Goal: Complete application form

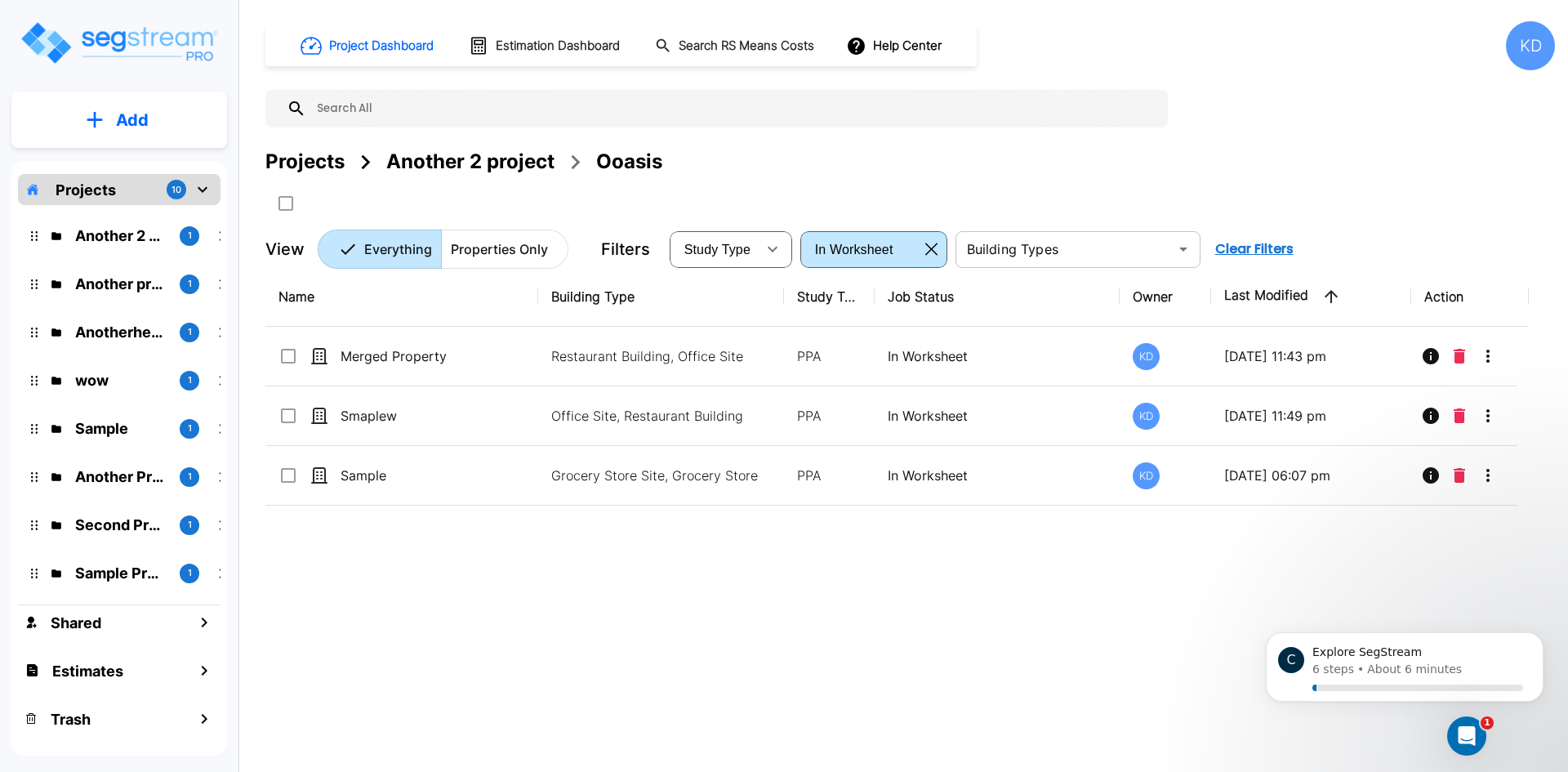
click at [1072, 266] on div "​" at bounding box center [1078, 250] width 245 height 37
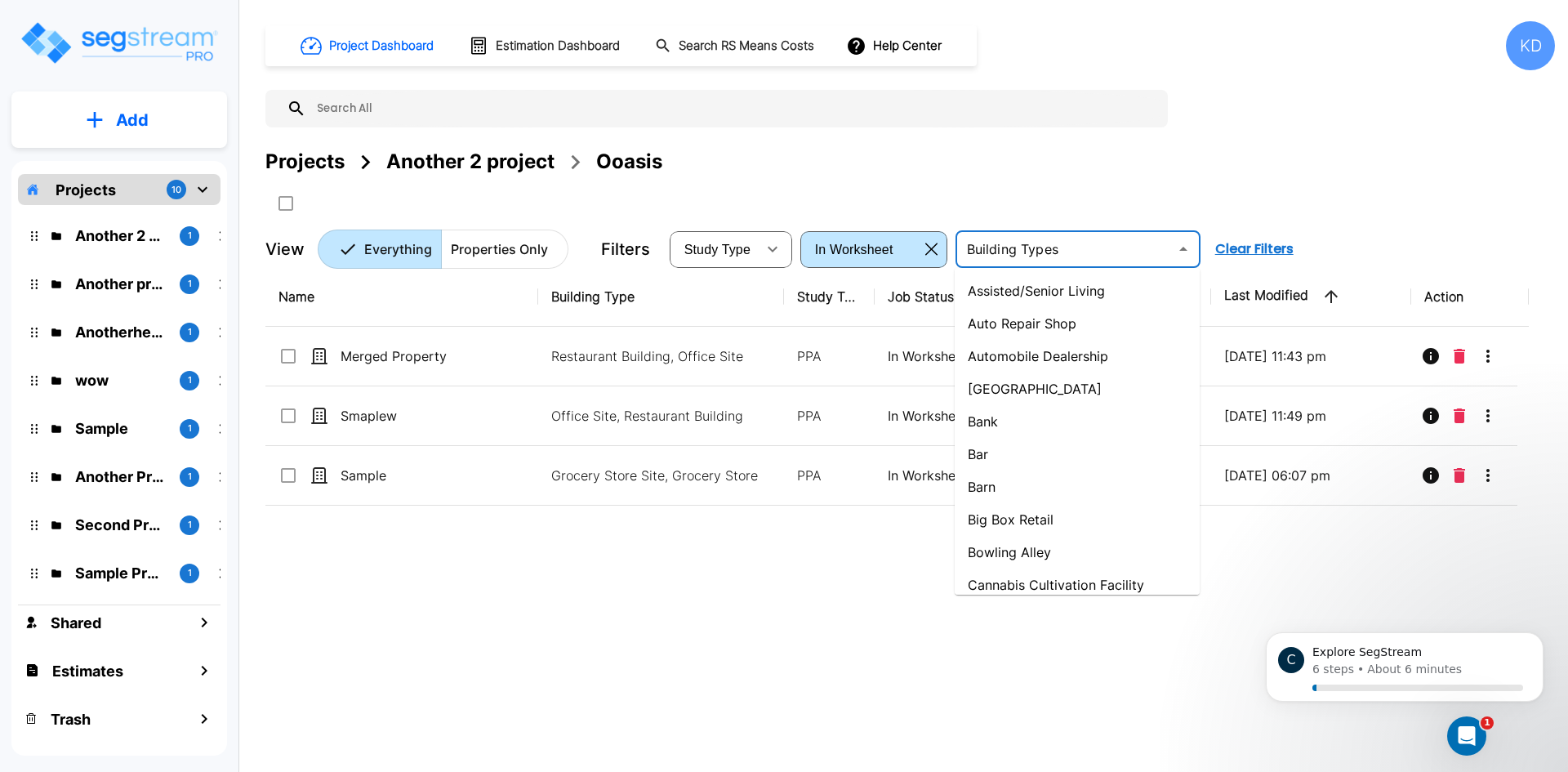
click at [1010, 192] on div "Projects Another 2 project Ooasis" at bounding box center [910, 181] width 1290 height 69
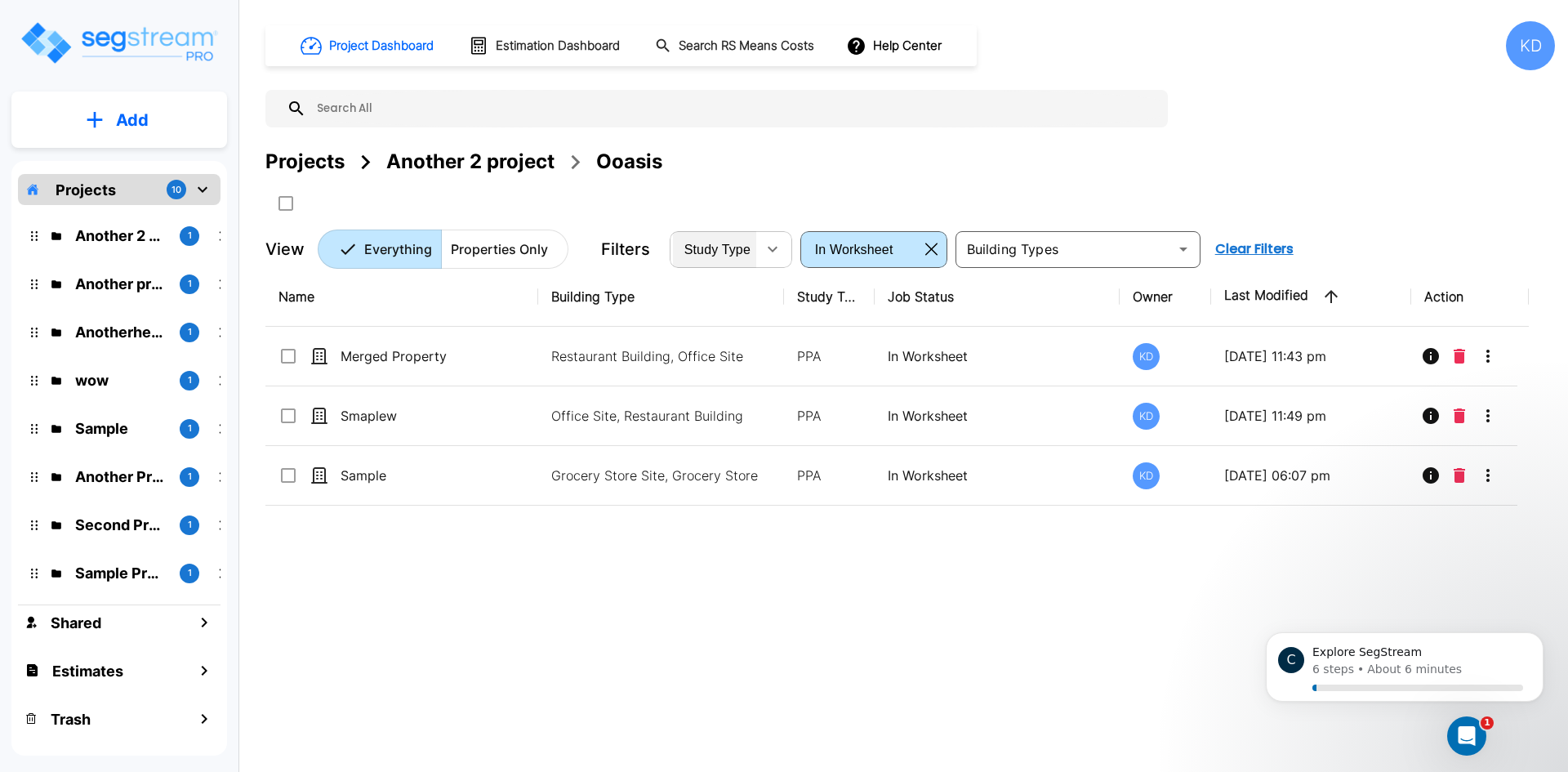
click at [747, 245] on span "Study Type" at bounding box center [717, 249] width 66 height 14
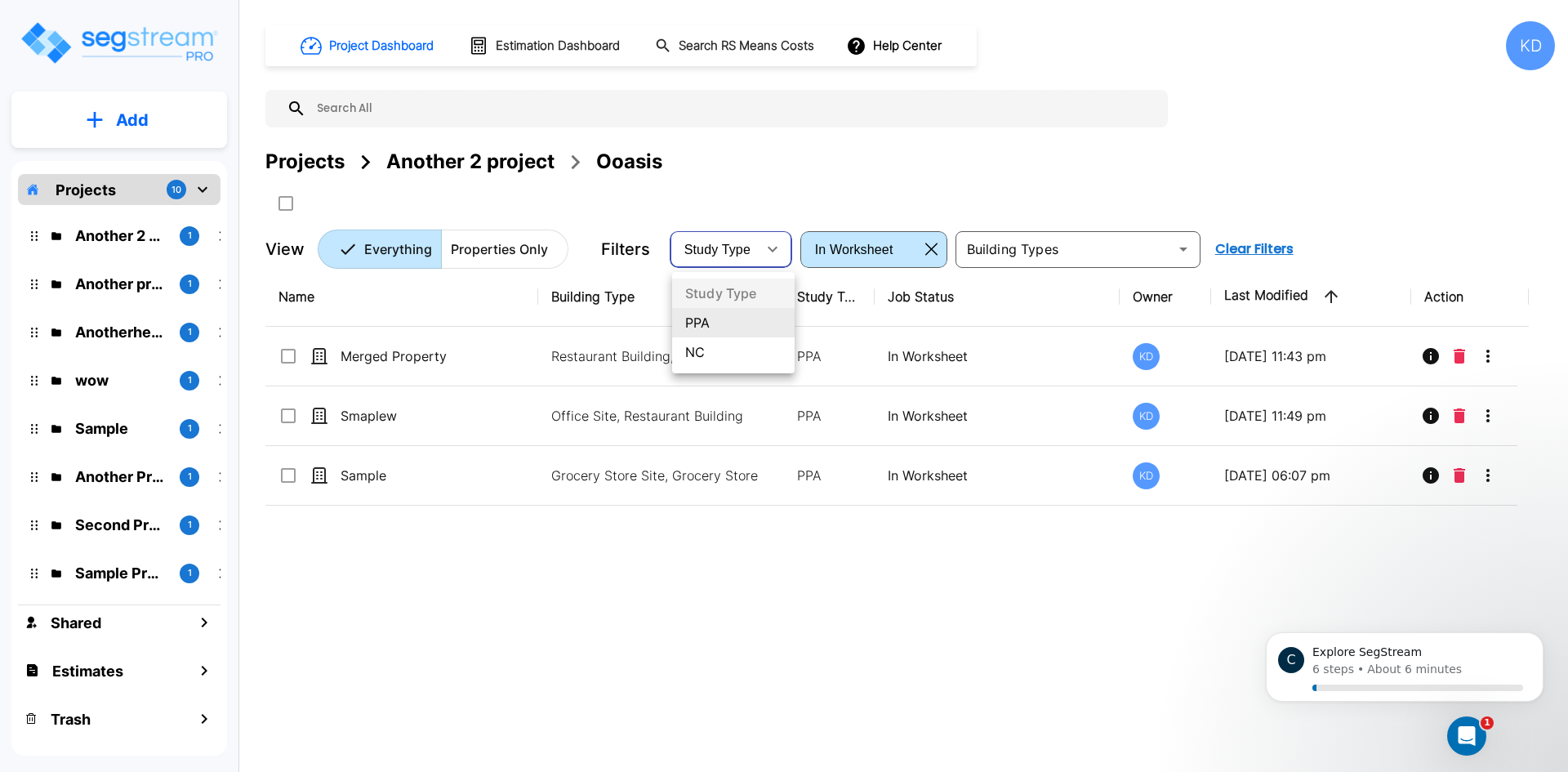
click at [709, 354] on li "NC" at bounding box center [733, 353] width 122 height 30
type input "NEW"
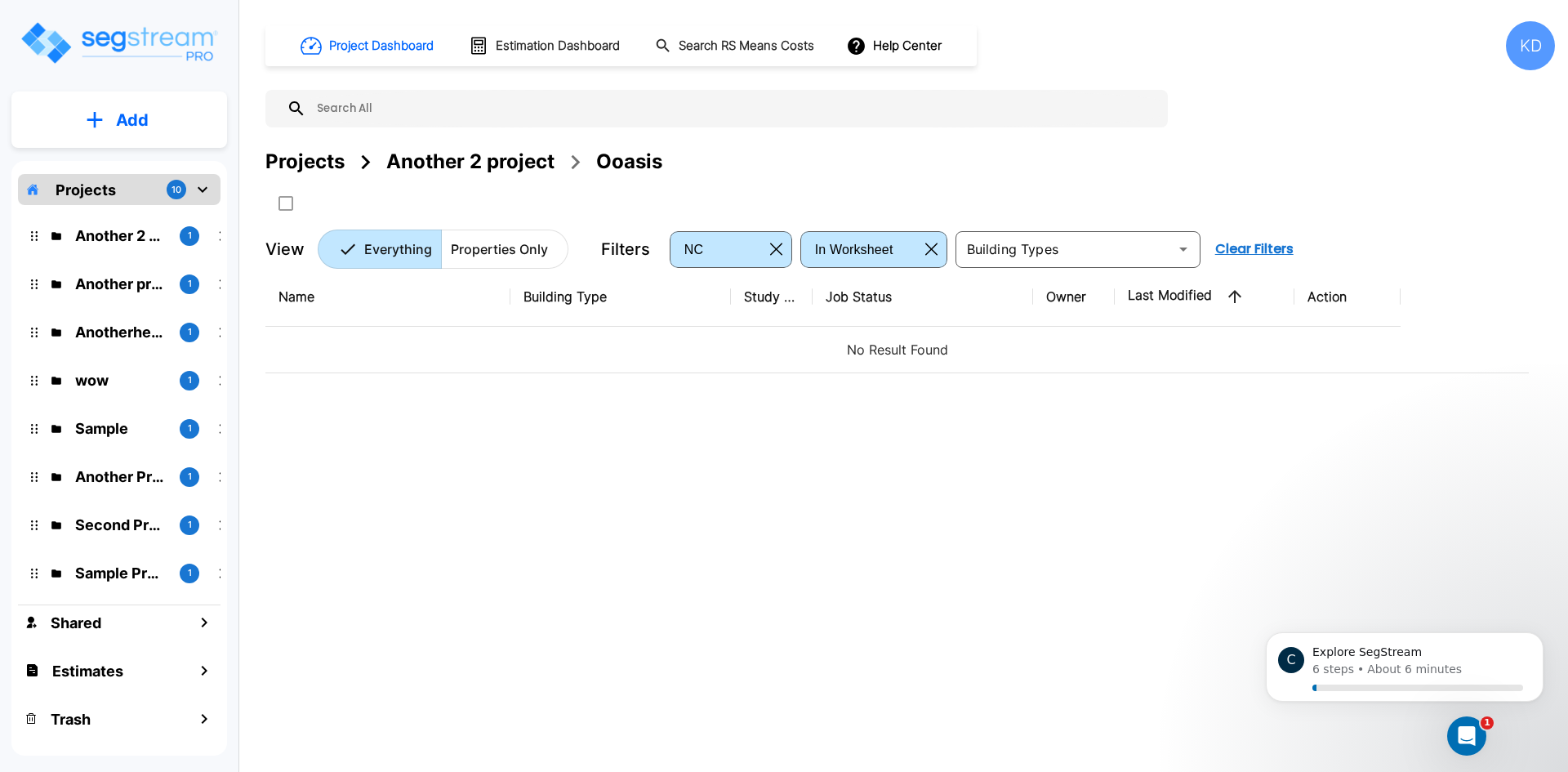
click at [159, 192] on div "Projects 10" at bounding box center [118, 190] width 203 height 31
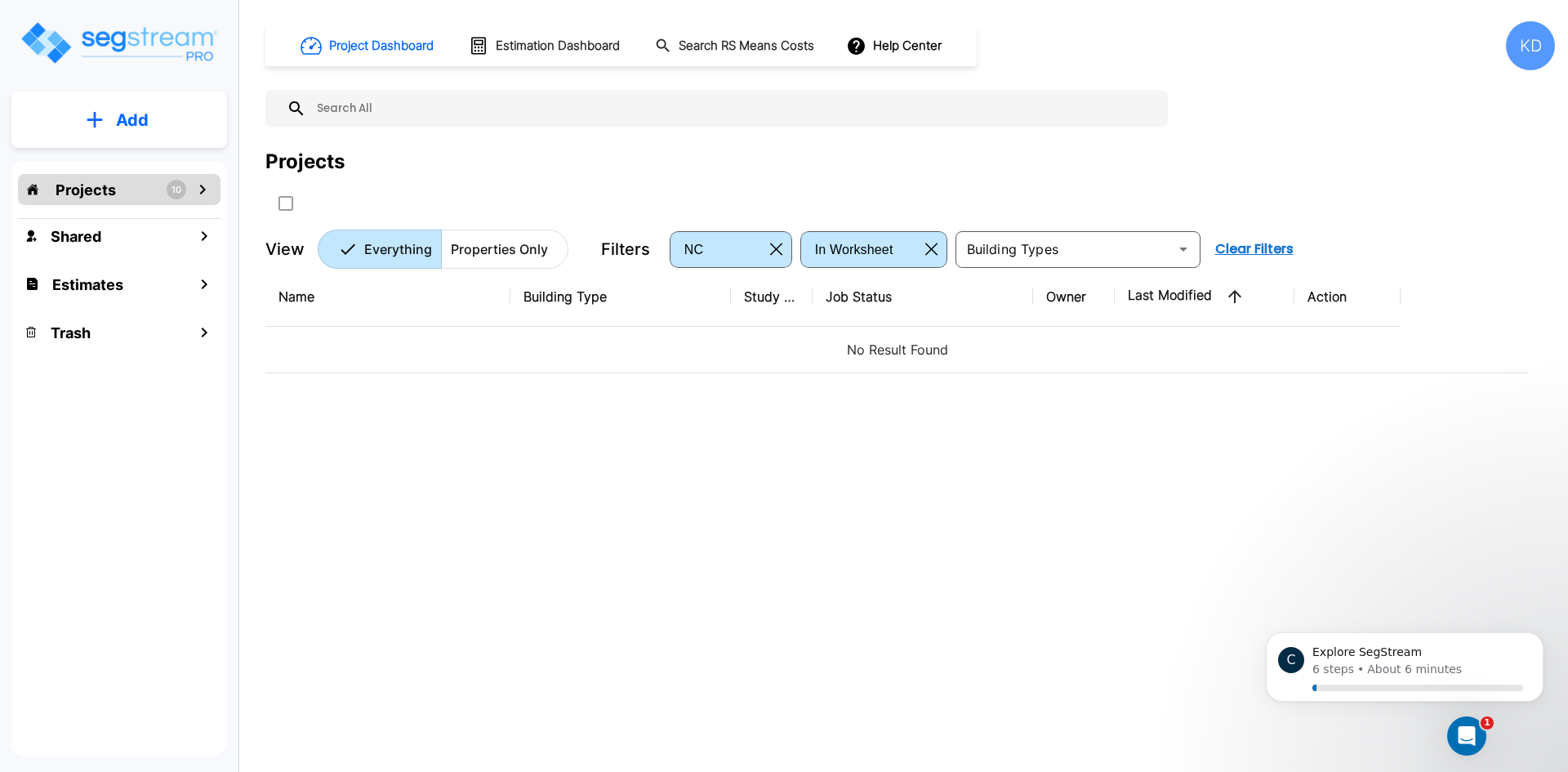
drag, startPoint x: 670, startPoint y: 187, endPoint x: 340, endPoint y: 192, distance: 330.0
click at [652, 191] on div "Projects" at bounding box center [910, 181] width 1290 height 69
click at [717, 257] on div "NC" at bounding box center [718, 248] width 91 height 45
click at [701, 325] on li "NC" at bounding box center [718, 318] width 93 height 17
drag, startPoint x: 719, startPoint y: 357, endPoint x: 735, endPoint y: 372, distance: 21.9
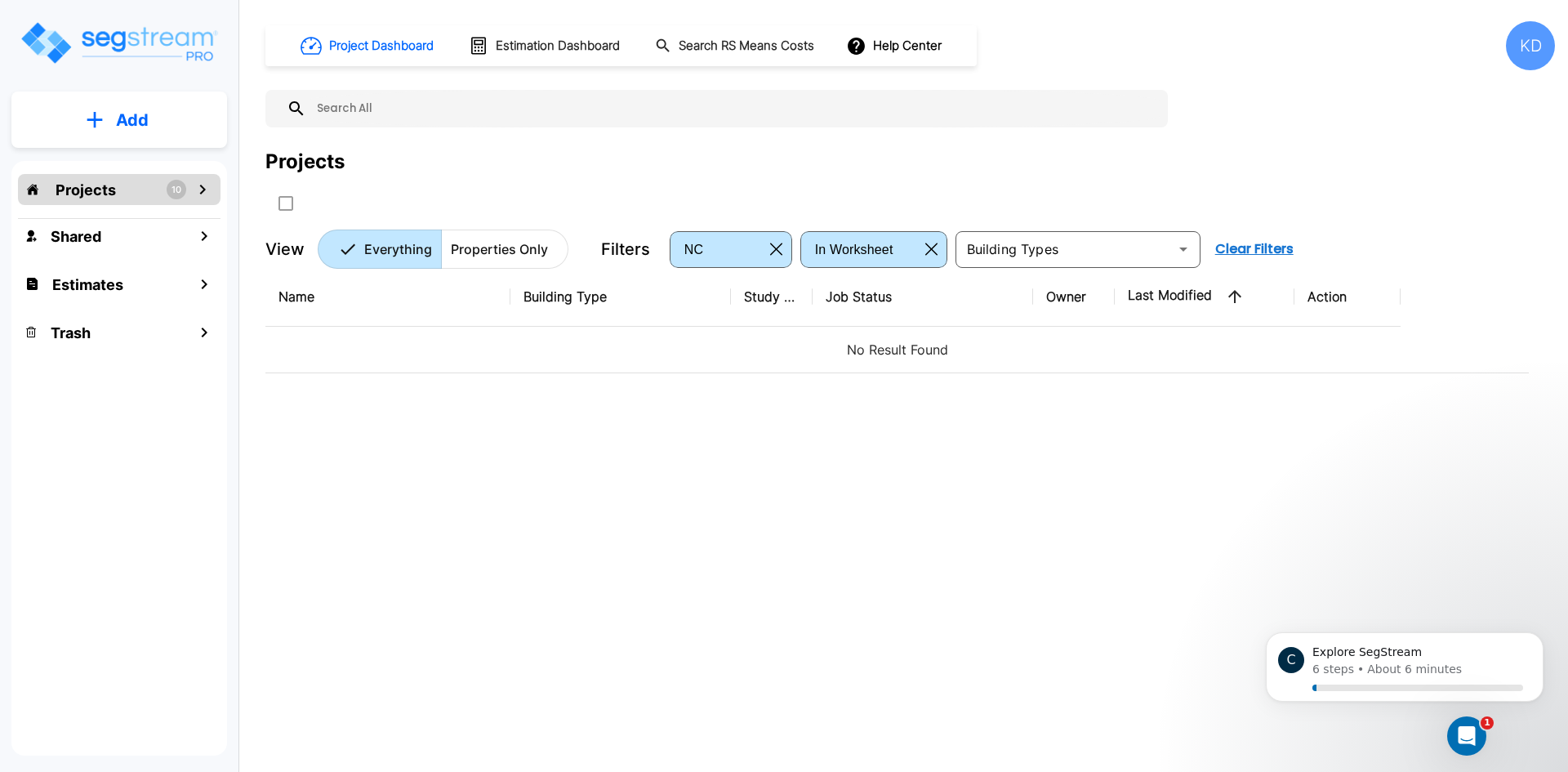
click at [719, 325] on li "NC" at bounding box center [718, 318] width 93 height 17
click at [873, 243] on div "In Worksheet" at bounding box center [861, 248] width 115 height 45
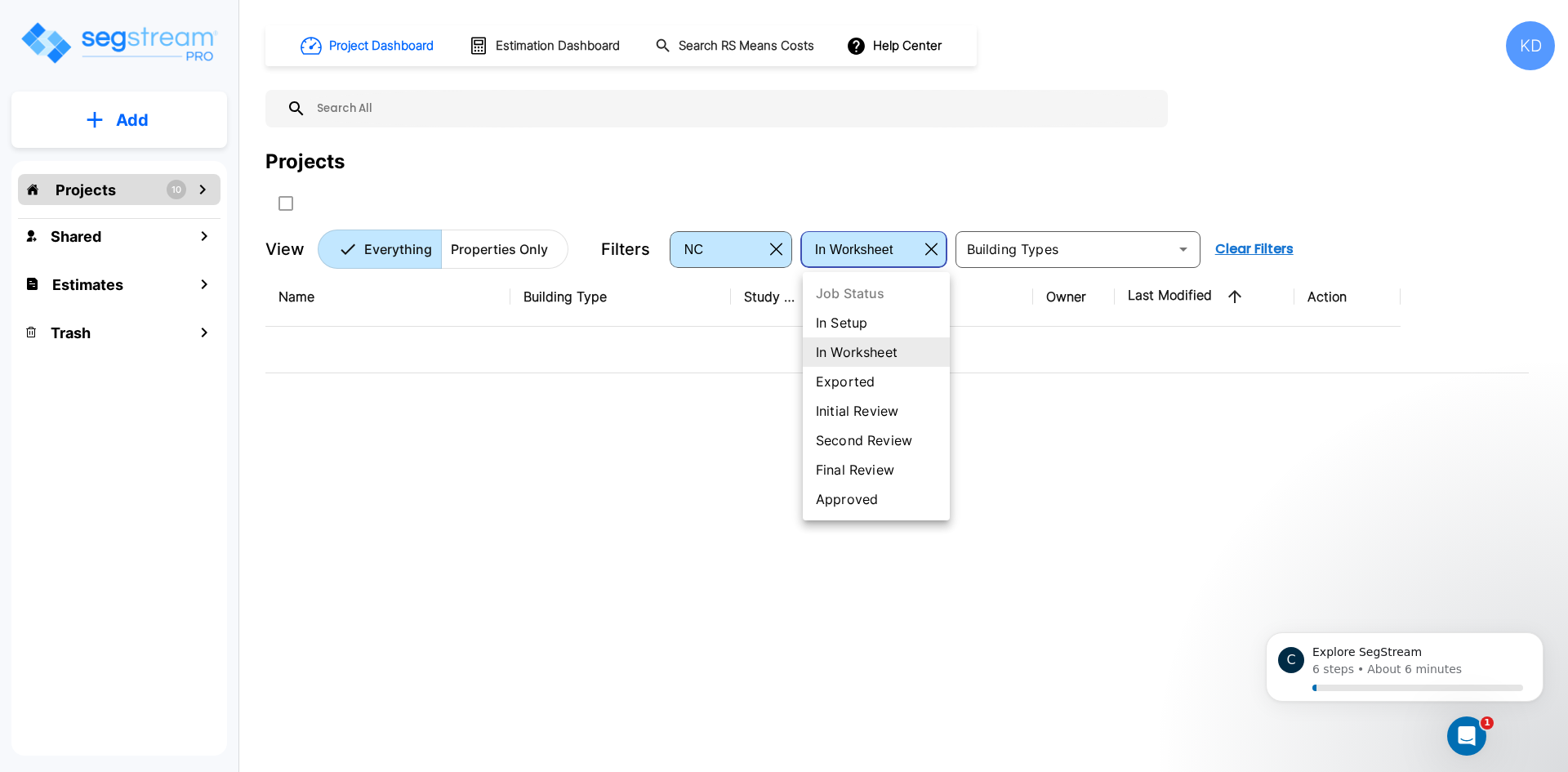
click at [905, 352] on li "In Worksheet" at bounding box center [876, 353] width 147 height 30
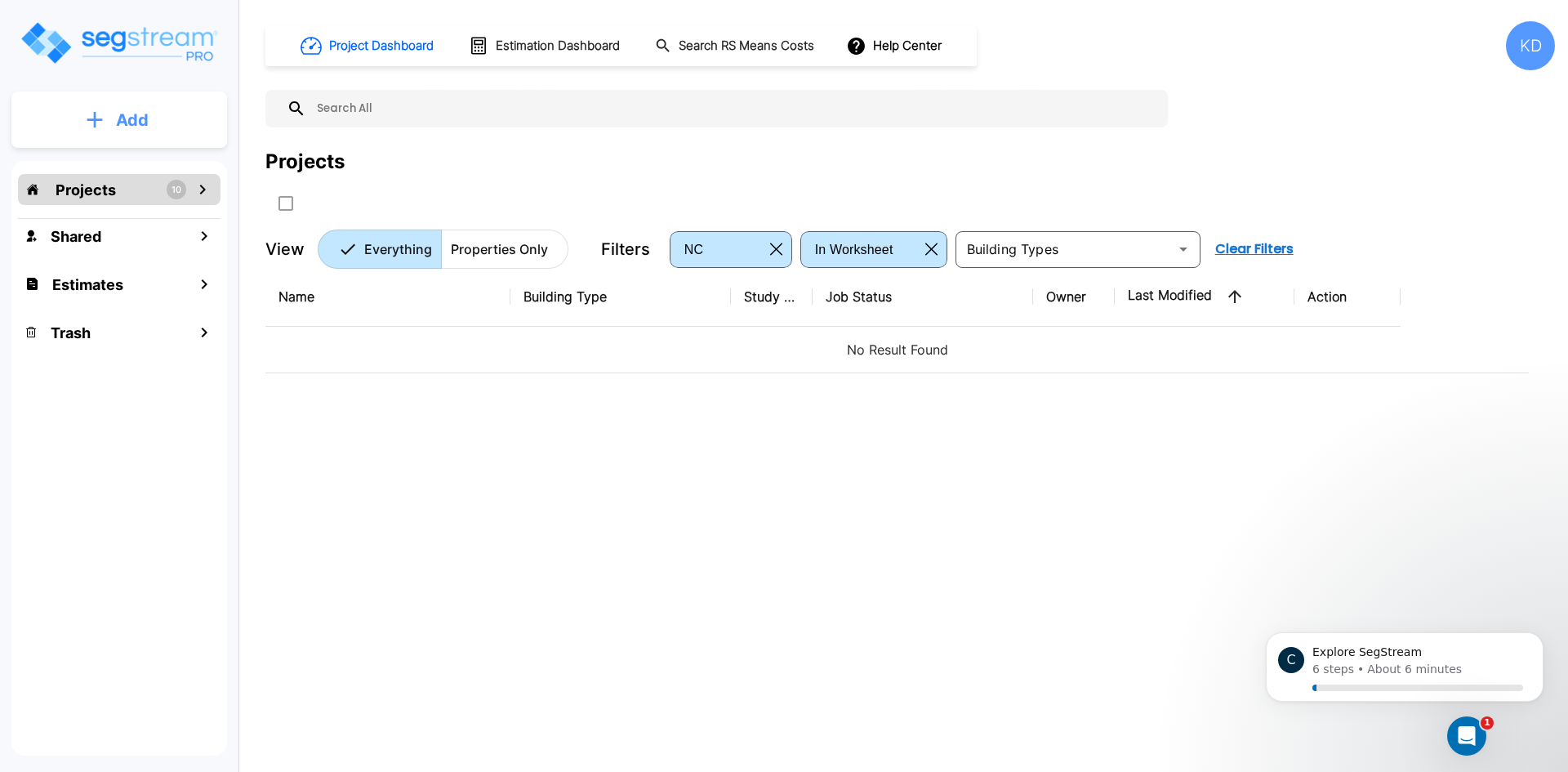
click at [191, 120] on button "Add" at bounding box center [118, 119] width 216 height 47
click at [390, 383] on div "Name Building Type Study Type Job Status Owner Last Modified Action No Result F…" at bounding box center [896, 506] width 1263 height 479
click at [776, 255] on button "button" at bounding box center [775, 249] width 25 height 26
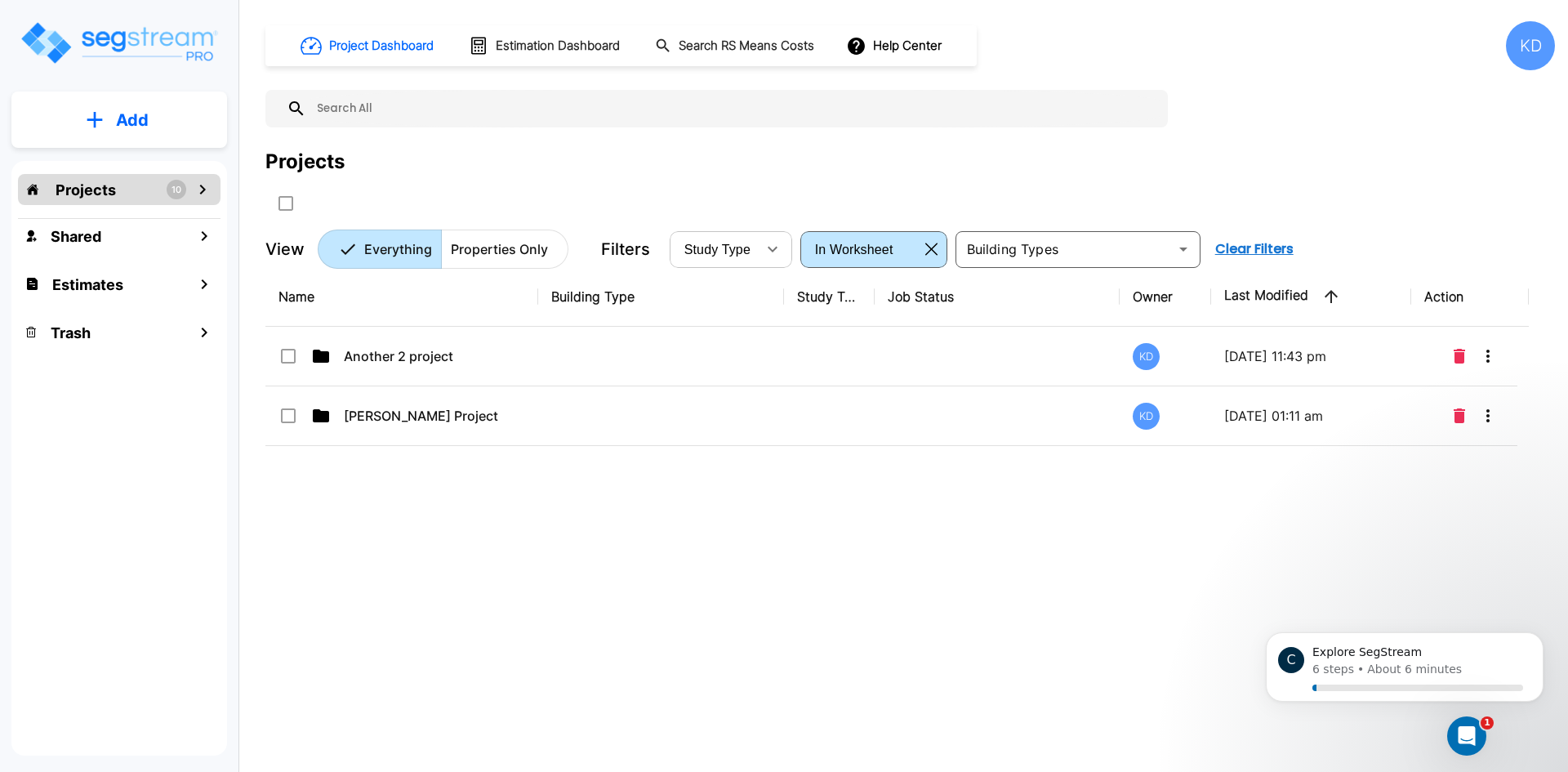
click at [788, 255] on div "Study Type ​" at bounding box center [731, 250] width 122 height 37
click at [776, 253] on icon "button" at bounding box center [772, 249] width 19 height 19
click at [741, 351] on li "NC" at bounding box center [733, 353] width 122 height 30
type input "NEW"
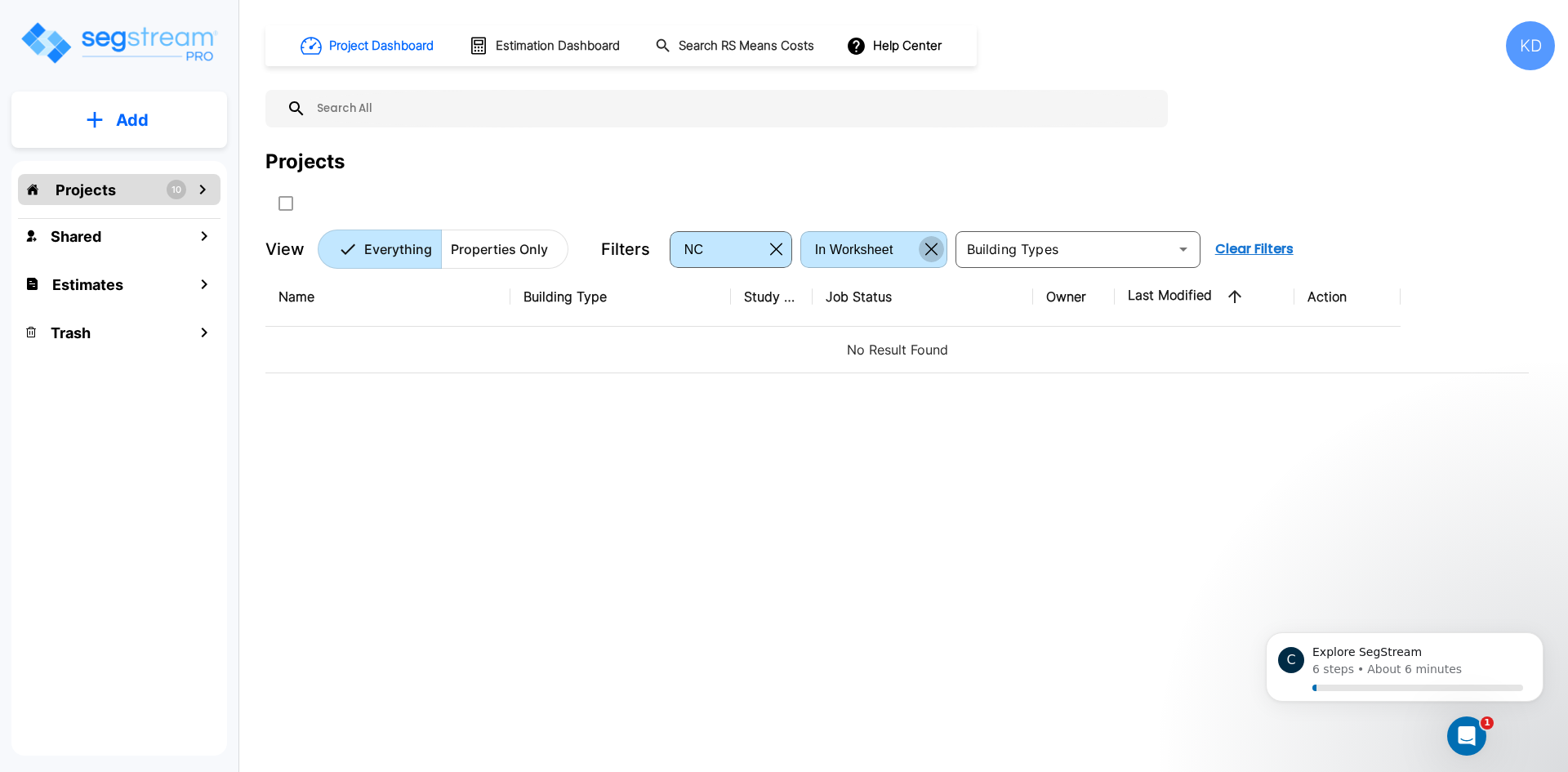
click at [922, 248] on button "button" at bounding box center [931, 249] width 25 height 26
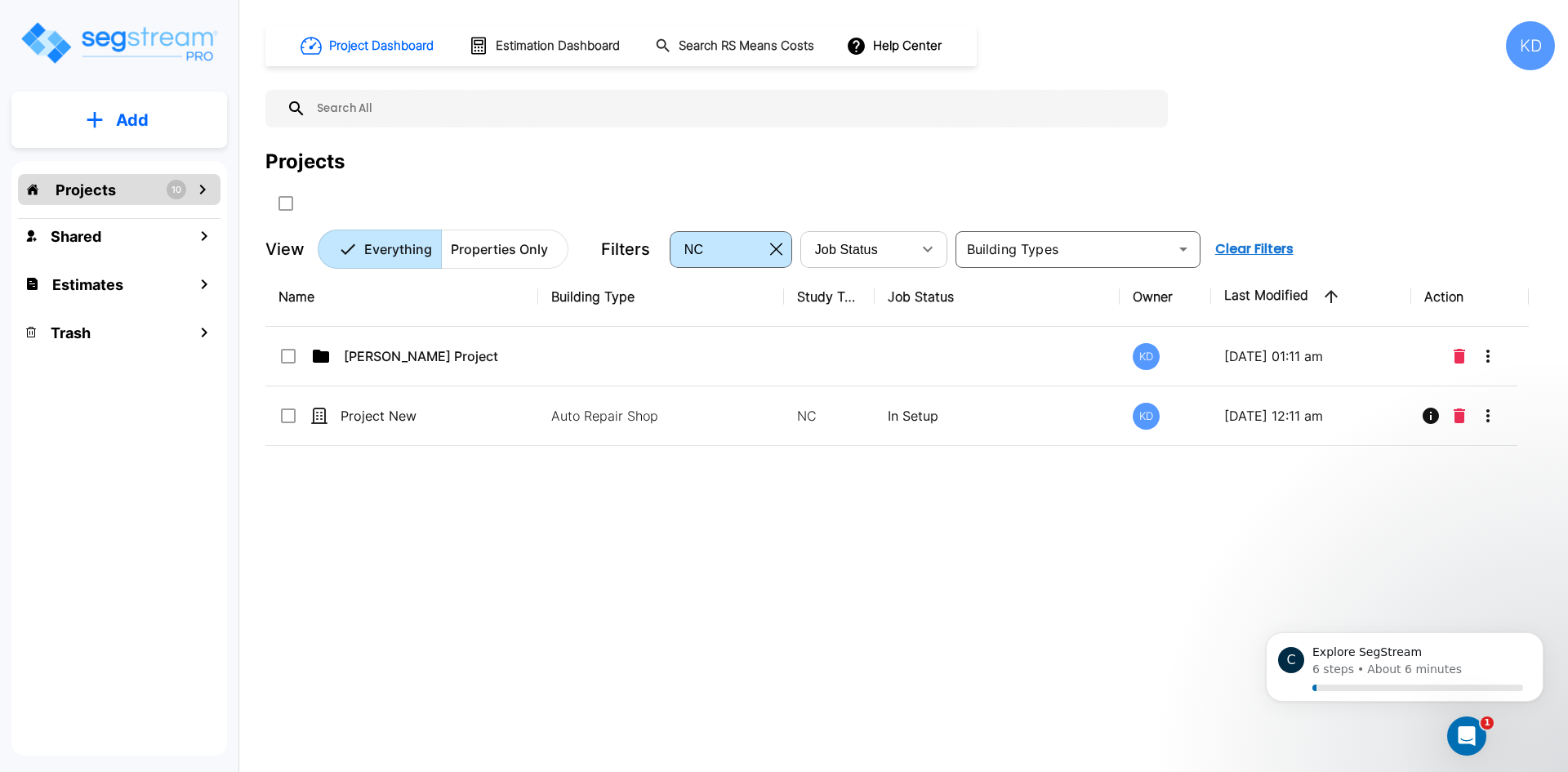
click at [862, 181] on div "Projects" at bounding box center [910, 181] width 1290 height 69
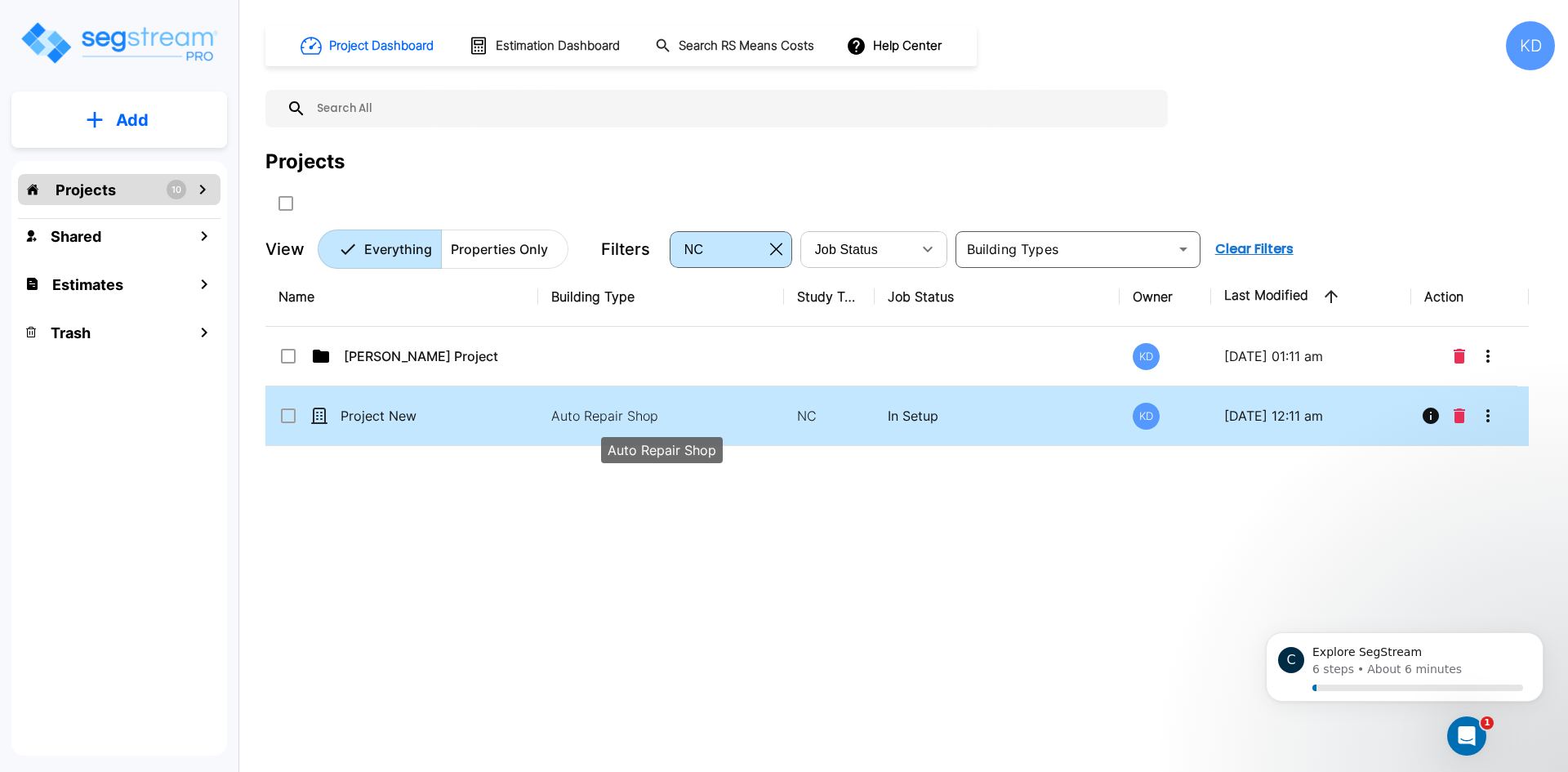
click at [617, 421] on p "Auto Repair Shop" at bounding box center [661, 416] width 220 height 19
checkbox input "true"
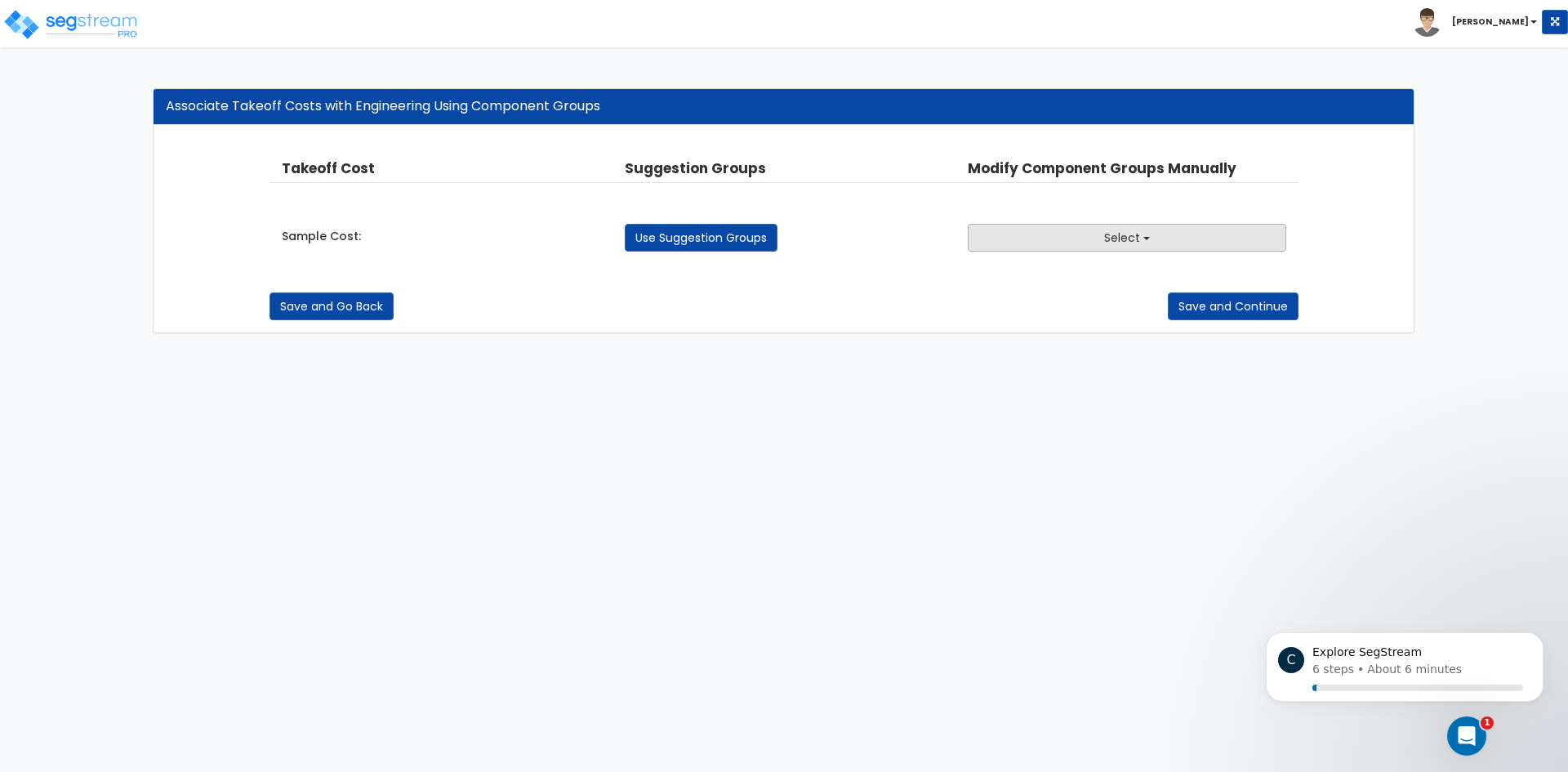
click at [1088, 247] on button "Select" at bounding box center [1127, 238] width 318 height 28
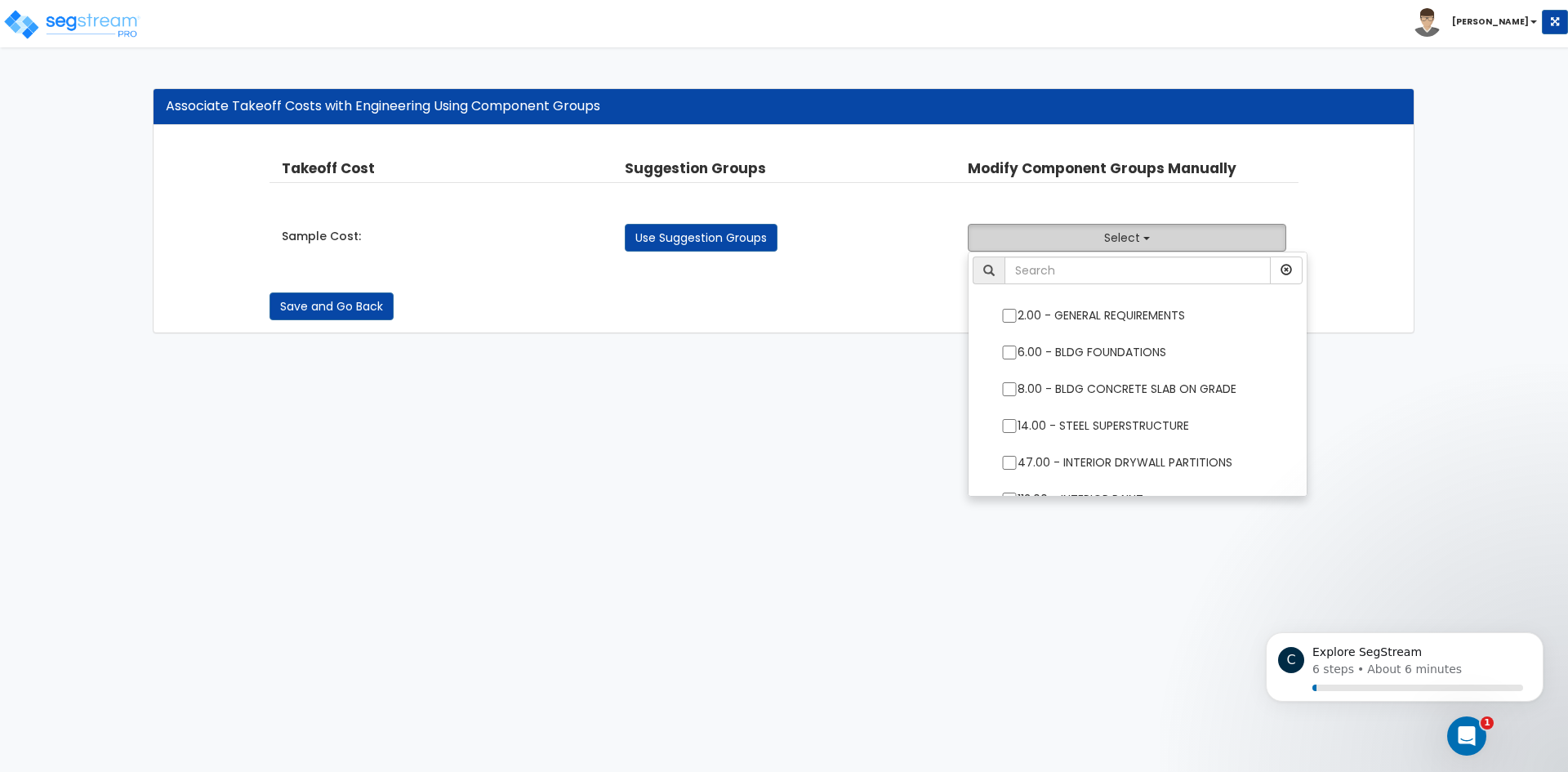
drag, startPoint x: 1088, startPoint y: 247, endPoint x: 1076, endPoint y: 252, distance: 13.0
click at [1089, 246] on button "Select" at bounding box center [1127, 238] width 318 height 28
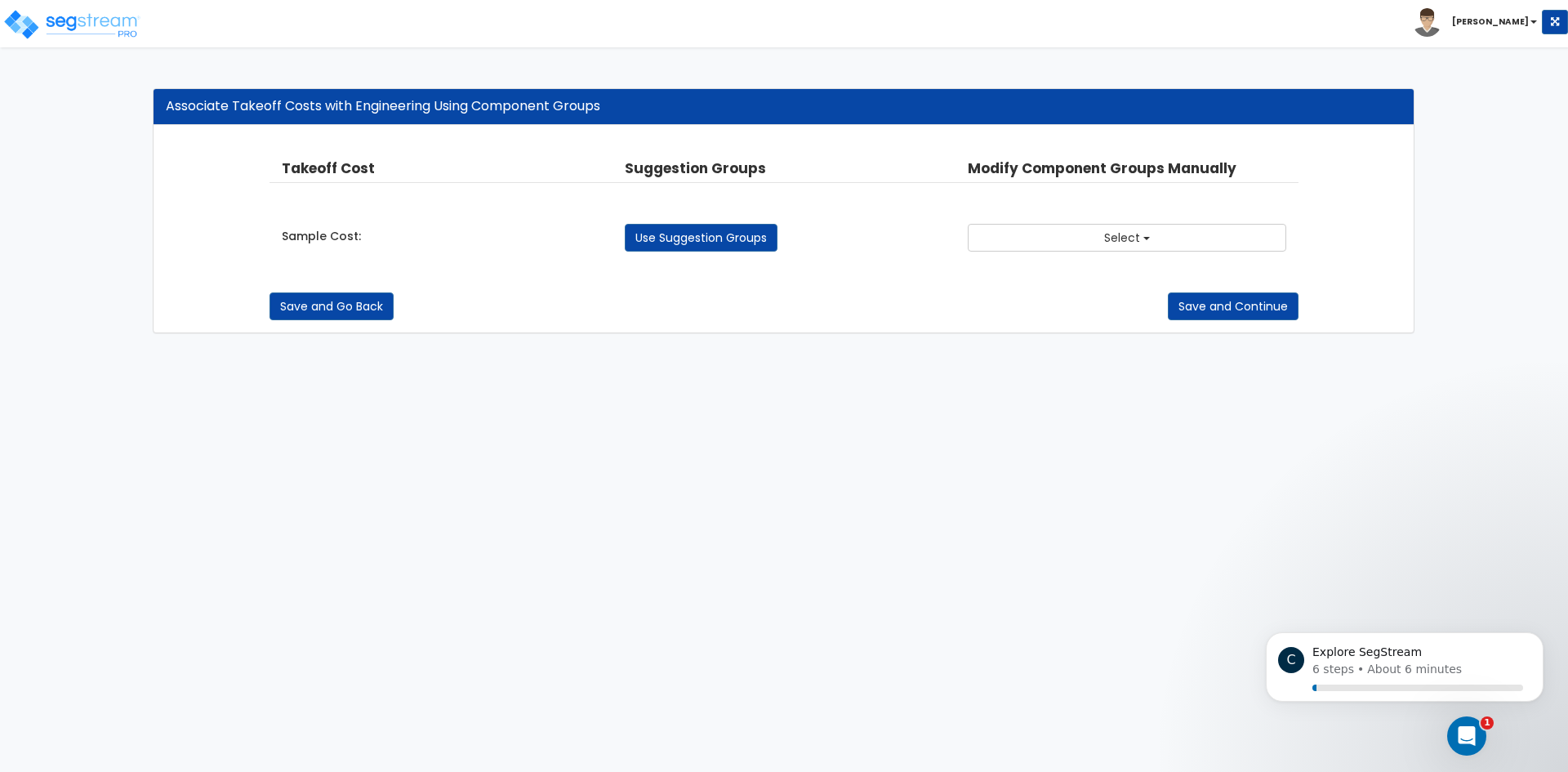
click at [898, 350] on html "Toggle navigation Ken" at bounding box center [784, 175] width 1568 height 350
click at [710, 240] on link "Use Suggestion Groups" at bounding box center [700, 238] width 153 height 28
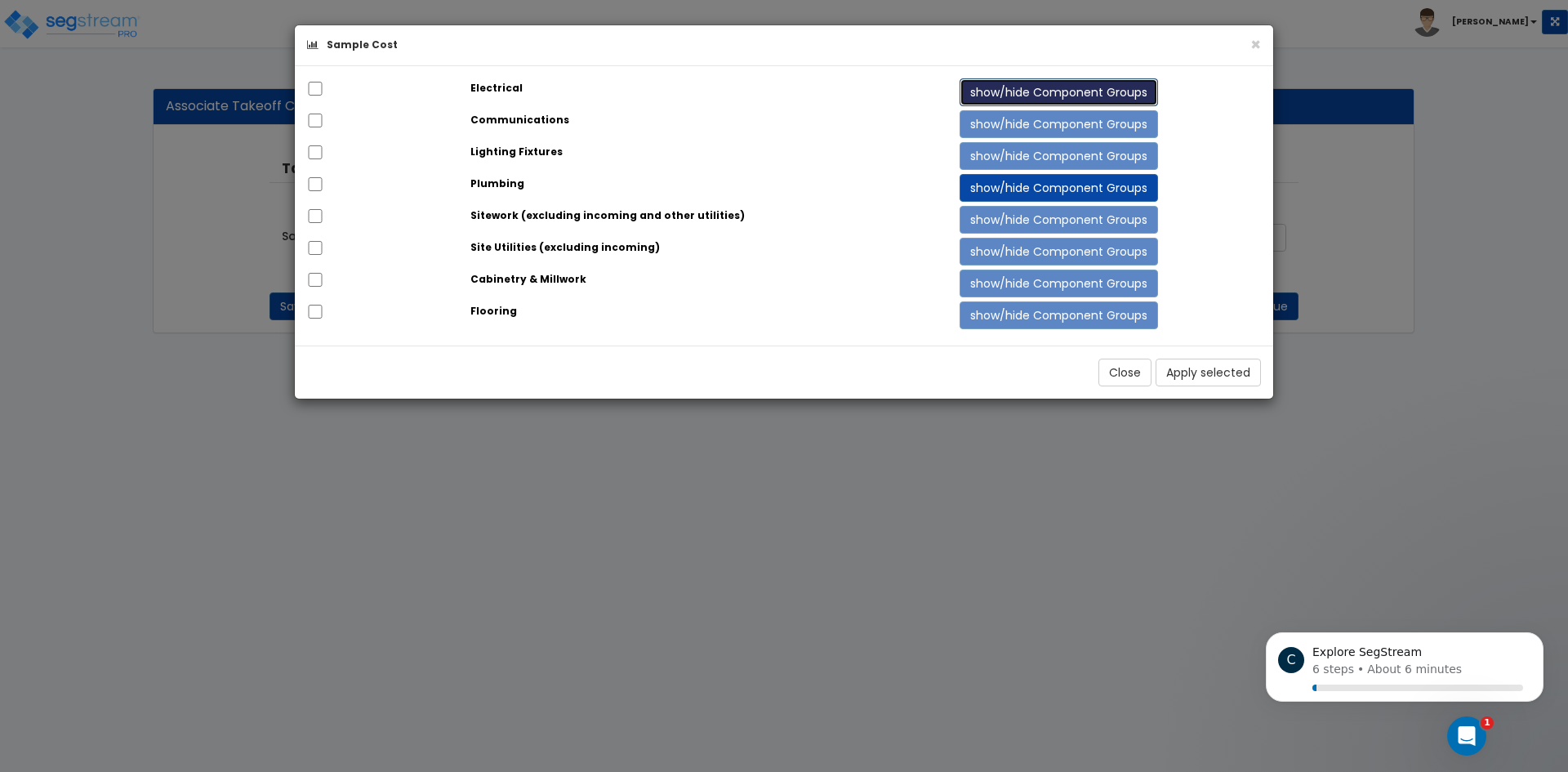
click at [1037, 95] on button "show/hide Component Groups" at bounding box center [1058, 93] width 198 height 28
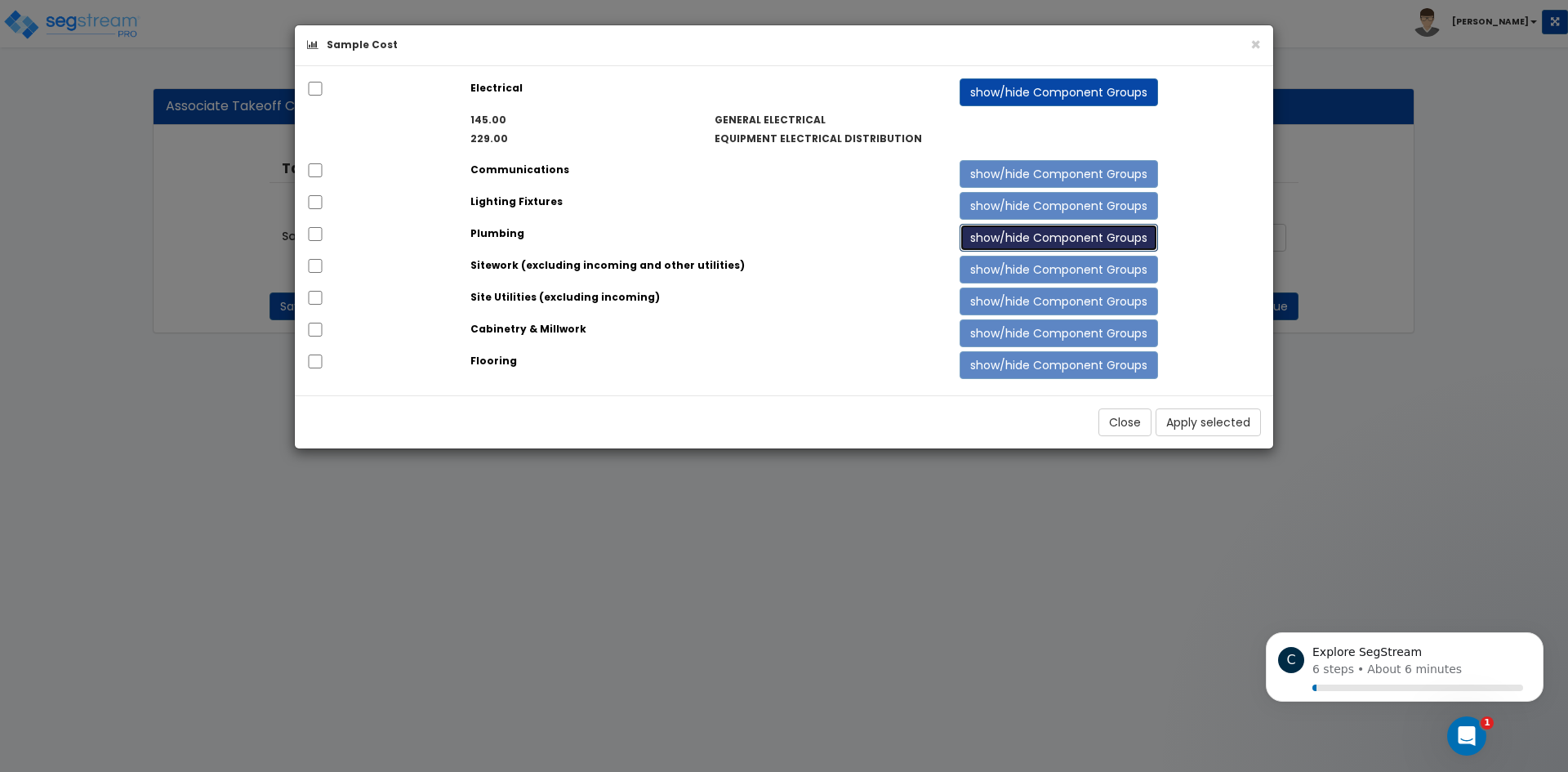
click at [1002, 230] on button "show/hide Component Groups" at bounding box center [1058, 238] width 198 height 28
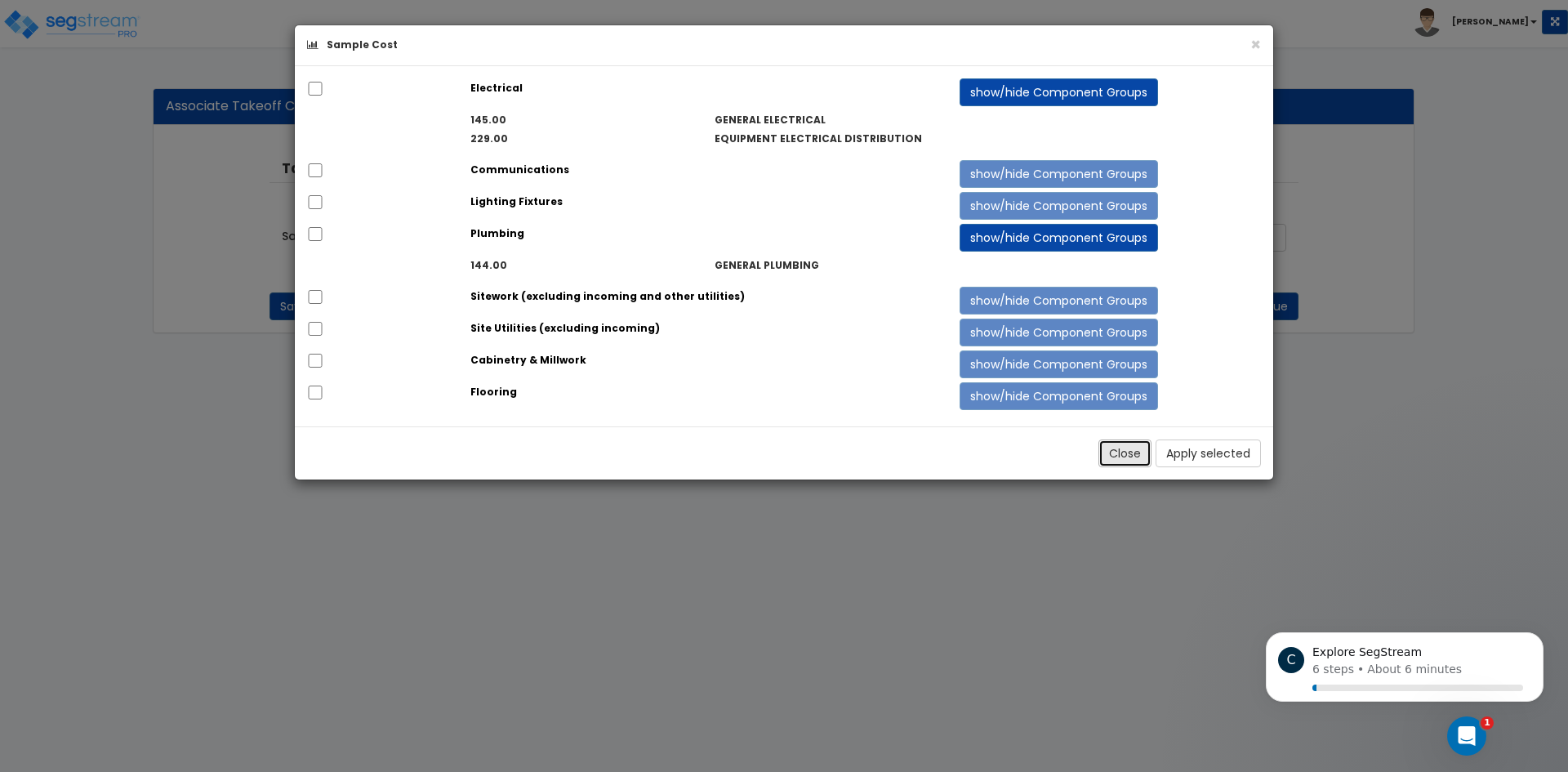
click at [1139, 459] on button "Close" at bounding box center [1124, 454] width 53 height 28
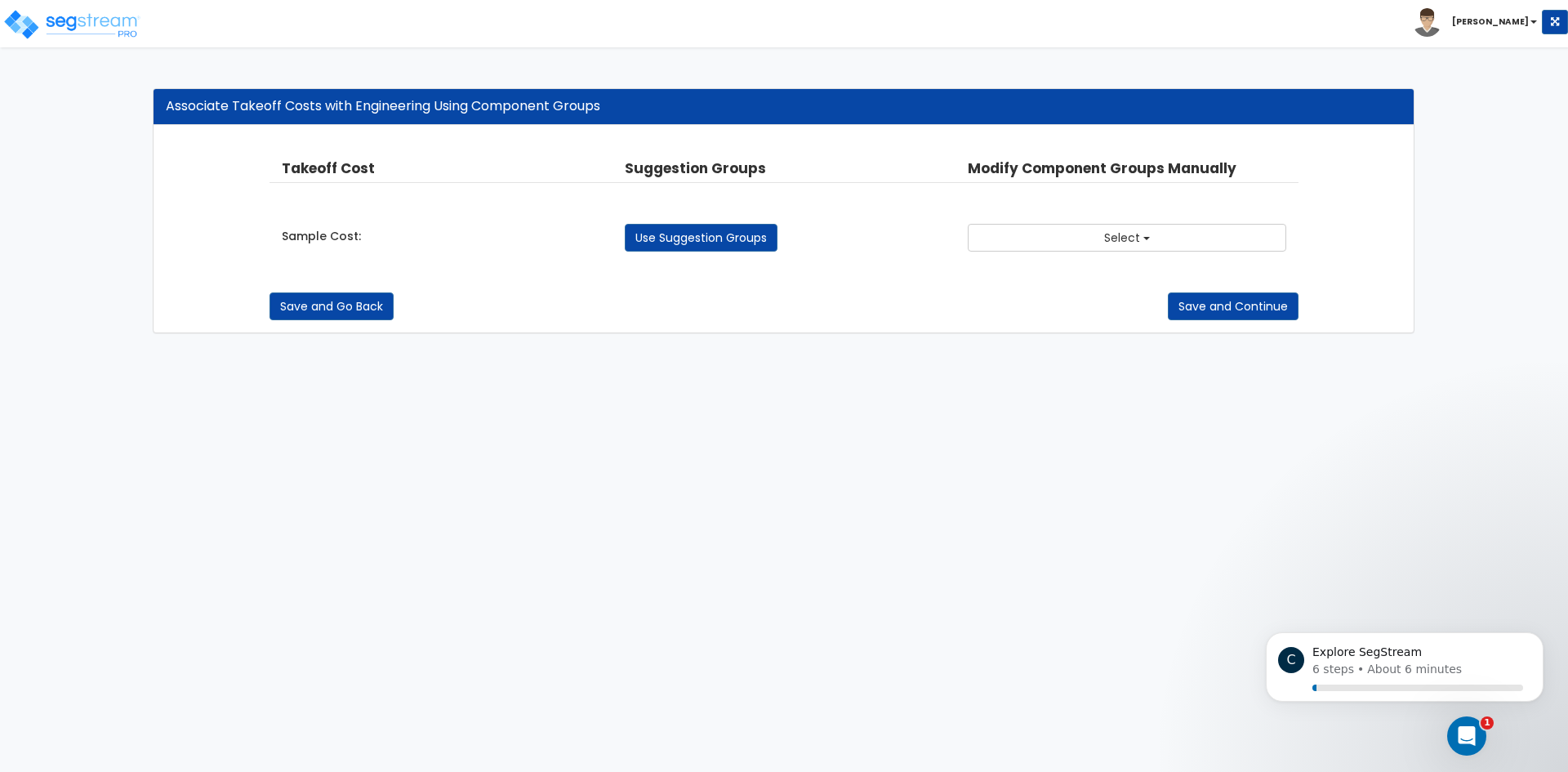
click at [710, 246] on link "Use Suggestion Groups" at bounding box center [700, 238] width 153 height 28
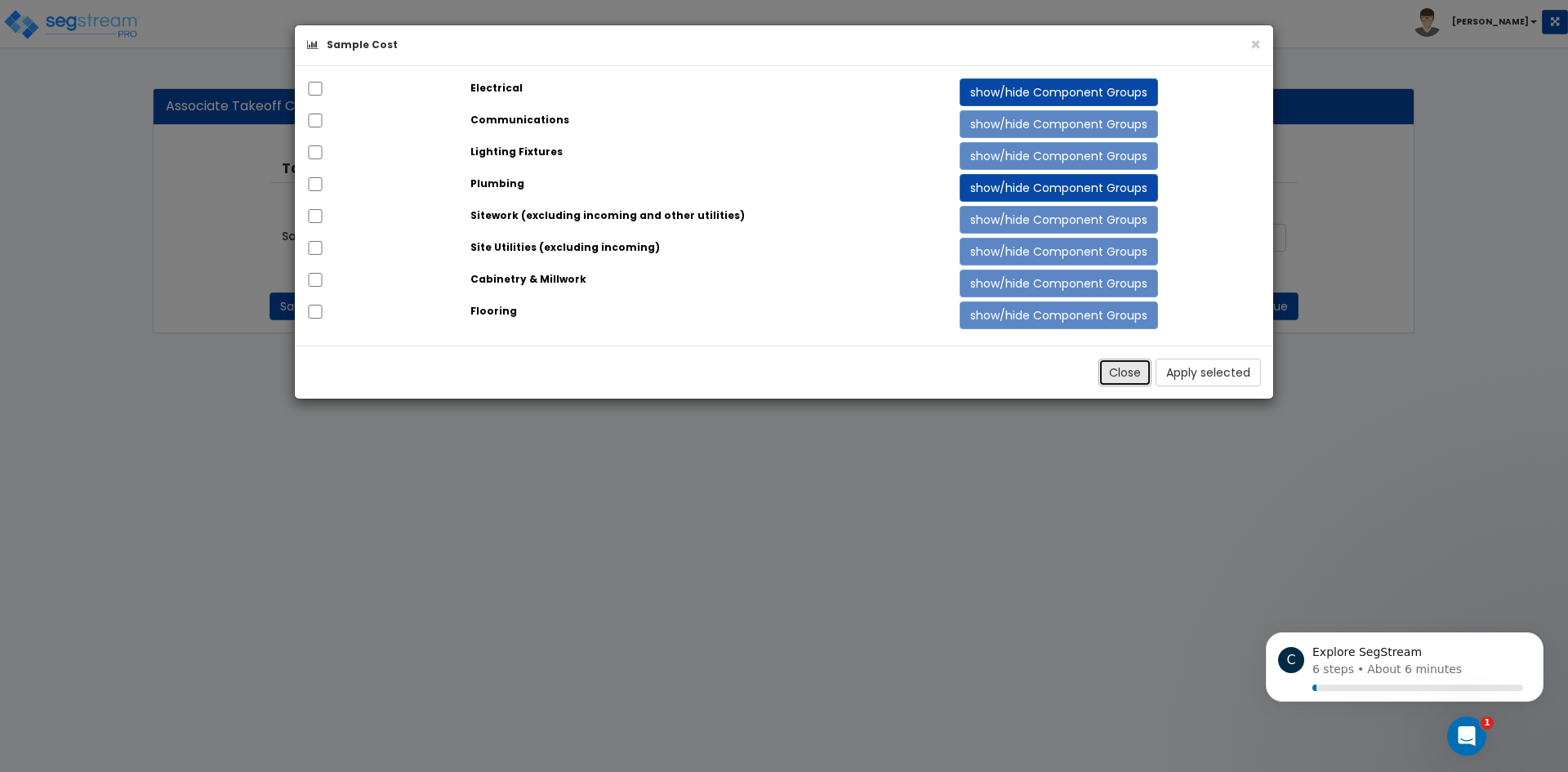
click at [1101, 367] on button "Close" at bounding box center [1124, 372] width 53 height 28
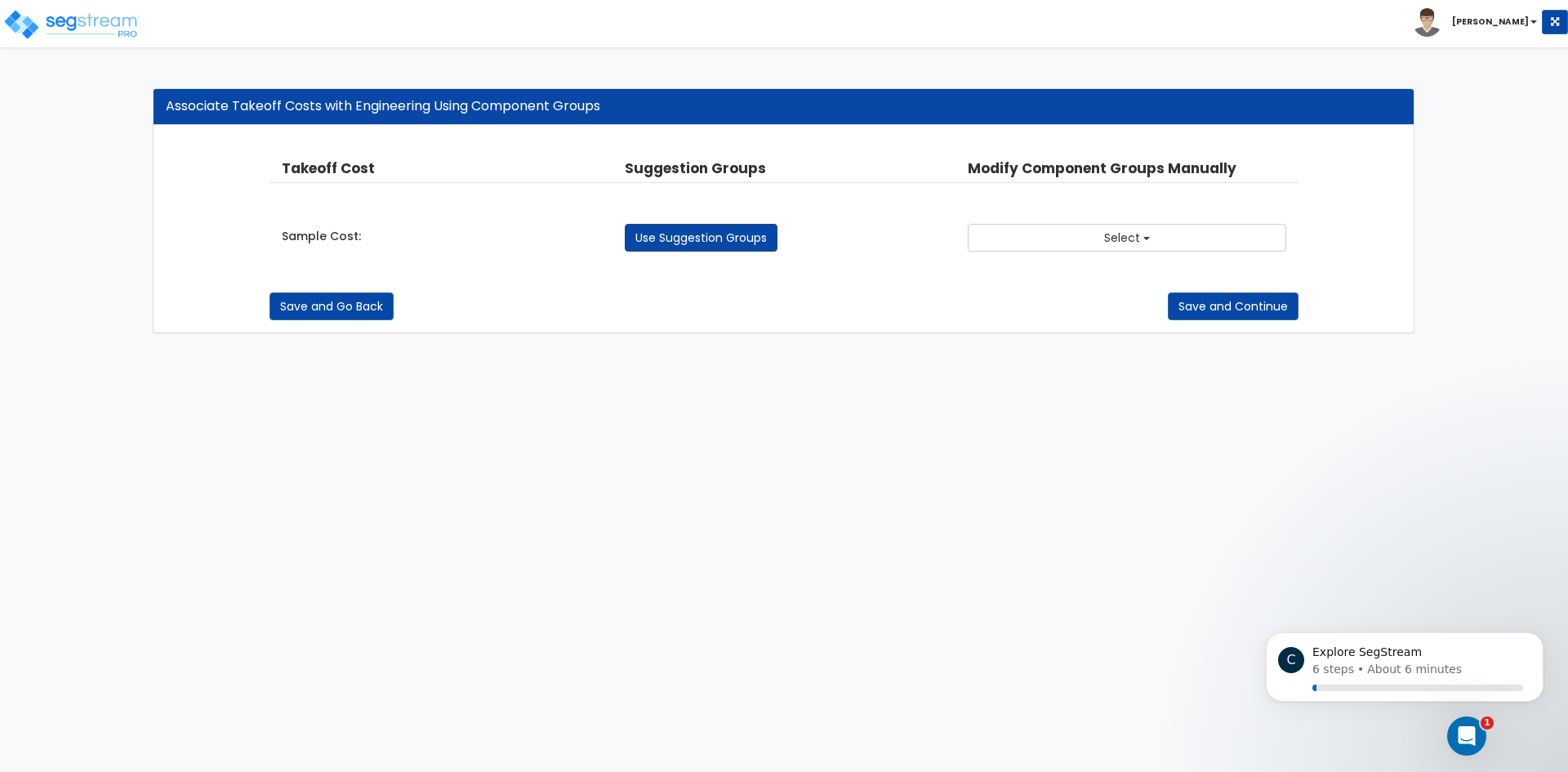
click at [728, 228] on link "Use Suggestion Groups" at bounding box center [700, 238] width 153 height 28
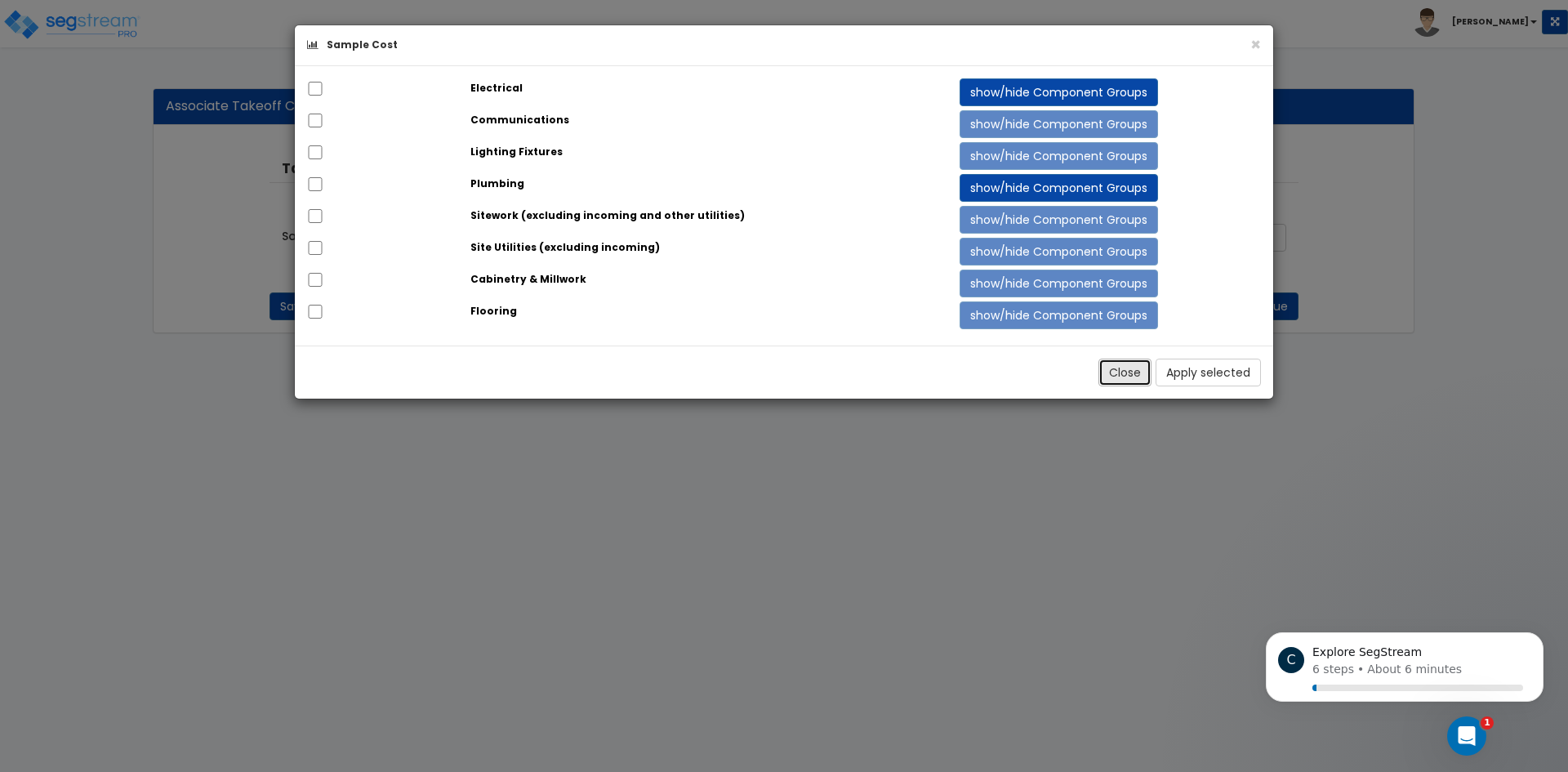
click at [1105, 372] on button "Close" at bounding box center [1124, 372] width 53 height 28
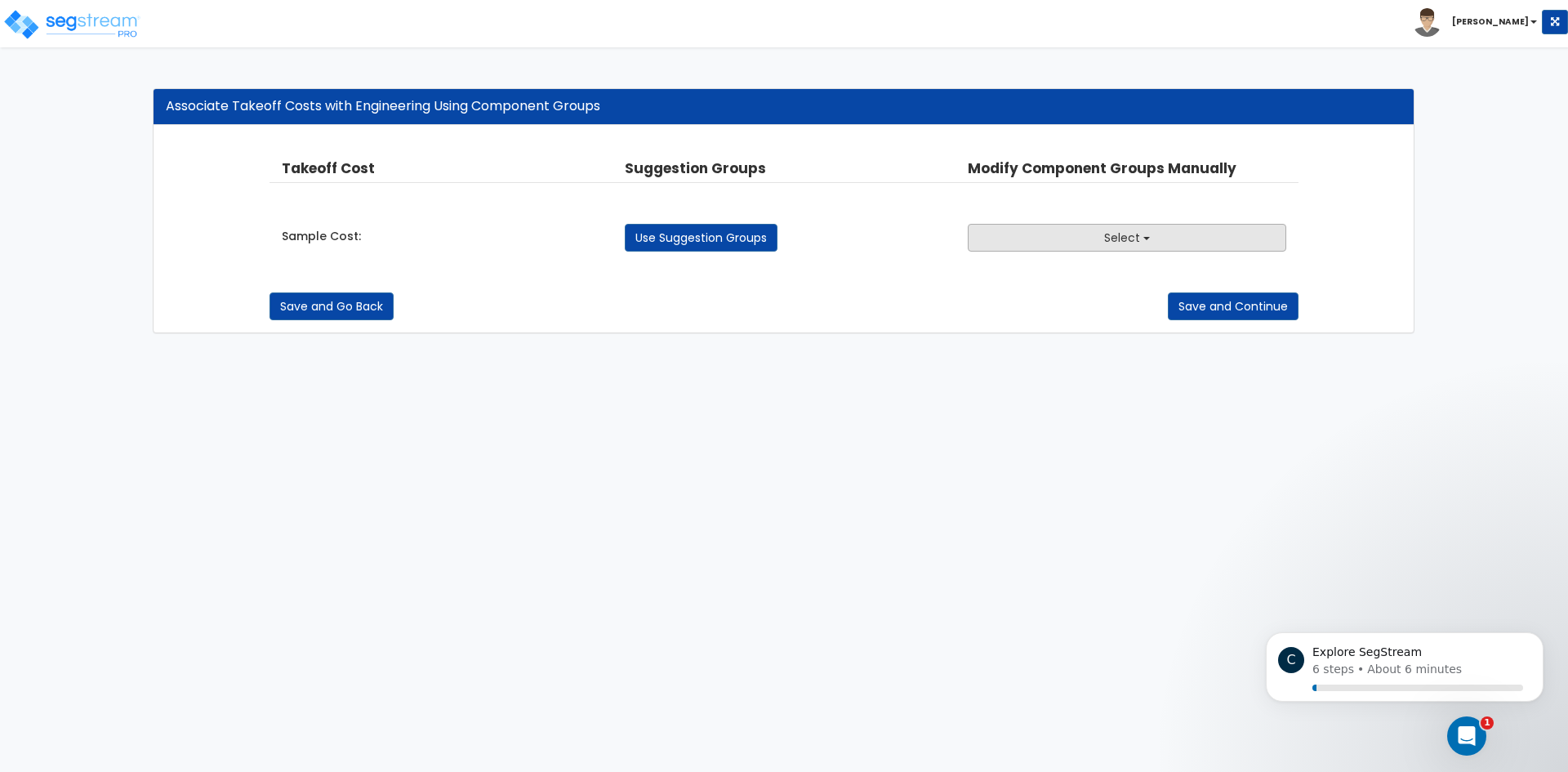
click at [1048, 233] on button "Select" at bounding box center [1127, 238] width 318 height 28
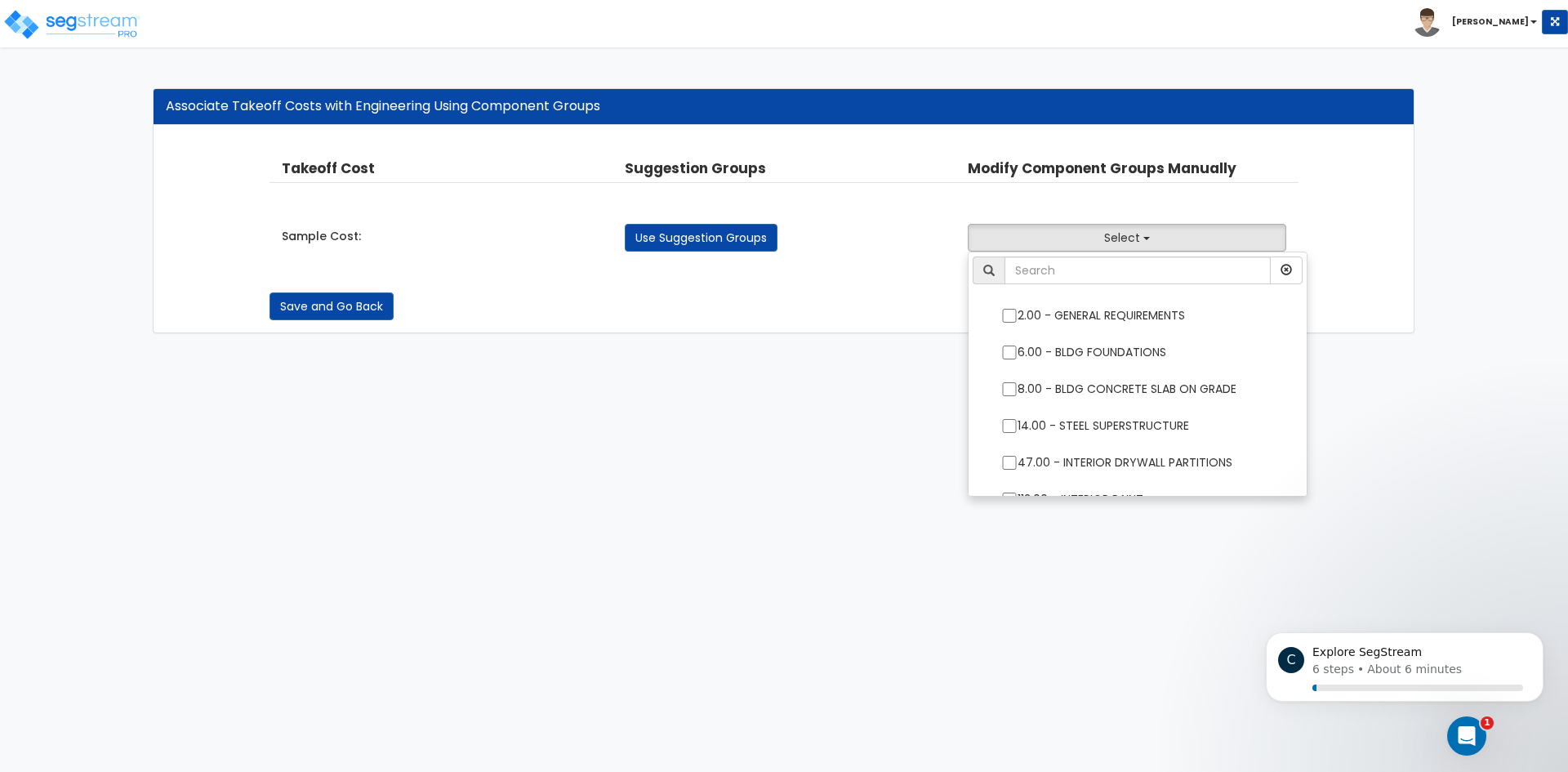
click at [663, 222] on div "Sample Cost: Use Suggestion Groups 2.00 - GENERAL REQUIREMENTS 6.00 - BLDG FOUN…" at bounding box center [784, 233] width 1030 height 36
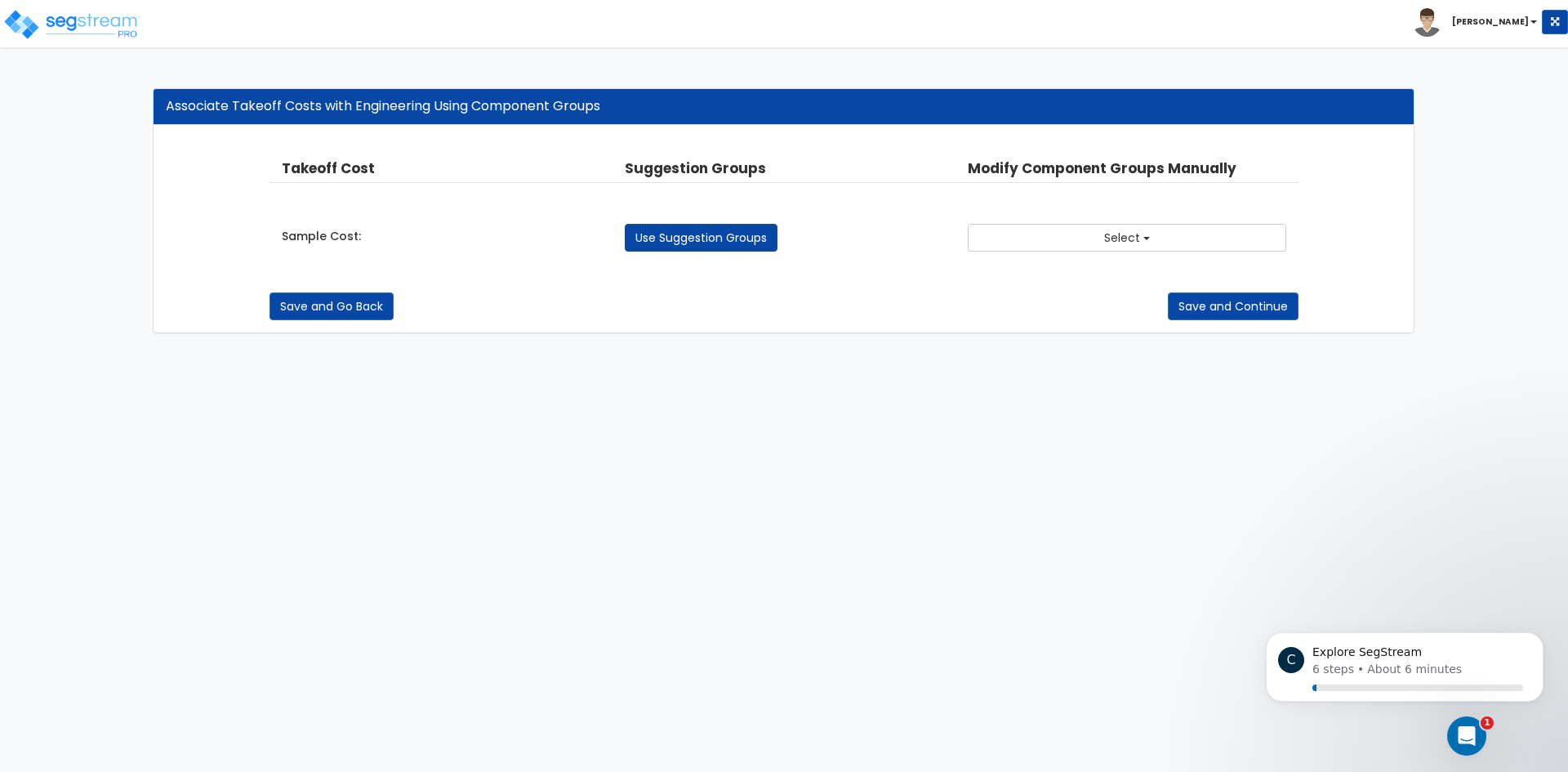
click at [671, 229] on link "Use Suggestion Groups" at bounding box center [700, 238] width 153 height 28
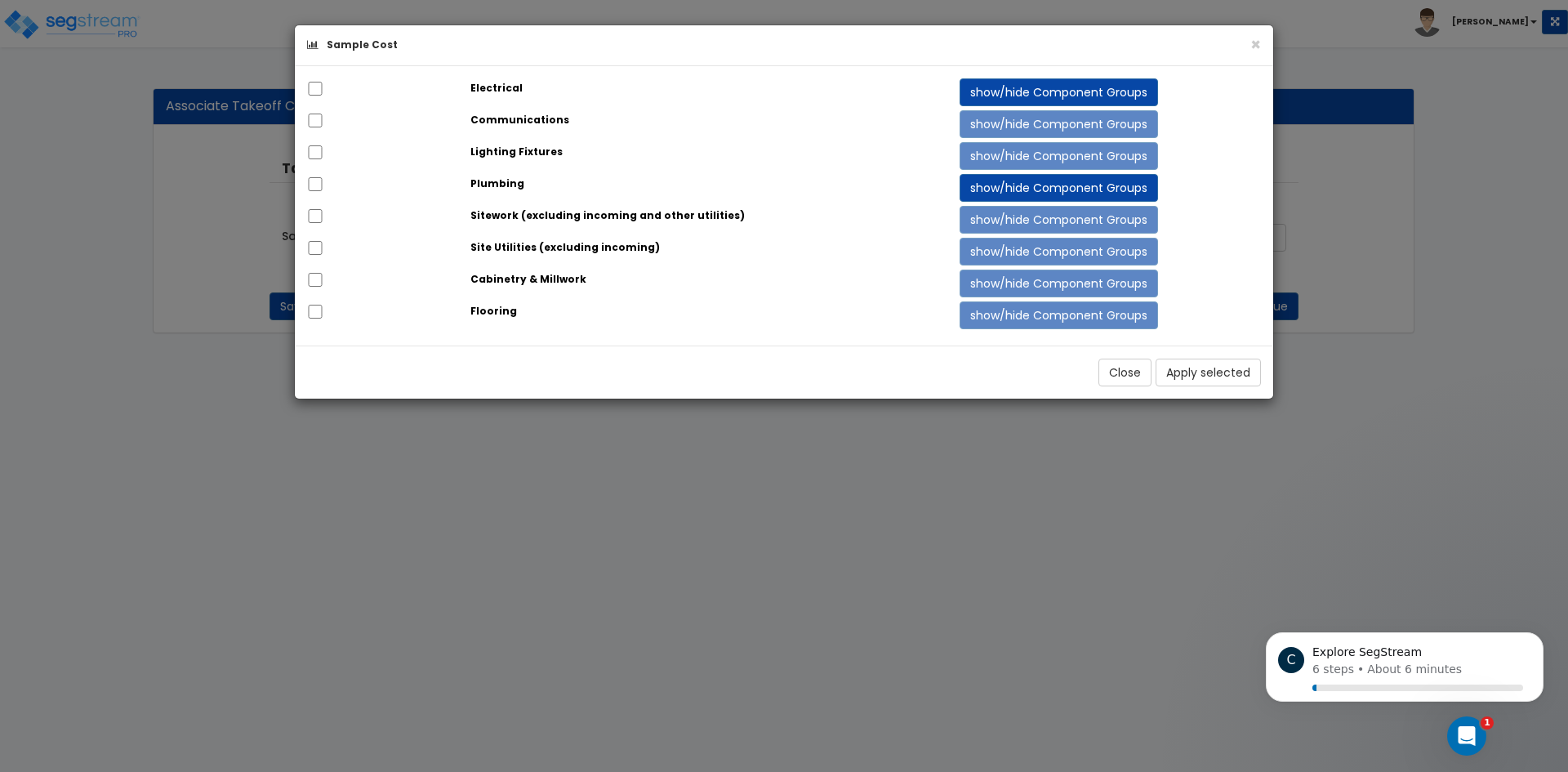
click at [930, 127] on div "Communications" at bounding box center [702, 119] width 489 height 19
click at [315, 150] on input "checkbox" at bounding box center [315, 152] width 17 height 14
checkbox input "false"
click at [315, 81] on input "checkbox" at bounding box center [315, 88] width 17 height 14
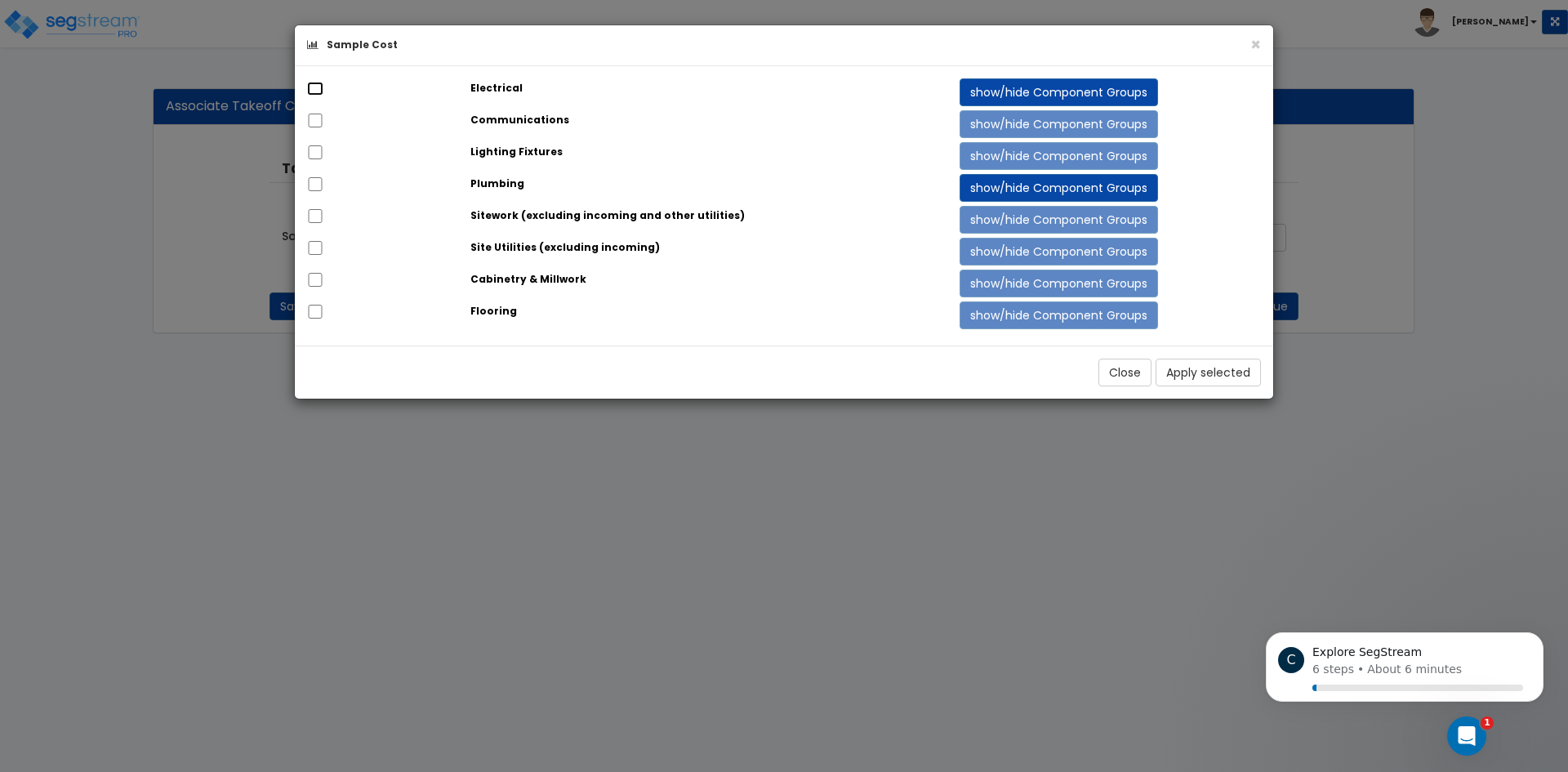
checkbox input "true"
click at [318, 120] on input "checkbox" at bounding box center [315, 120] width 17 height 14
checkbox input "true"
click at [311, 154] on input "checkbox" at bounding box center [315, 152] width 17 height 14
checkbox input "true"
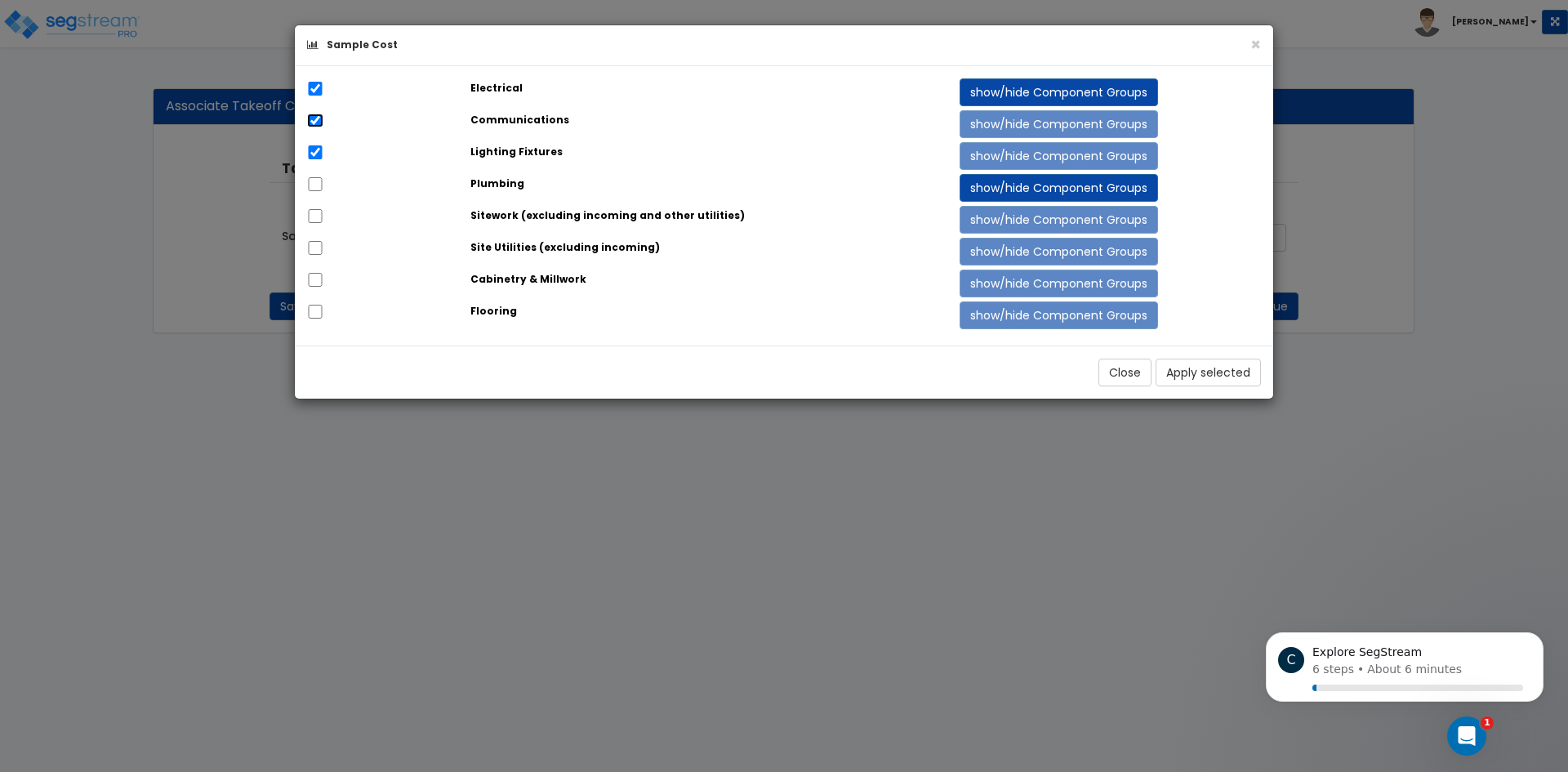
click at [317, 126] on input "checkbox" at bounding box center [315, 120] width 17 height 14
checkbox input "false"
click at [327, 87] on div at bounding box center [377, 90] width 164 height 23
click at [321, 91] on input "checkbox" at bounding box center [315, 88] width 17 height 14
checkbox input "false"
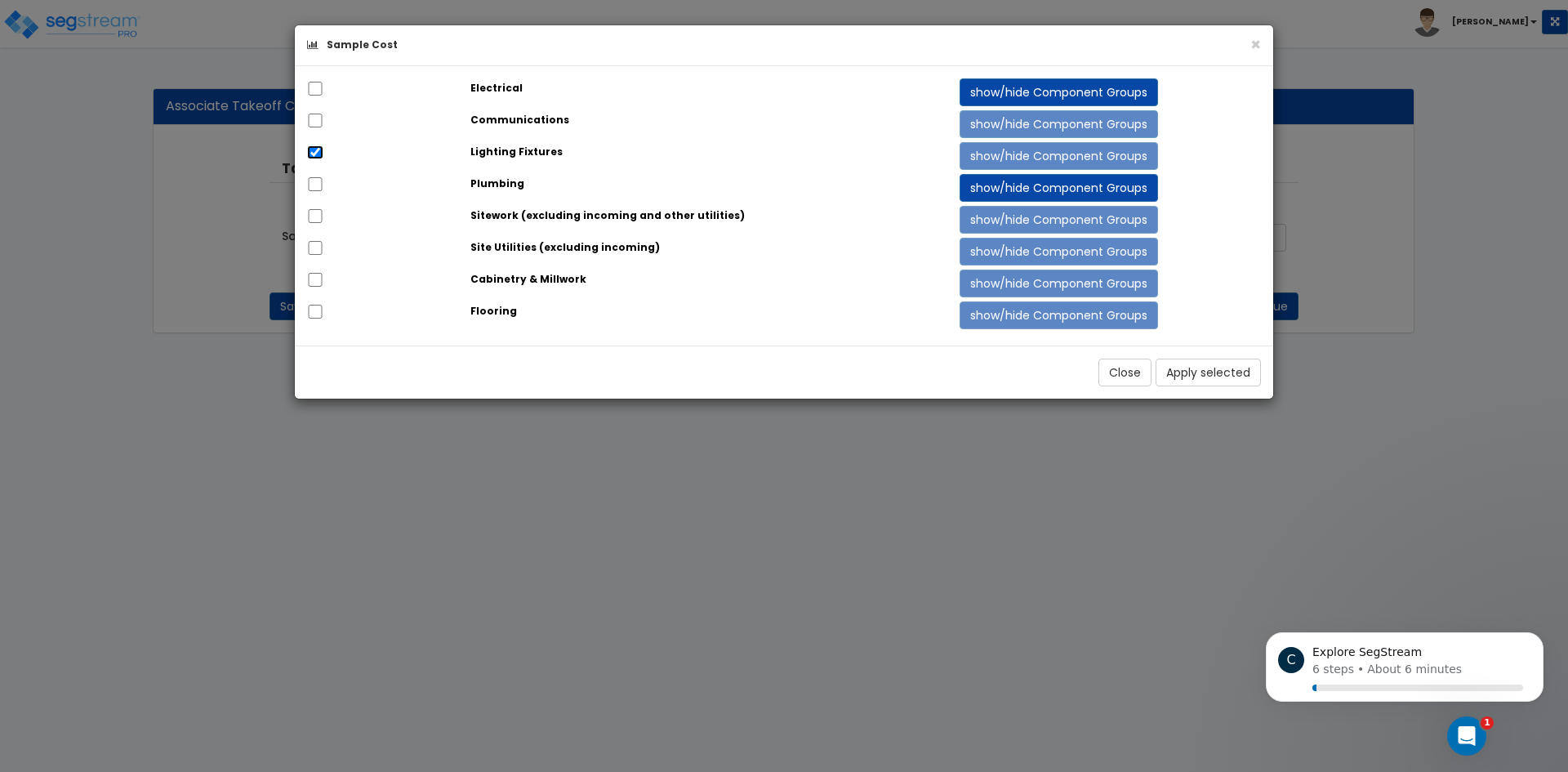
click at [321, 151] on input "checkbox" at bounding box center [315, 152] width 17 height 14
checkbox input "false"
click at [314, 88] on input "checkbox" at bounding box center [315, 88] width 17 height 14
click at [1123, 87] on button "show/hide Component Groups" at bounding box center [1058, 93] width 198 height 28
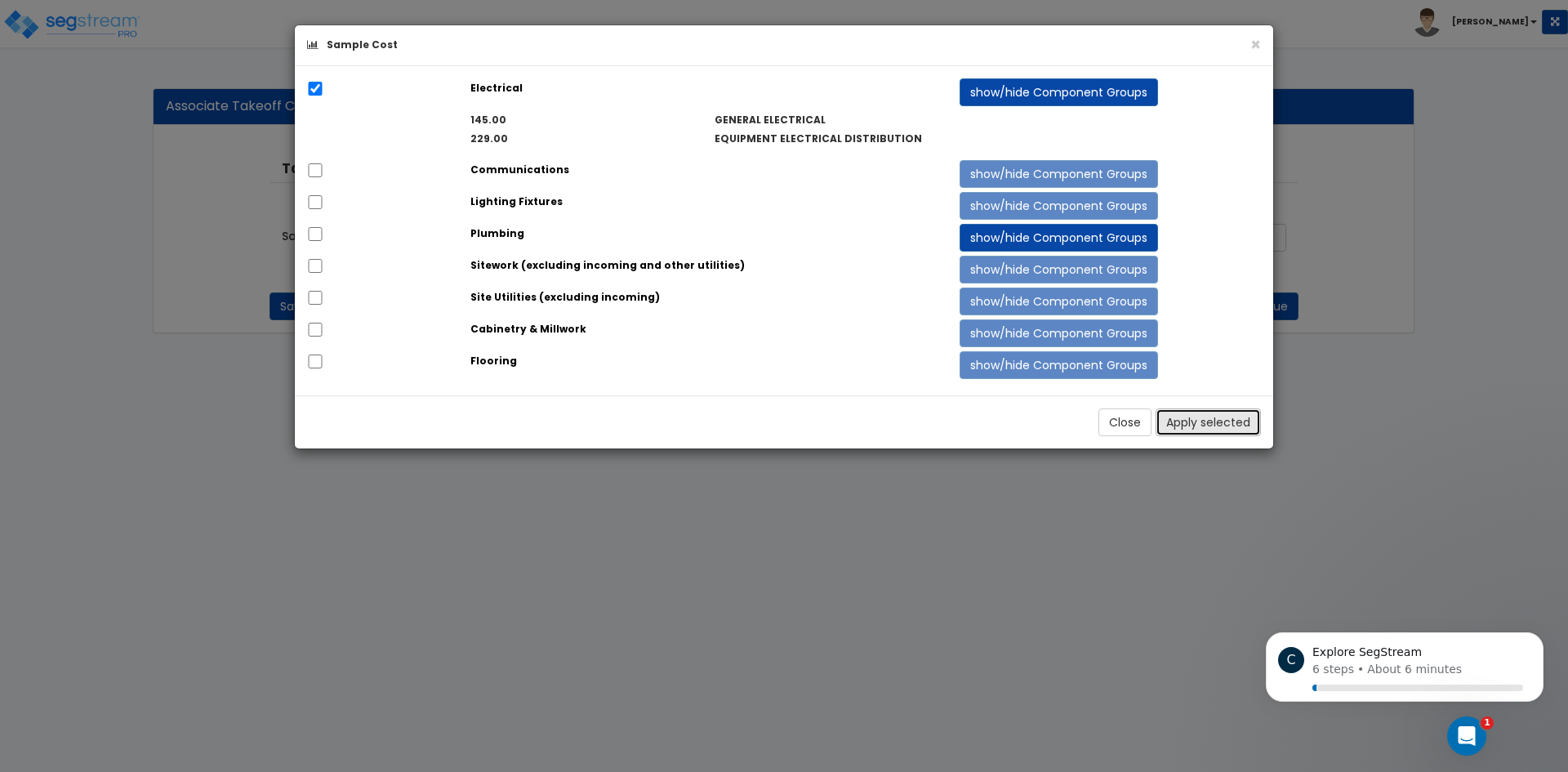
click at [1205, 416] on button "Apply selected" at bounding box center [1208, 422] width 105 height 28
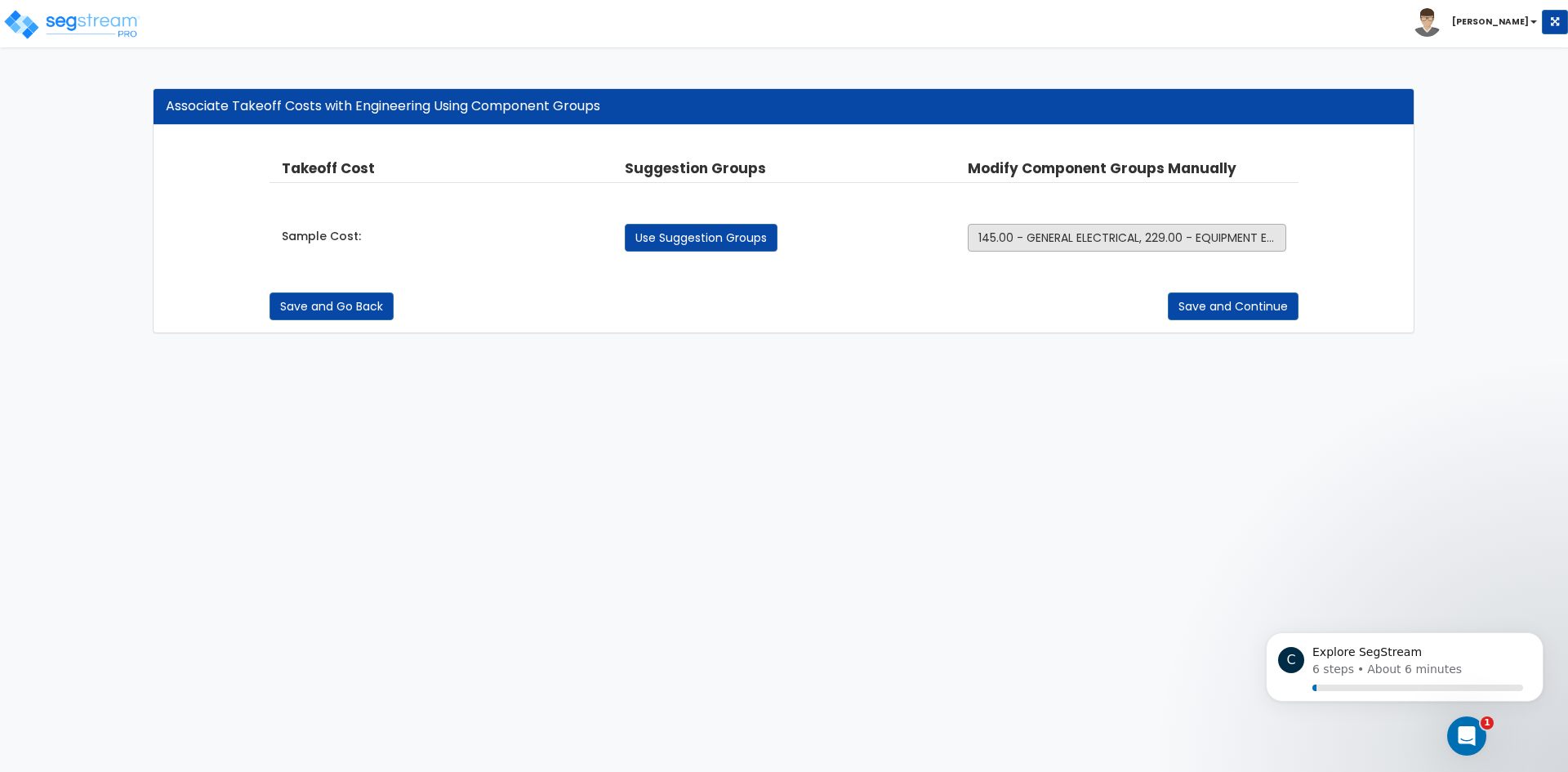
click at [1142, 228] on button "145.00 - GENERAL ELECTRICAL, 229.00 - EQUIPMENT ELECTRICAL DISTRIBUTION" at bounding box center [1127, 238] width 318 height 28
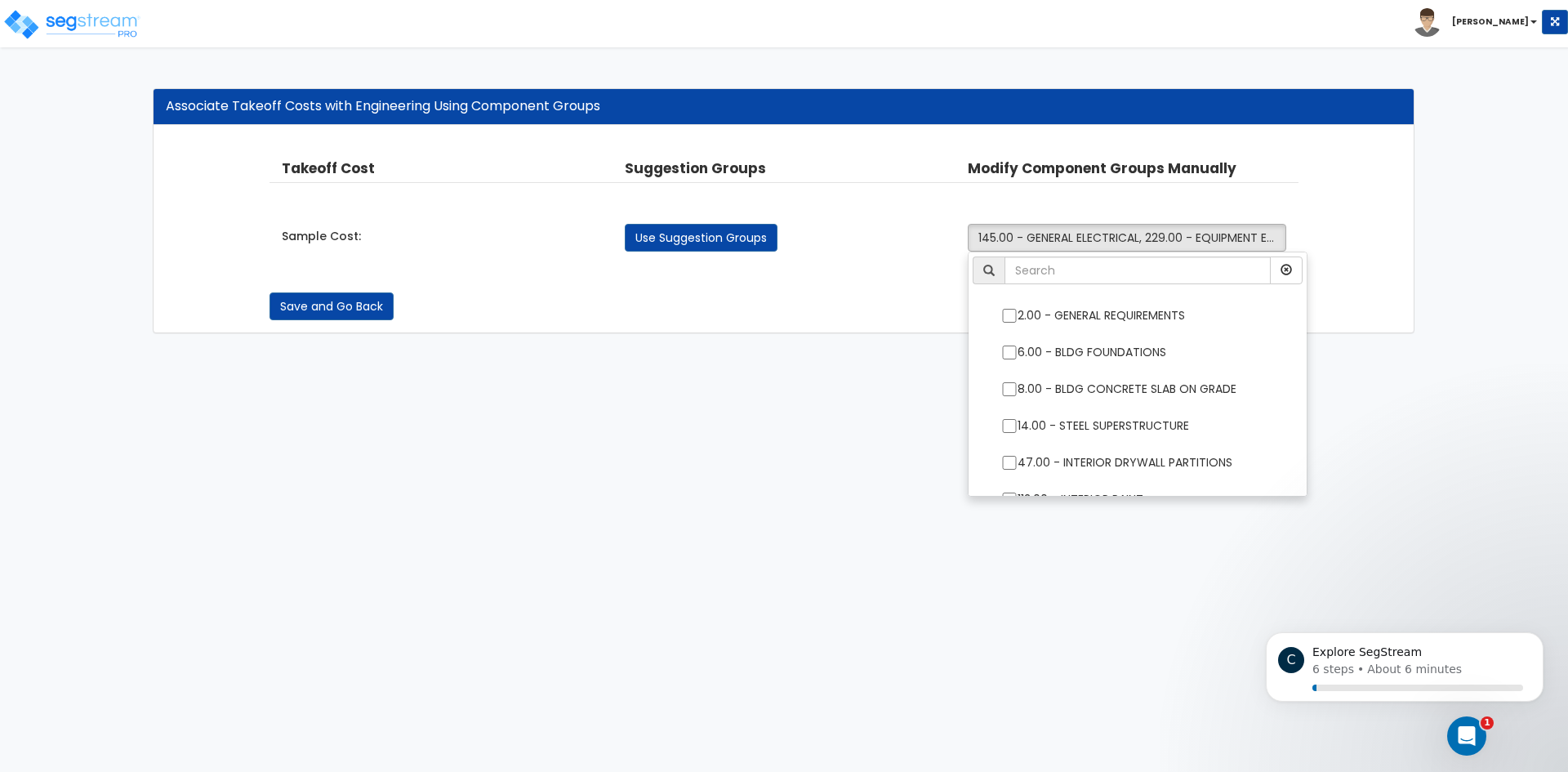
click at [870, 238] on div "Use Suggestion Groups" at bounding box center [784, 238] width 343 height 28
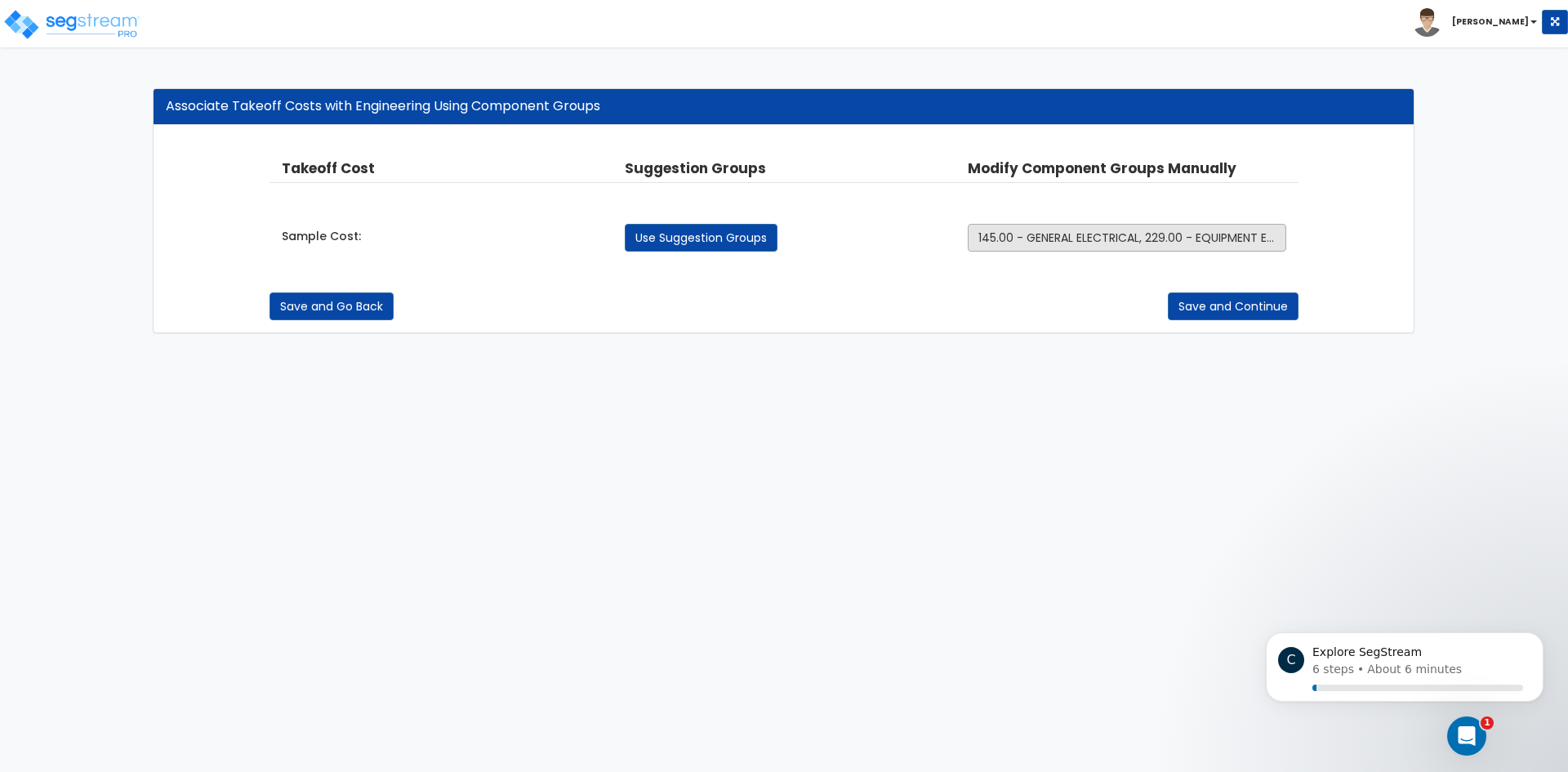
click at [1156, 230] on span "145.00 - GENERAL ELECTRICAL, 229.00 - EQUIPMENT ELECTRICAL DISTRIBUTION" at bounding box center [1189, 238] width 423 height 17
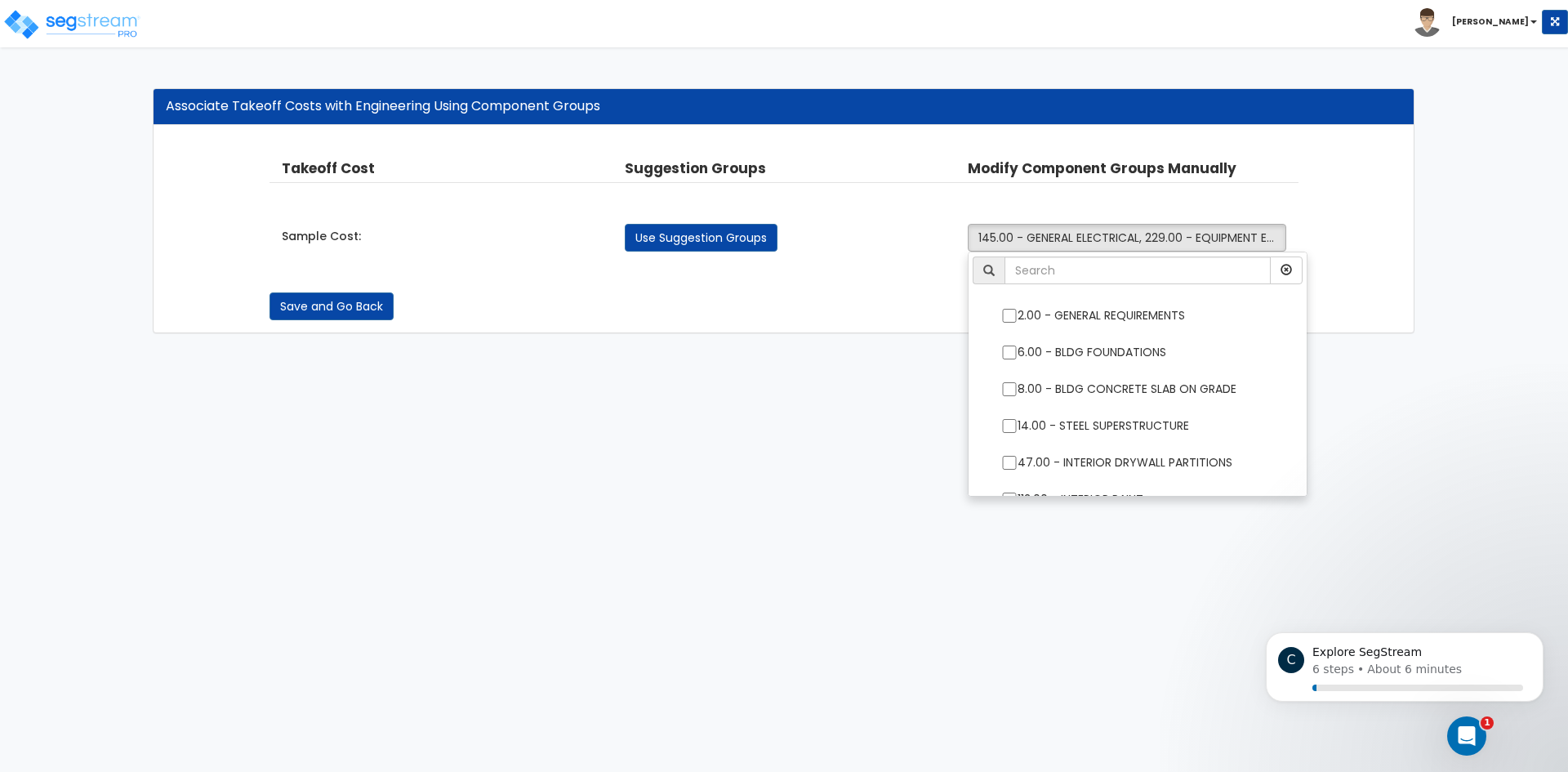
click at [872, 280] on div "Save and Go Back Save and Continue" at bounding box center [784, 294] width 1030 height 52
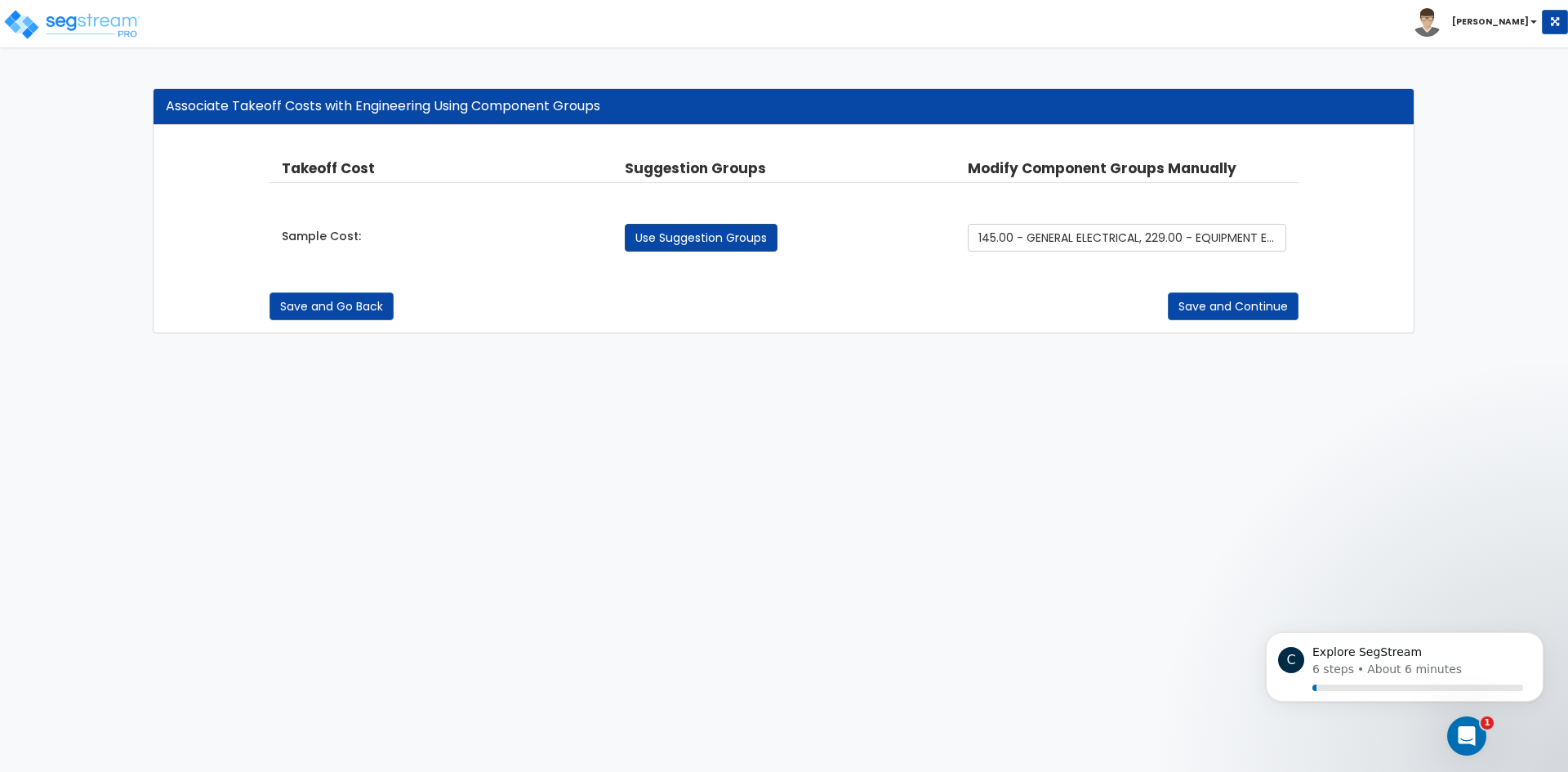
click at [706, 224] on link "Use Suggestion Groups" at bounding box center [700, 238] width 153 height 28
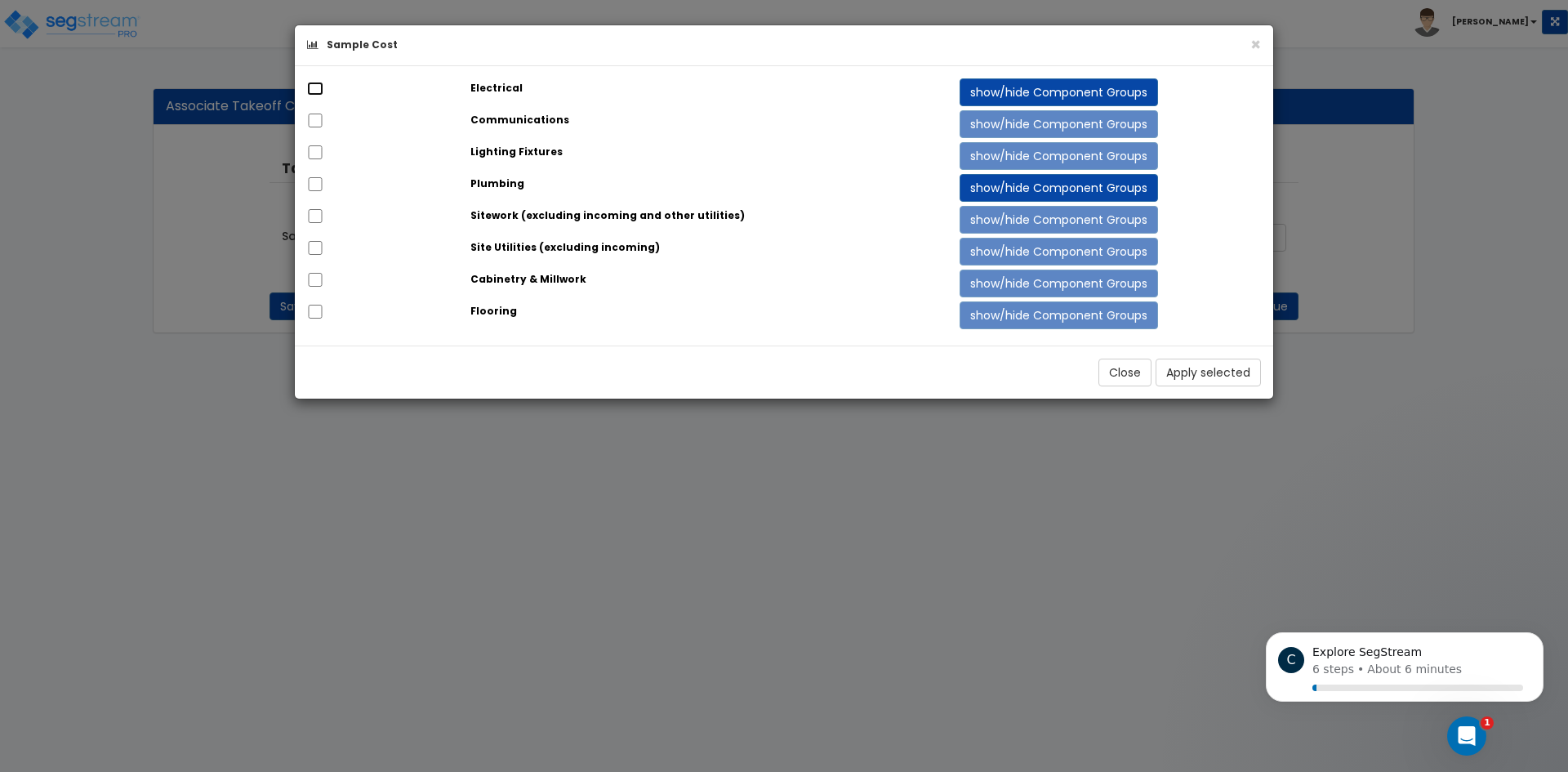
click at [312, 92] on input "checkbox" at bounding box center [315, 88] width 17 height 14
checkbox input "true"
click at [316, 113] on div at bounding box center [377, 121] width 164 height 23
click at [317, 118] on input "checkbox" at bounding box center [315, 120] width 17 height 14
checkbox input "true"
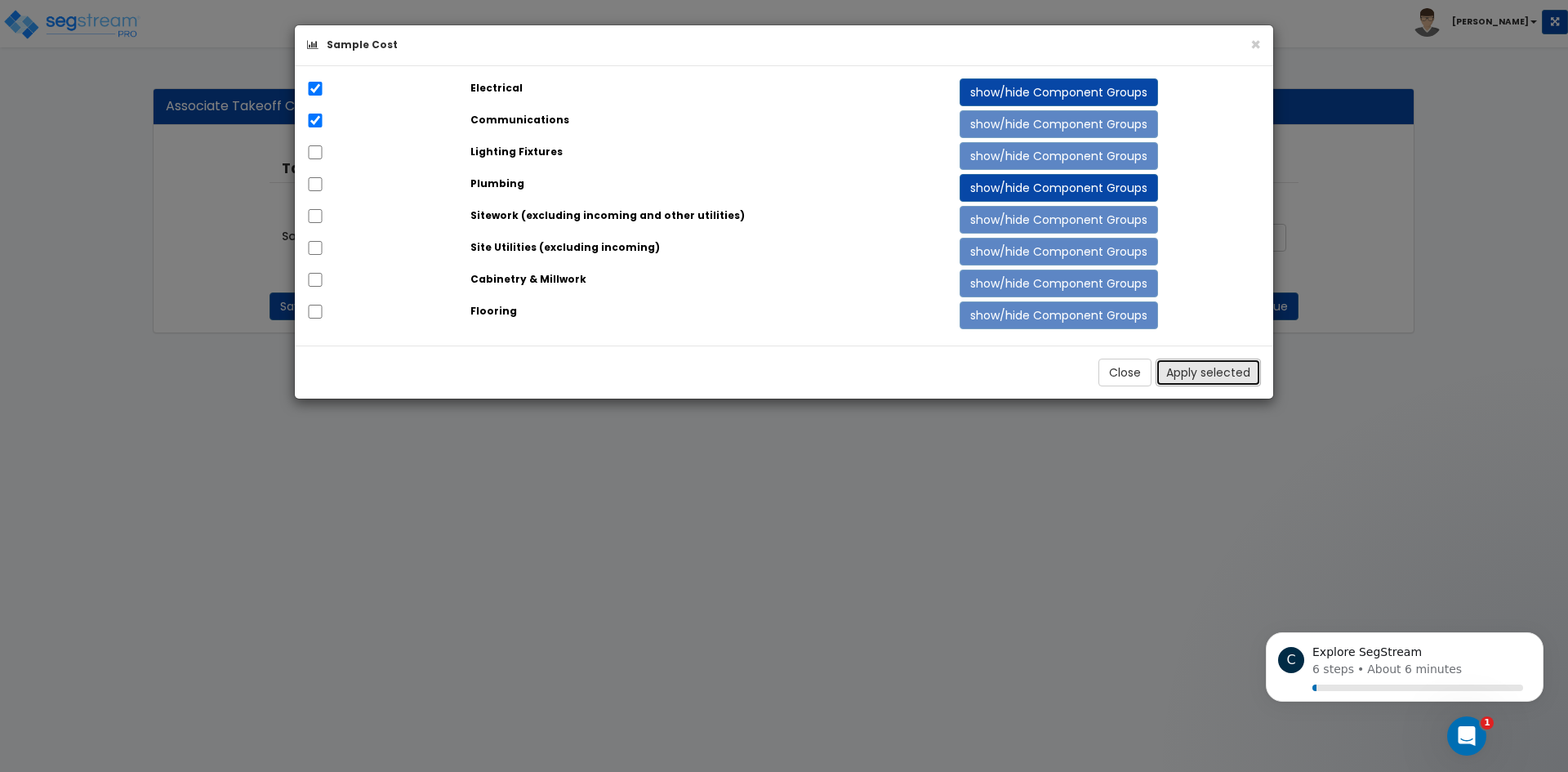
click at [1178, 363] on button "Apply selected" at bounding box center [1208, 372] width 105 height 28
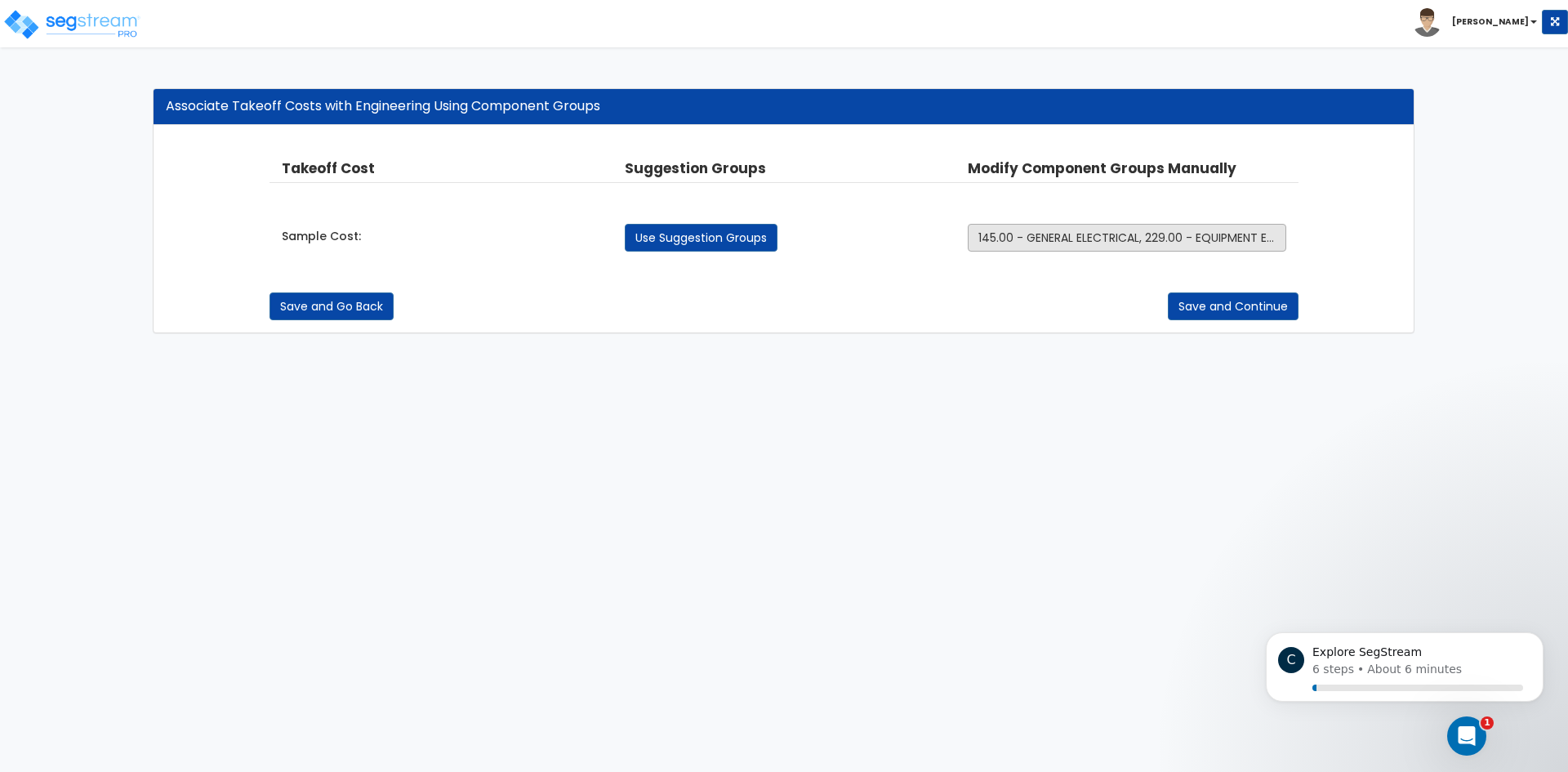
click at [1128, 241] on span "145.00 - GENERAL ELECTRICAL, 229.00 - EQUIPMENT ELECTRICAL DISTRIBUTION" at bounding box center [1189, 238] width 423 height 17
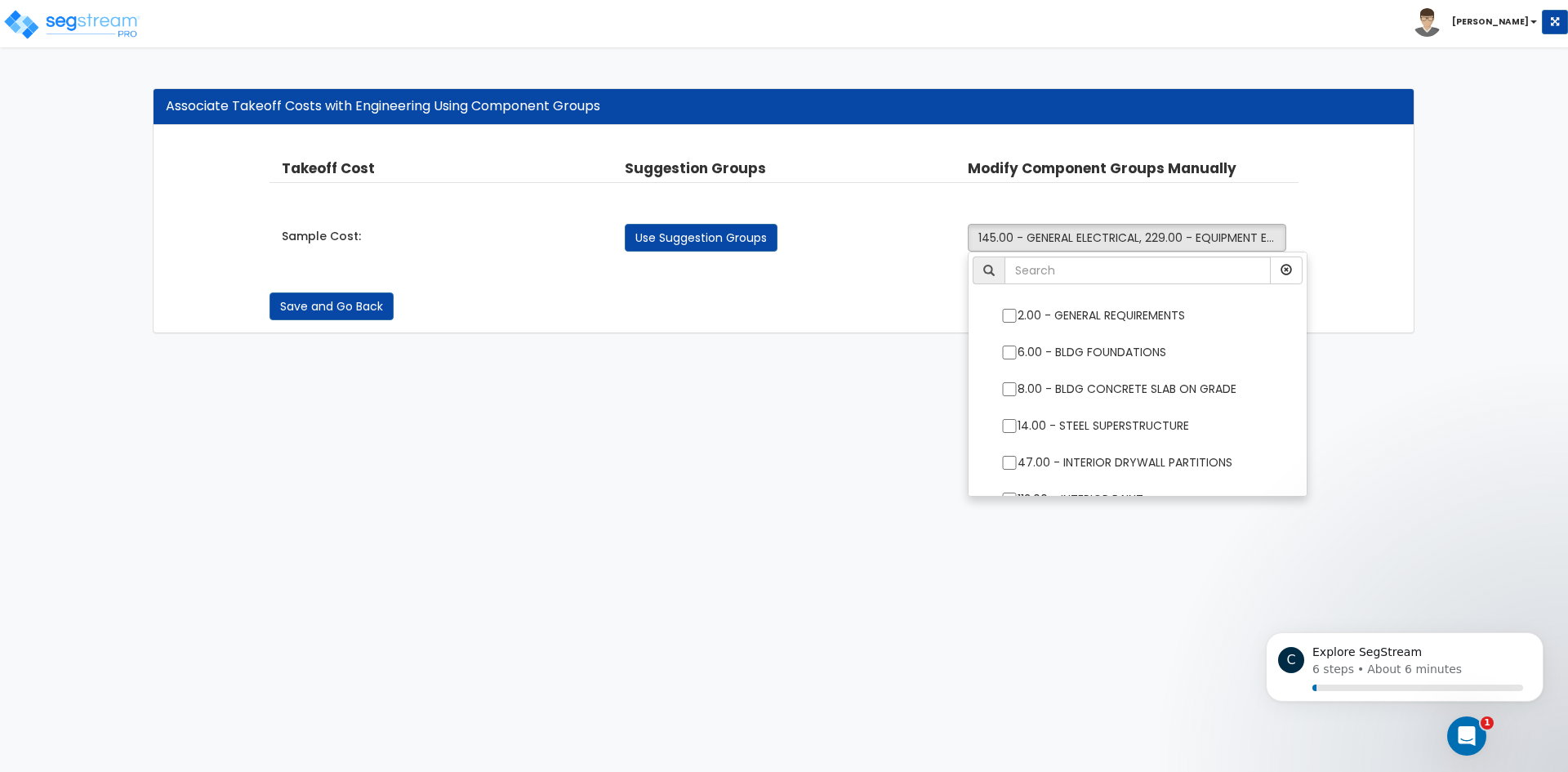
click at [899, 288] on div "Save and Go Back Save and Continue" at bounding box center [784, 294] width 1030 height 52
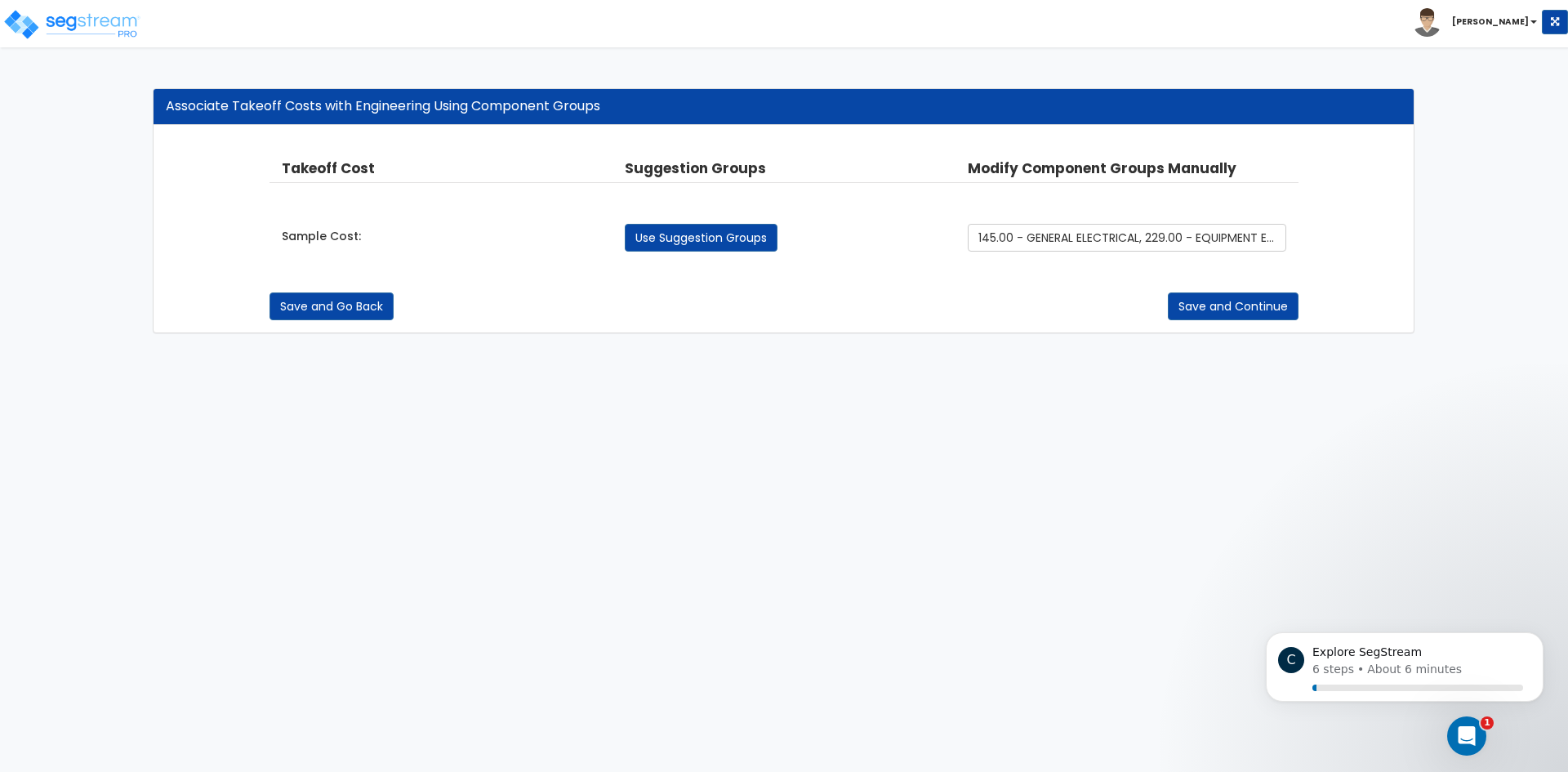
click at [715, 237] on link "Use Suggestion Groups" at bounding box center [700, 238] width 153 height 28
checkbox input "false"
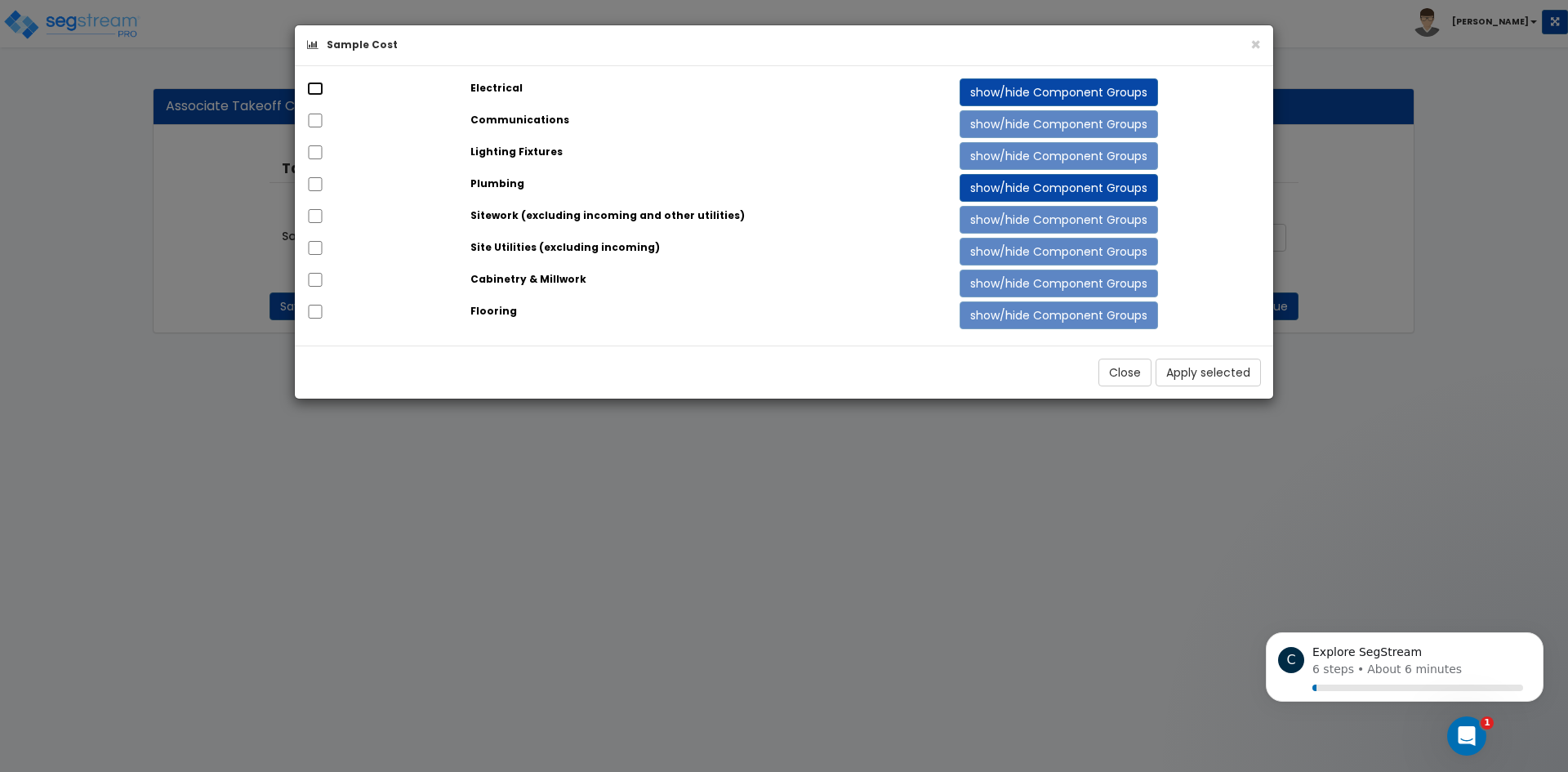
click at [310, 87] on input "checkbox" at bounding box center [315, 88] width 17 height 14
checkbox input "true"
click at [315, 120] on input "checkbox" at bounding box center [315, 120] width 17 height 14
checkbox input "true"
click at [317, 146] on input "checkbox" at bounding box center [315, 152] width 17 height 14
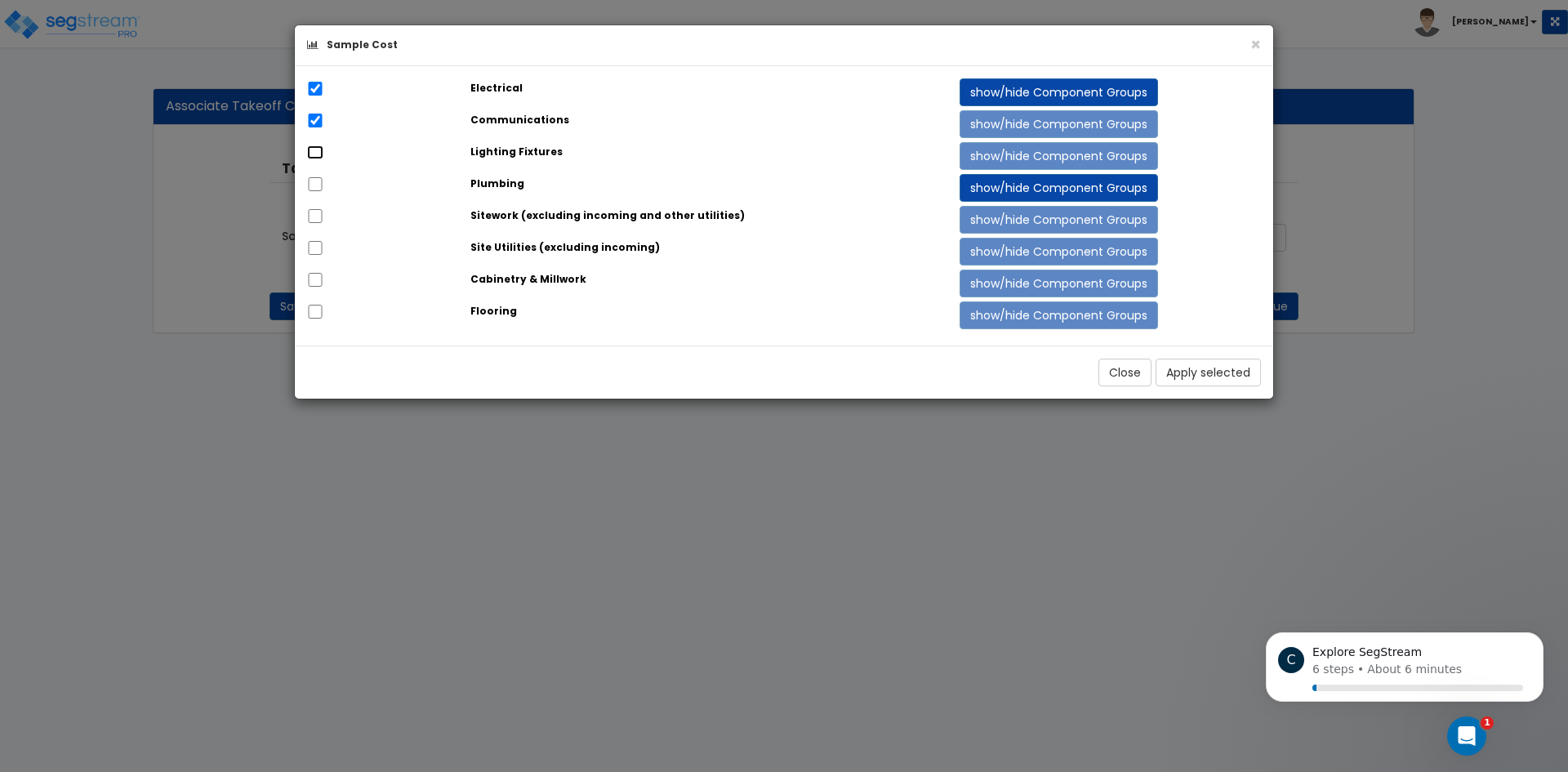
checkbox input "true"
click at [314, 182] on input "checkbox" at bounding box center [315, 184] width 17 height 14
checkbox input "true"
click at [1216, 375] on button "Apply selected" at bounding box center [1208, 372] width 105 height 28
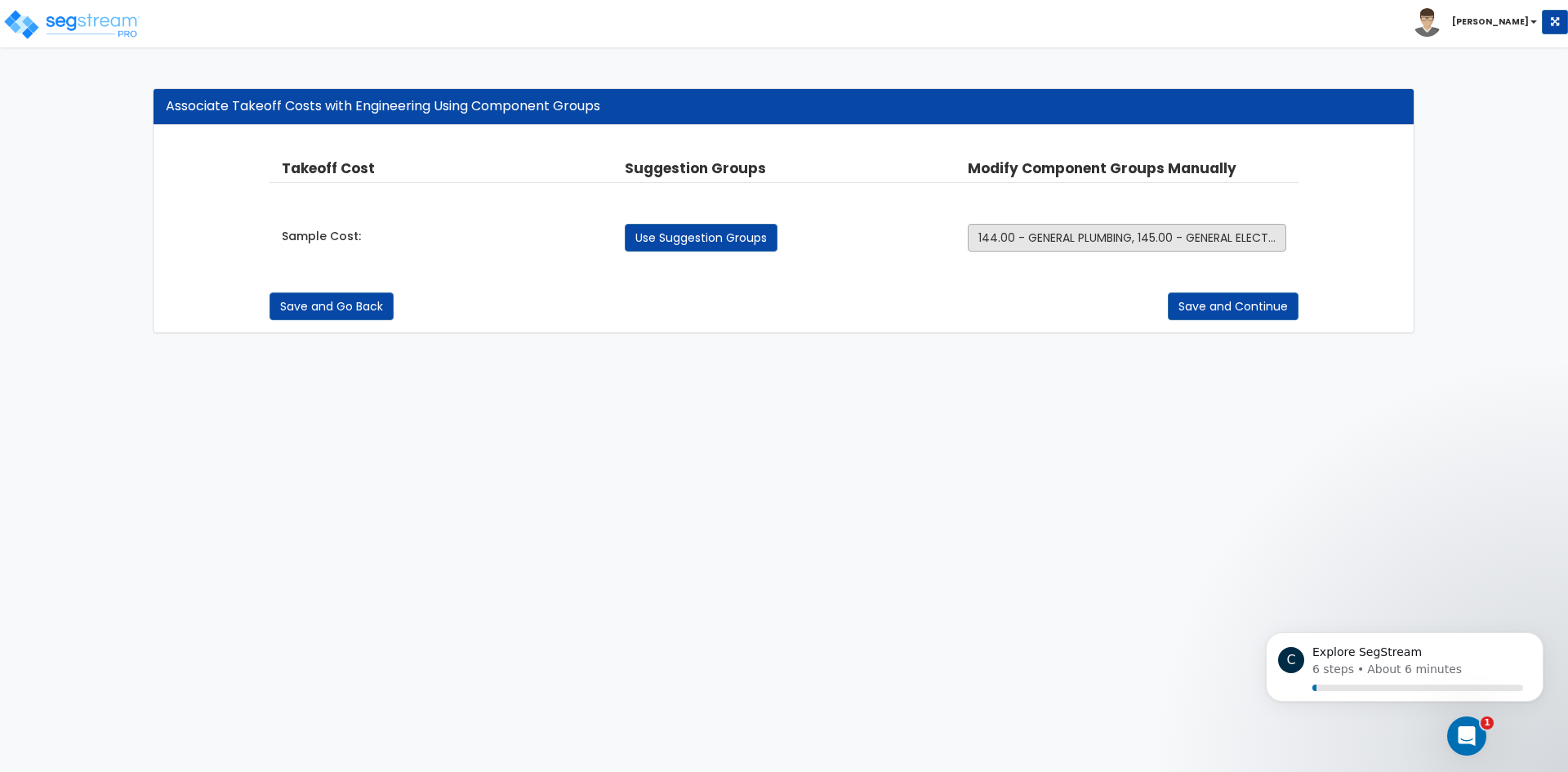
click at [1003, 233] on span "144.00 - GENERAL PLUMBING, 145.00 - GENERAL ELECTRICAL, 229.00 - EQUIPMENT ELEC…" at bounding box center [1268, 238] width 582 height 17
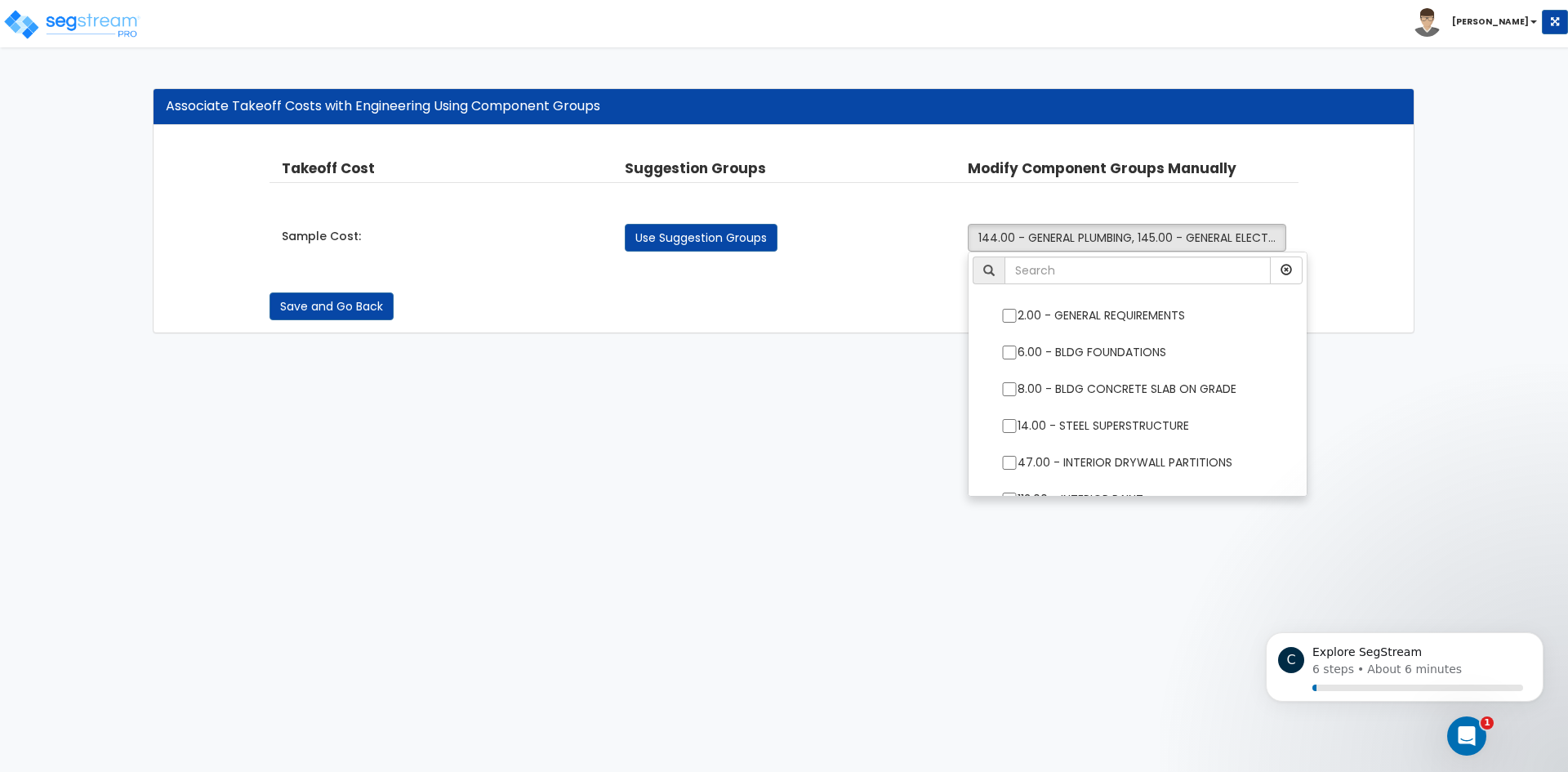
click at [839, 285] on div "Save and Go Back Save and Continue" at bounding box center [784, 294] width 1030 height 52
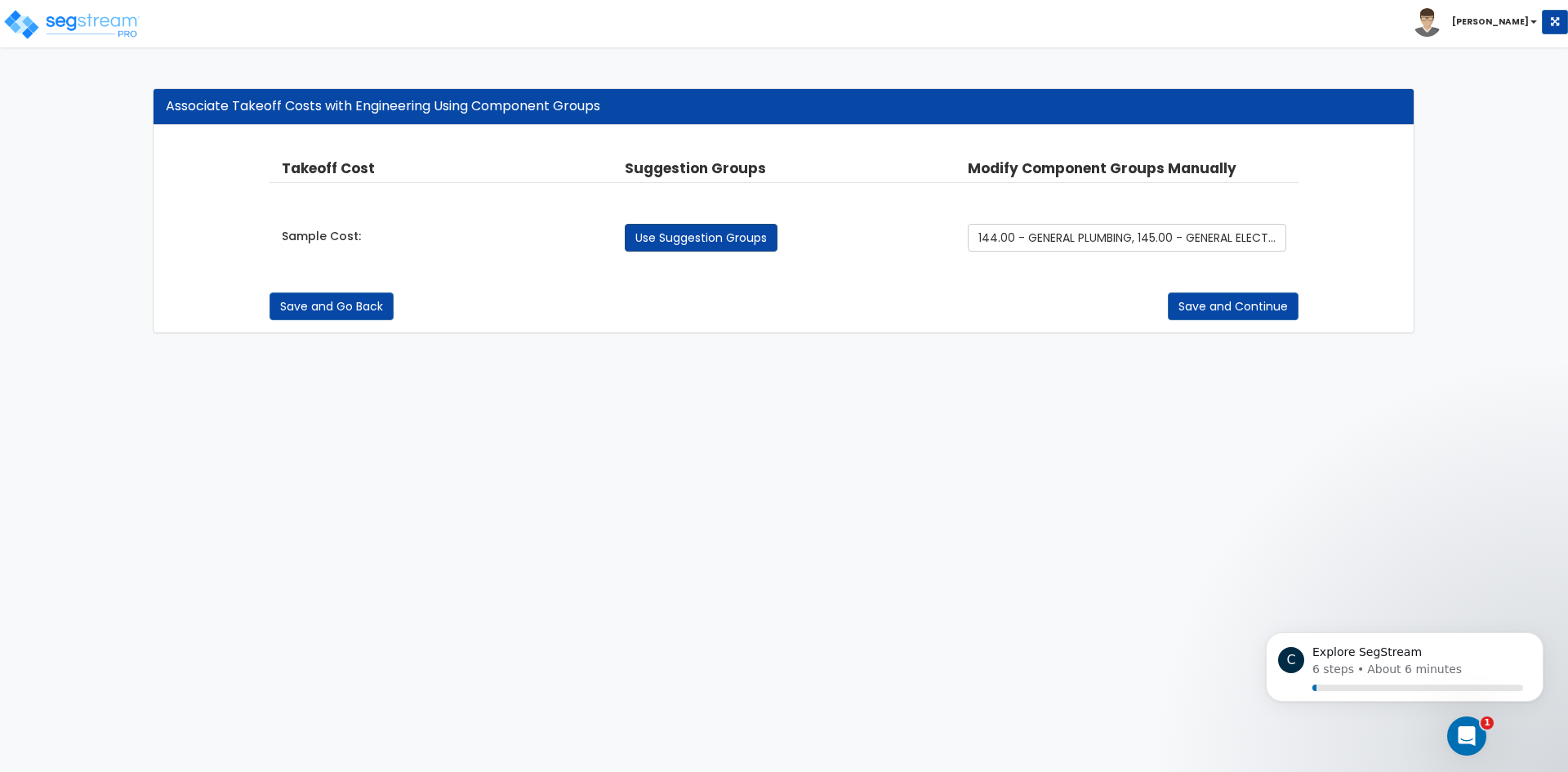
click at [758, 234] on link "Use Suggestion Groups" at bounding box center [700, 238] width 153 height 28
checkbox input "false"
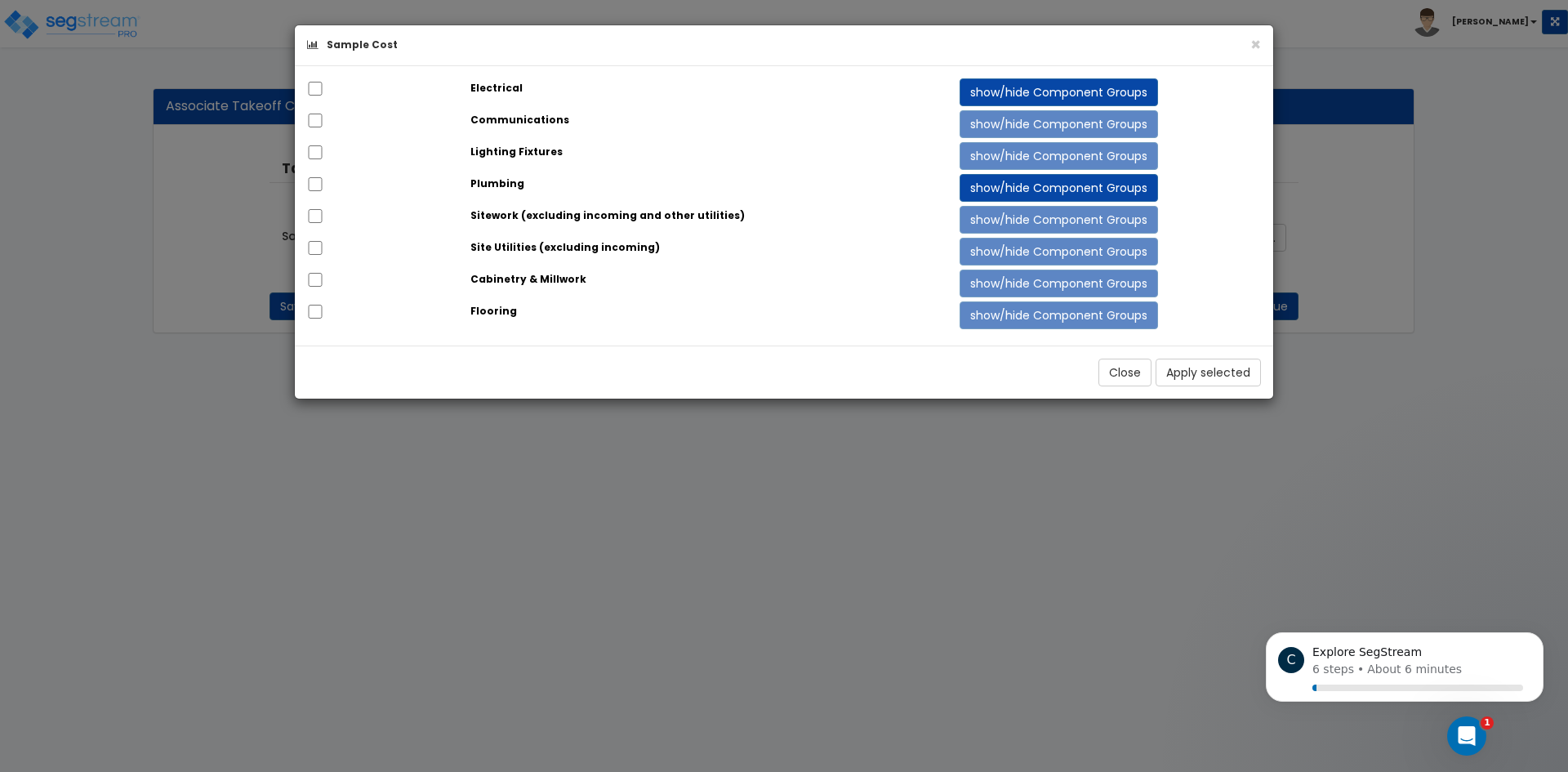
click at [324, 89] on div at bounding box center [377, 90] width 164 height 23
click at [316, 88] on input "checkbox" at bounding box center [315, 88] width 17 height 14
checkbox input "true"
click at [314, 117] on input "checkbox" at bounding box center [315, 120] width 17 height 14
checkbox input "true"
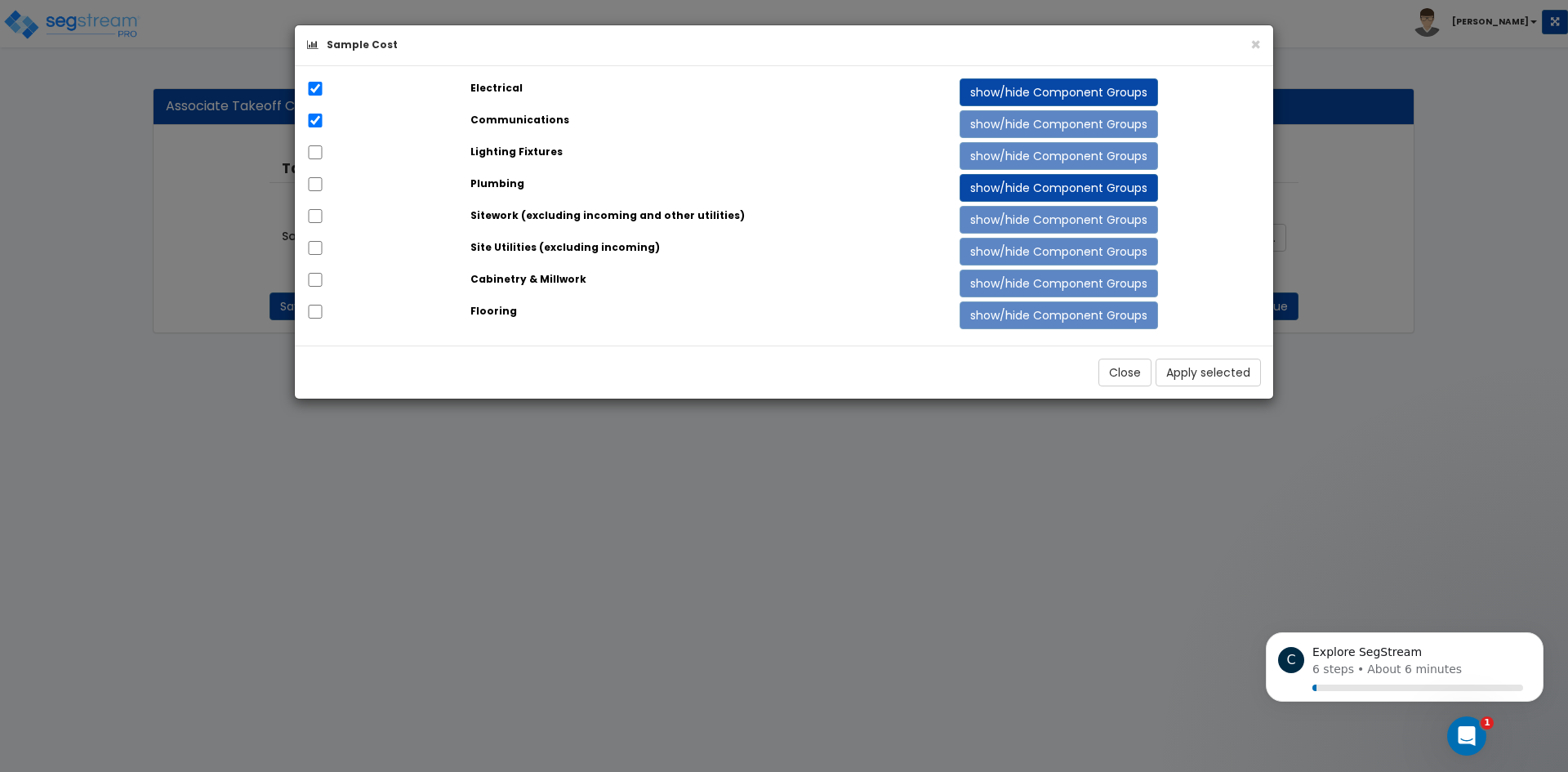
click at [324, 154] on div at bounding box center [377, 154] width 164 height 23
drag, startPoint x: 317, startPoint y: 151, endPoint x: 316, endPoint y: 177, distance: 26.0
click at [317, 150] on input "checkbox" at bounding box center [315, 152] width 17 height 14
checkbox input "true"
click at [315, 184] on input "checkbox" at bounding box center [315, 184] width 17 height 14
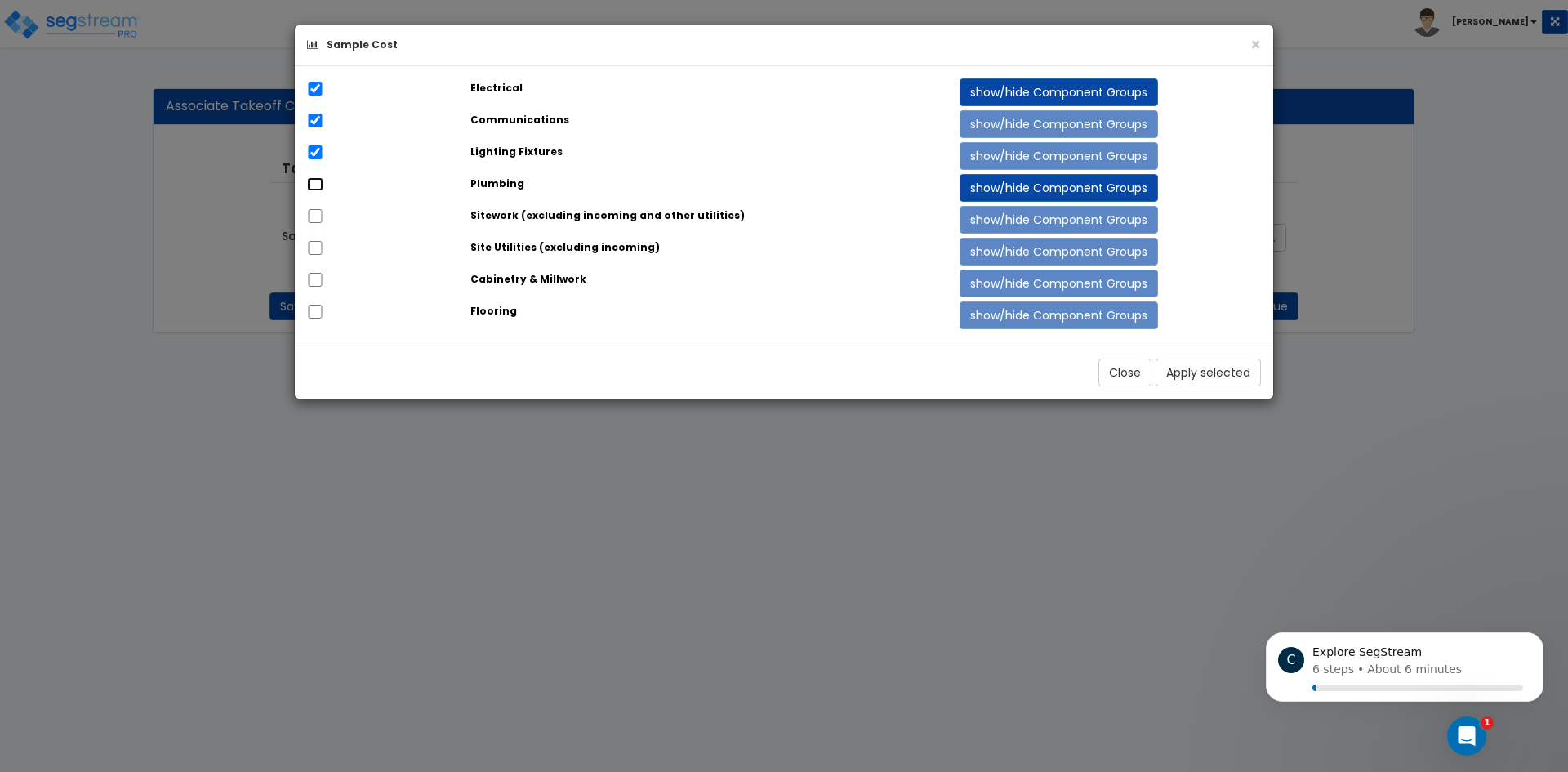
checkbox input "true"
click at [308, 217] on input "checkbox" at bounding box center [315, 216] width 17 height 14
checkbox input "true"
click at [315, 243] on input "checkbox" at bounding box center [315, 247] width 17 height 14
checkbox input "true"
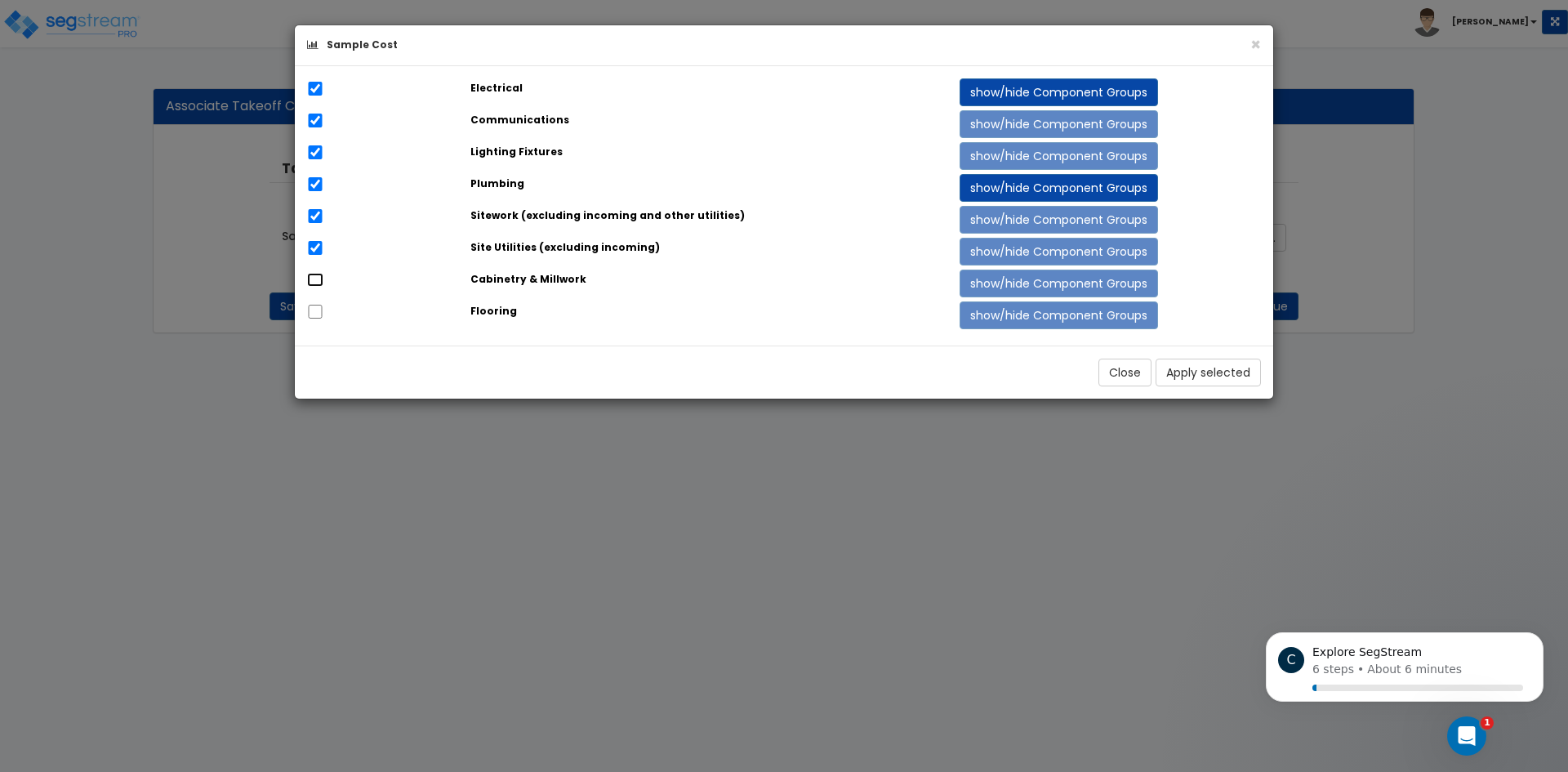
click at [321, 285] on input "checkbox" at bounding box center [315, 280] width 17 height 14
checkbox input "true"
click at [317, 307] on input "checkbox" at bounding box center [315, 311] width 17 height 14
checkbox input "true"
click at [312, 120] on input "checkbox" at bounding box center [315, 120] width 17 height 14
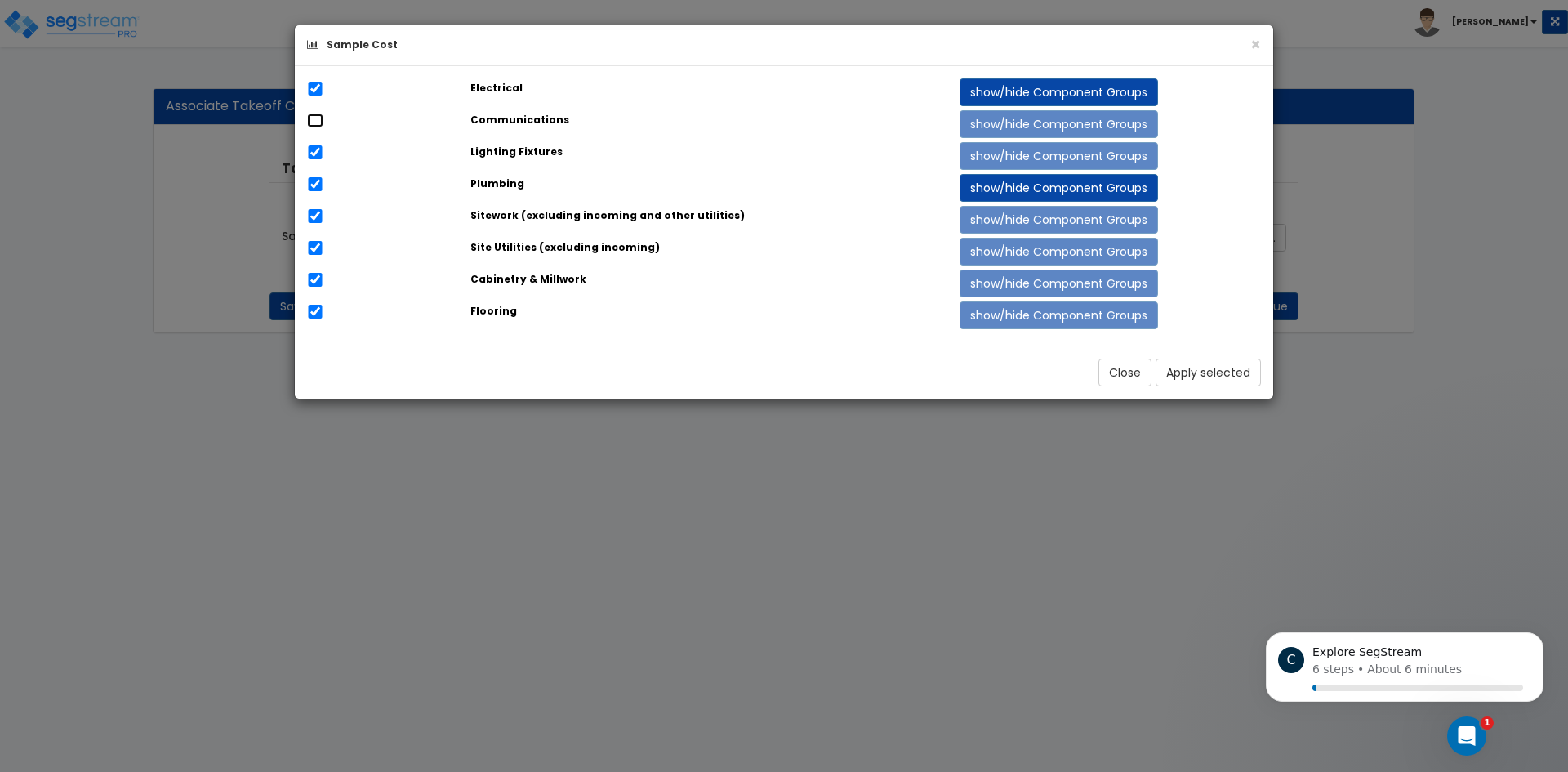
click at [311, 121] on input "checkbox" at bounding box center [315, 120] width 17 height 14
checkbox input "true"
click at [1215, 379] on button "Apply selected" at bounding box center [1208, 372] width 105 height 28
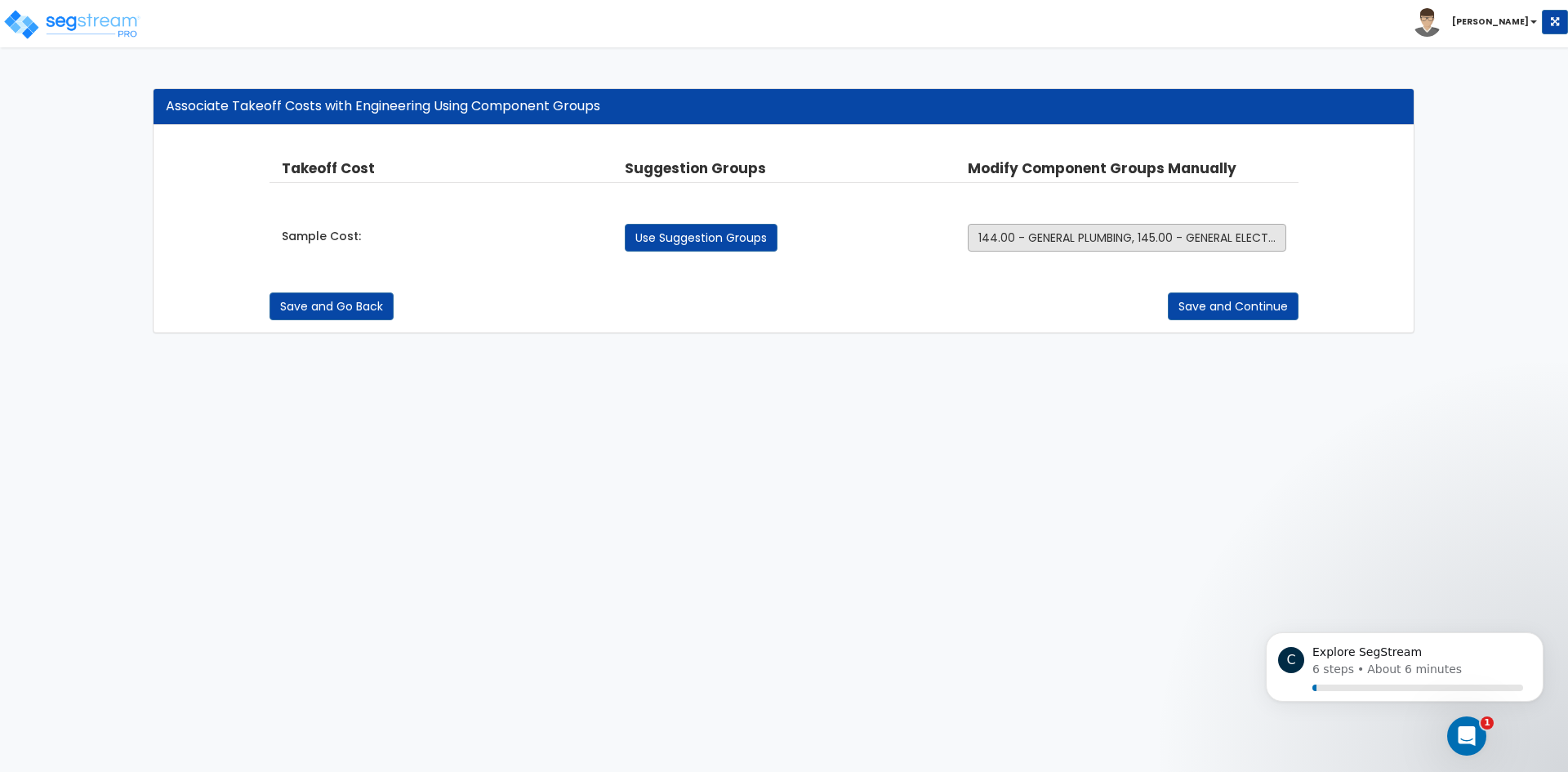
click at [1130, 249] on button "144.00 - GENERAL PLUMBING, 145.00 - GENERAL ELECTRICAL, 229.00 - EQUIPMENT ELEC…" at bounding box center [1127, 238] width 318 height 28
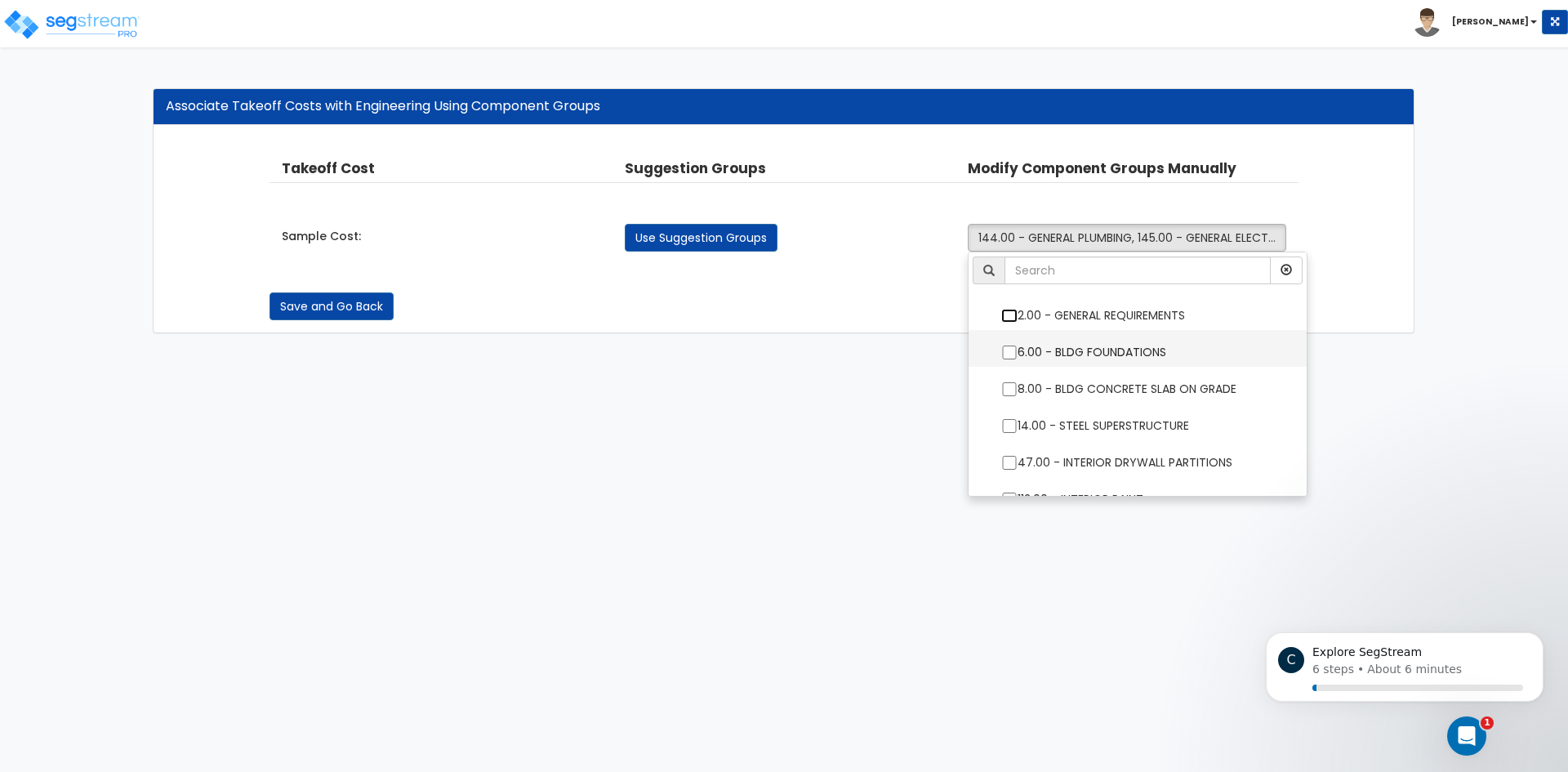
drag, startPoint x: 1016, startPoint y: 317, endPoint x: 1008, endPoint y: 332, distance: 17.0
click at [1015, 317] on input "2.00 - GENERAL REQUIREMENTS" at bounding box center [1009, 316] width 17 height 14
checkbox input "true"
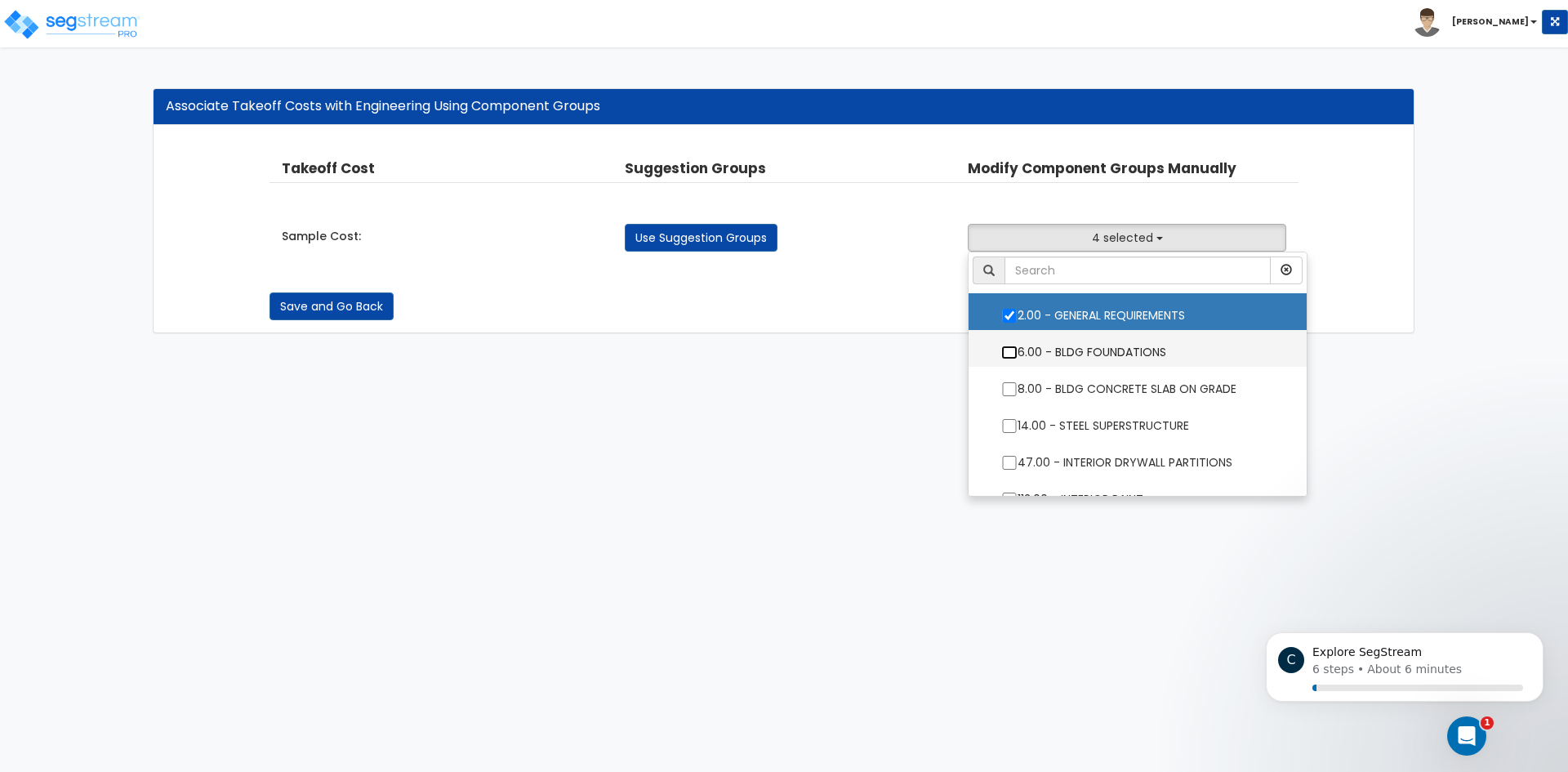
click at [1008, 348] on input "6.00 - BLDG FOUNDATIONS" at bounding box center [1009, 352] width 17 height 14
checkbox input "true"
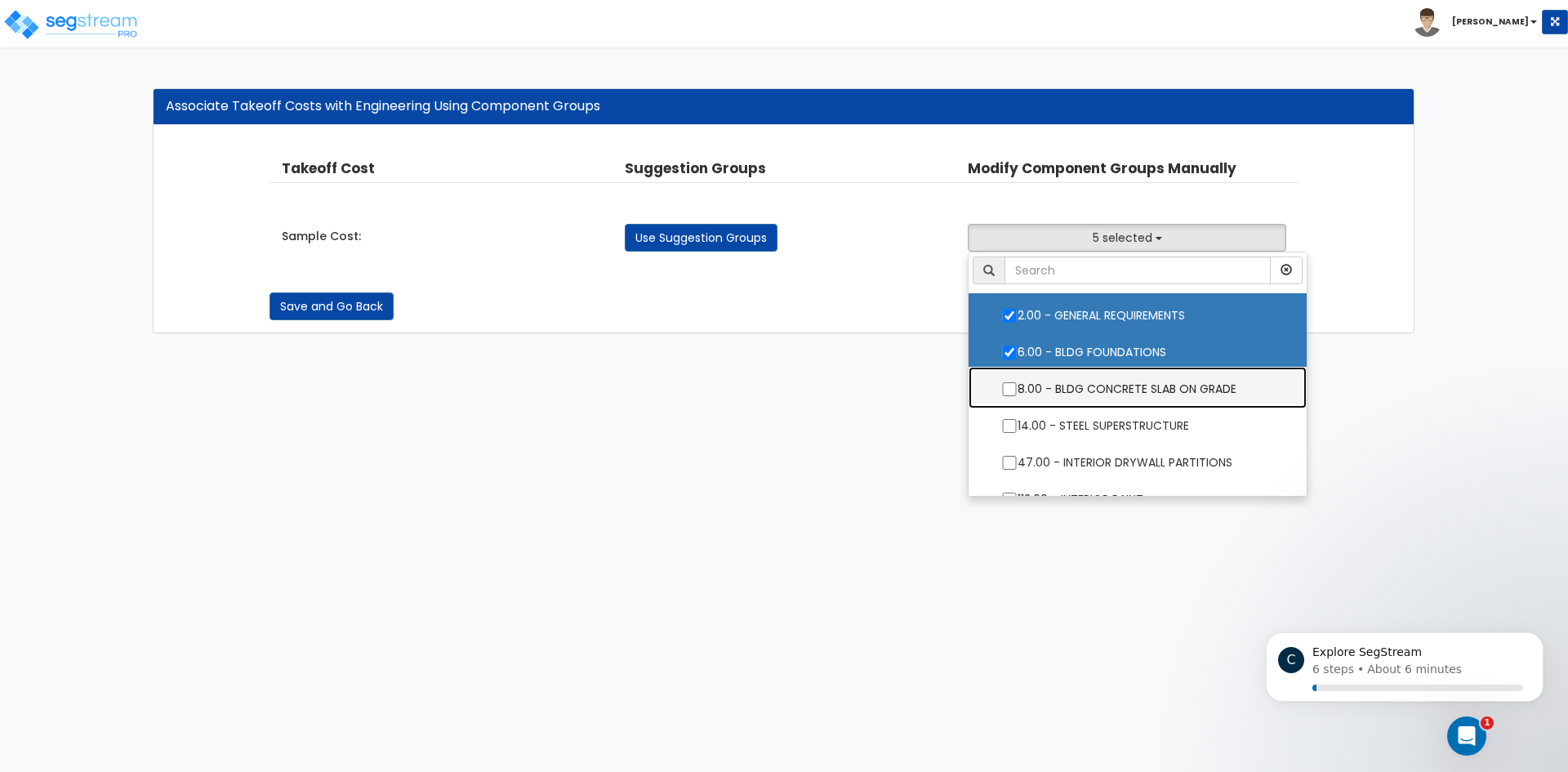
click at [1007, 380] on label "8.00 - BLDG CONCRETE SLAB ON GRADE" at bounding box center [1137, 387] width 305 height 38
click at [1007, 382] on input "8.00 - BLDG CONCRETE SLAB ON GRADE" at bounding box center [1009, 389] width 17 height 14
checkbox input "true"
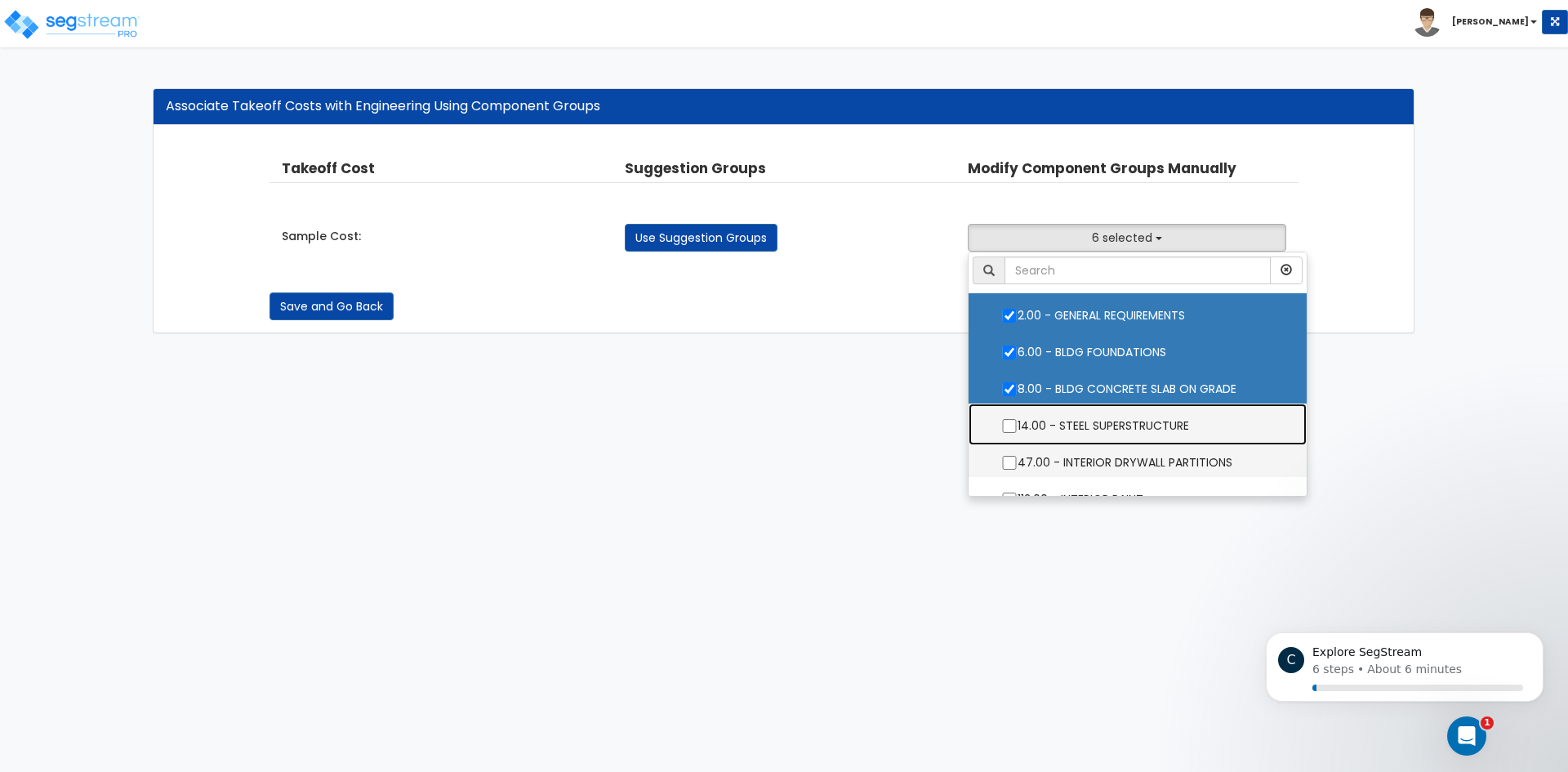
drag, startPoint x: 1008, startPoint y: 416, endPoint x: 1007, endPoint y: 445, distance: 29.0
click at [1008, 417] on label "14.00 - STEEL SUPERSTRUCTURE" at bounding box center [1137, 424] width 305 height 38
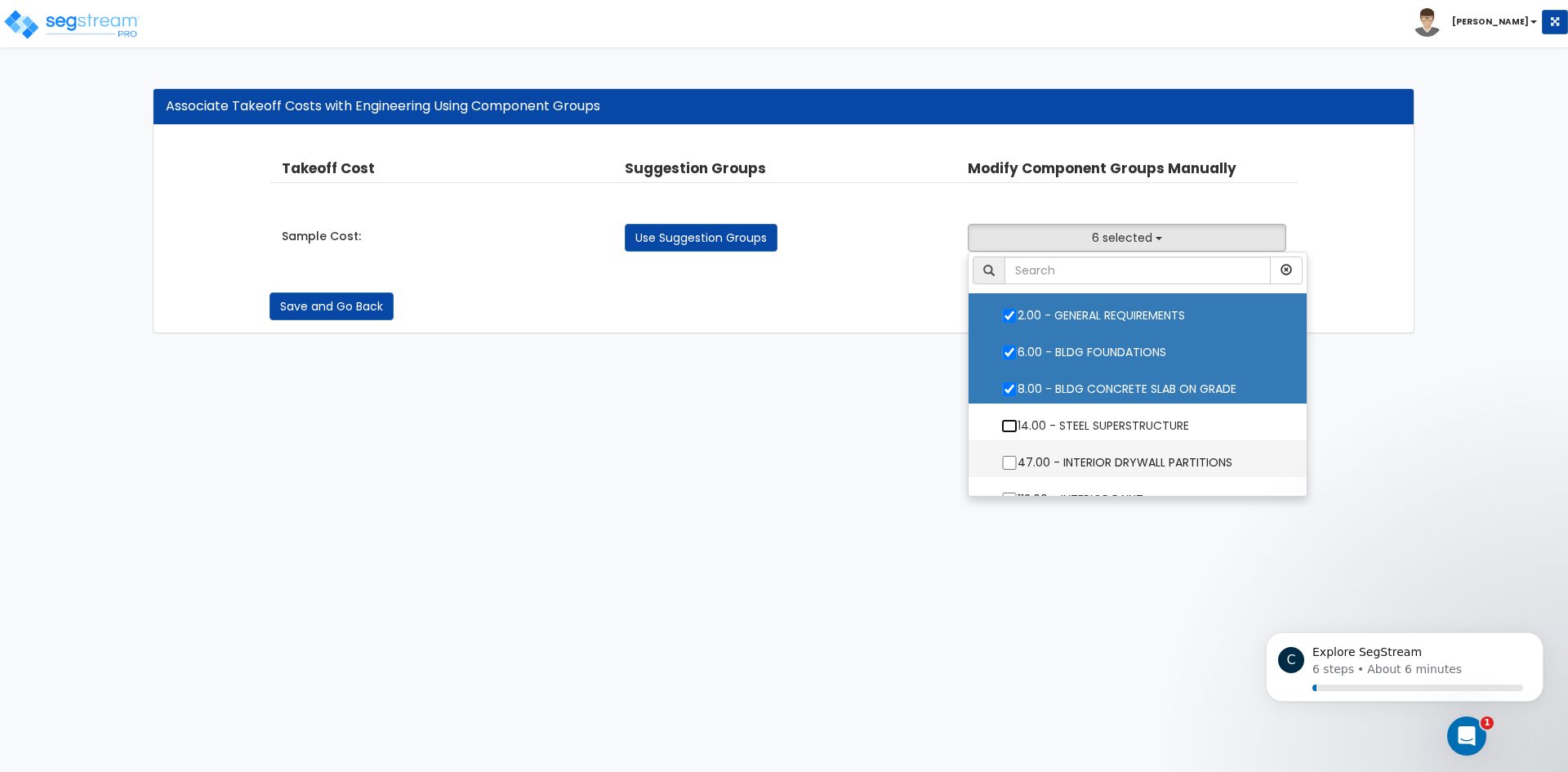
click at [1008, 419] on input "14.00 - STEEL SUPERSTRUCTURE" at bounding box center [1009, 426] width 17 height 14
checkbox input "true"
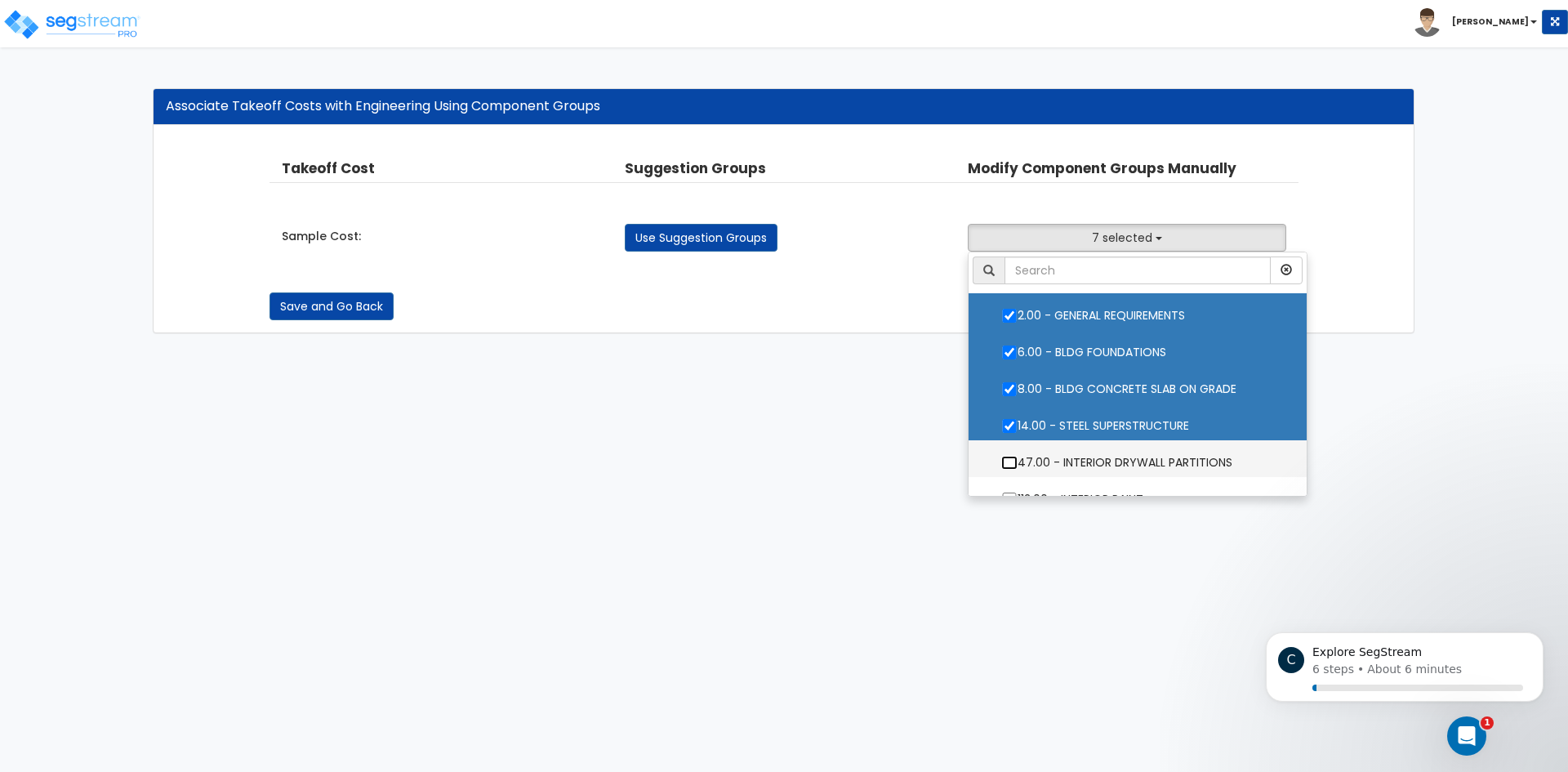
click at [1006, 458] on input "47.00 - INTERIOR DRYWALL PARTITIONS" at bounding box center [1009, 463] width 17 height 14
checkbox input "true"
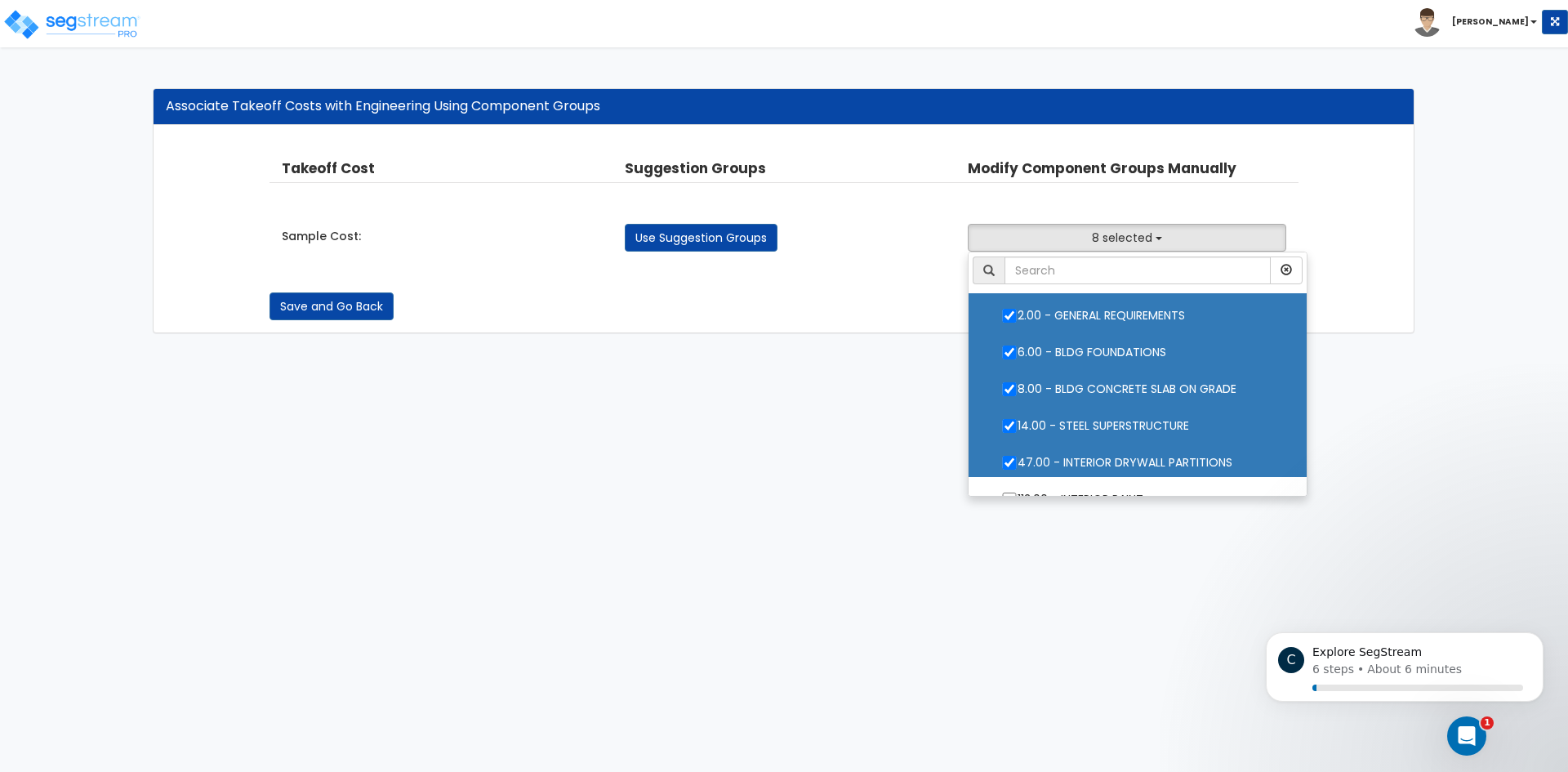
click at [1374, 350] on html "Toggle navigation Ken" at bounding box center [784, 175] width 1568 height 350
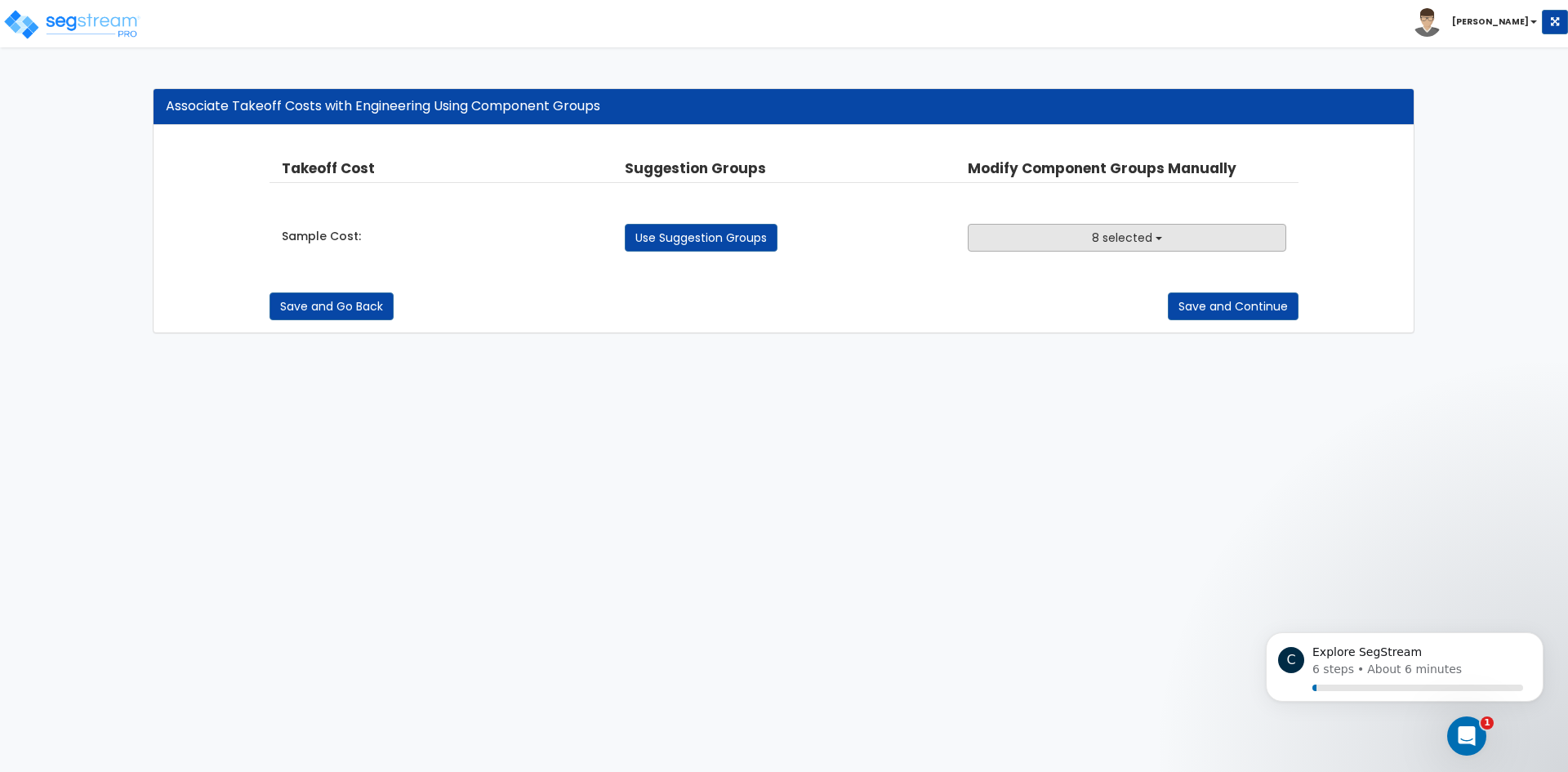
click at [1135, 234] on span "8 selected" at bounding box center [1121, 238] width 60 height 17
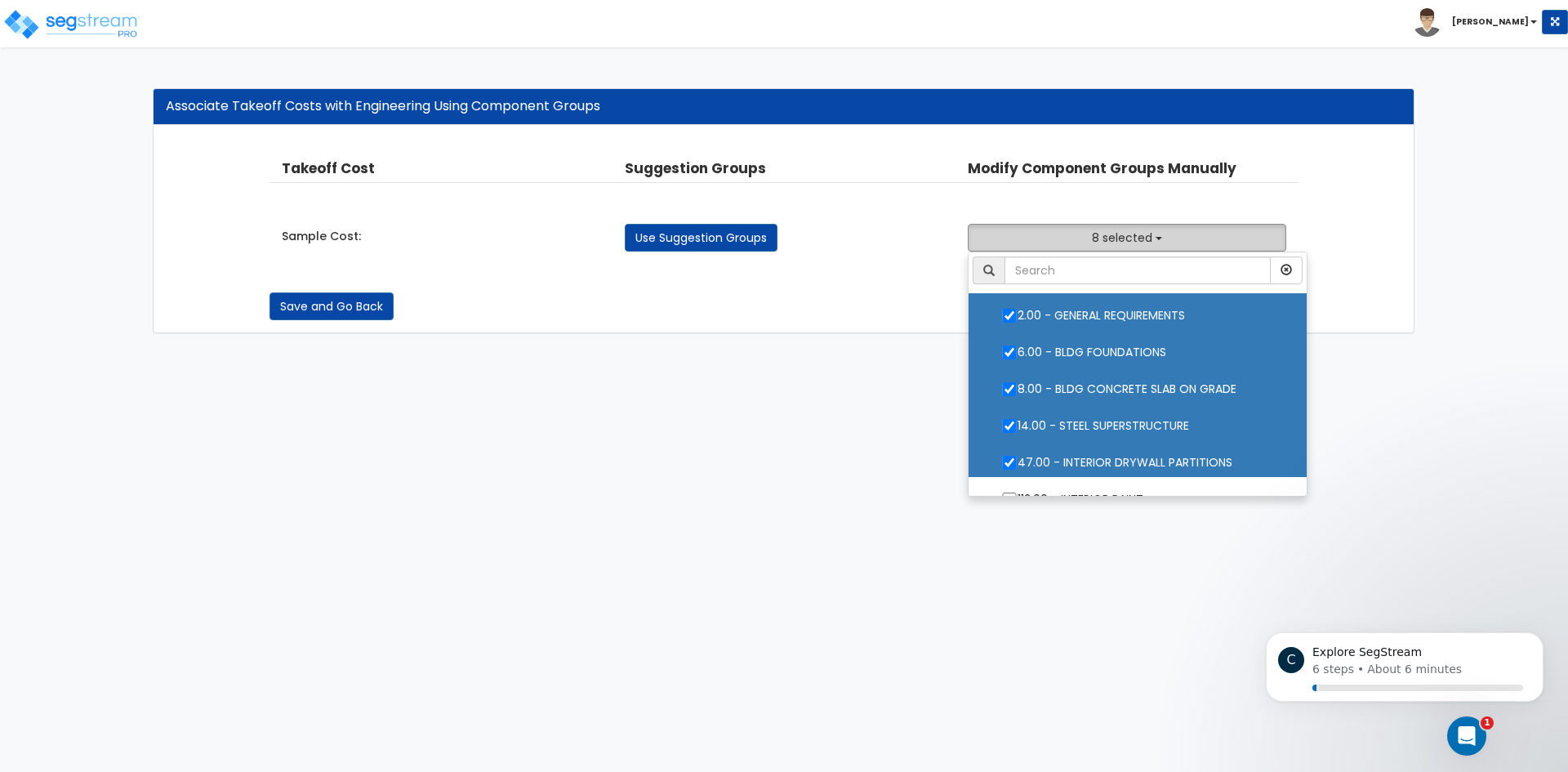
click at [1135, 234] on span "8 selected" at bounding box center [1121, 238] width 60 height 17
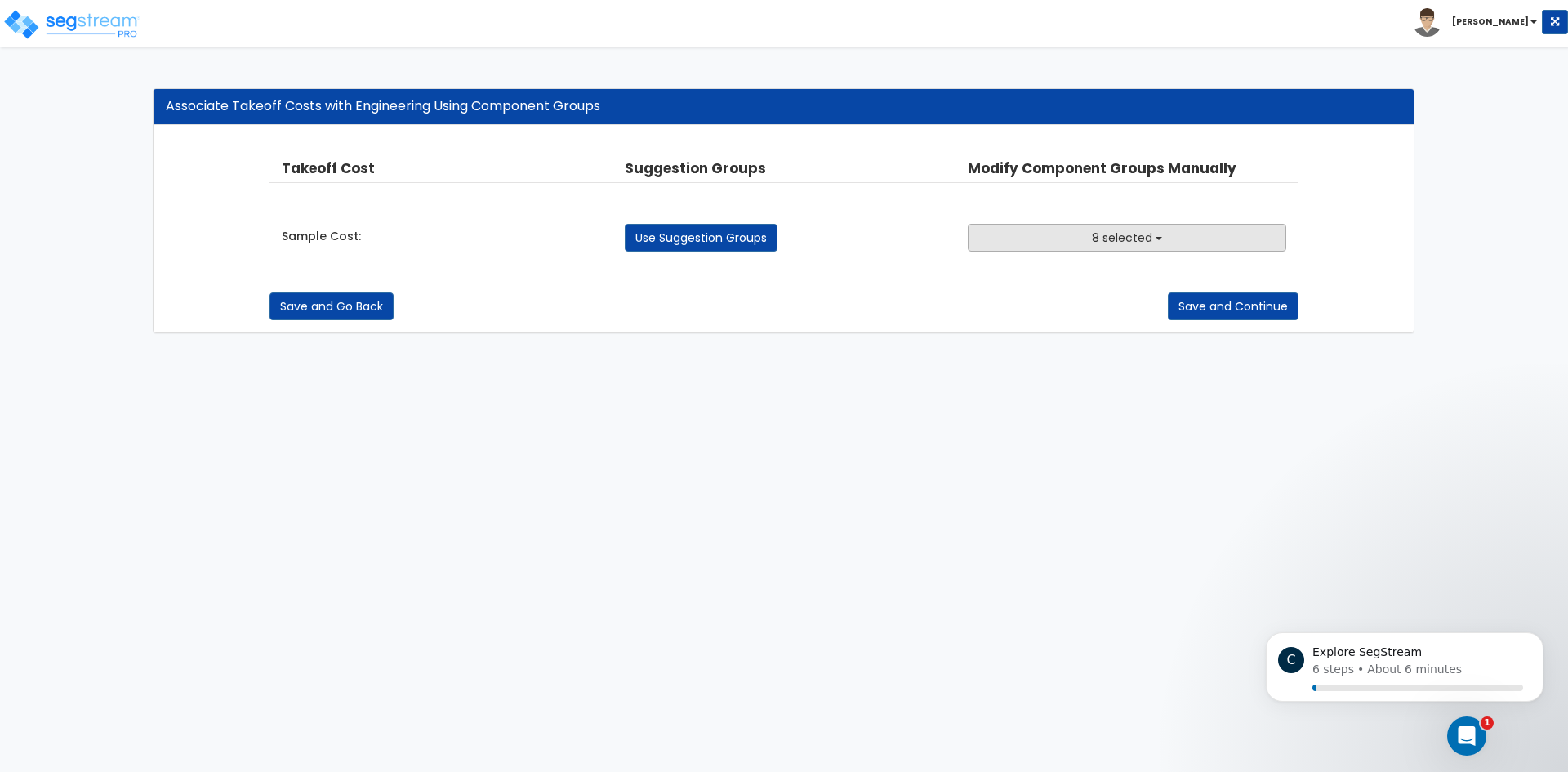
click at [1108, 240] on span "8 selected" at bounding box center [1121, 238] width 60 height 17
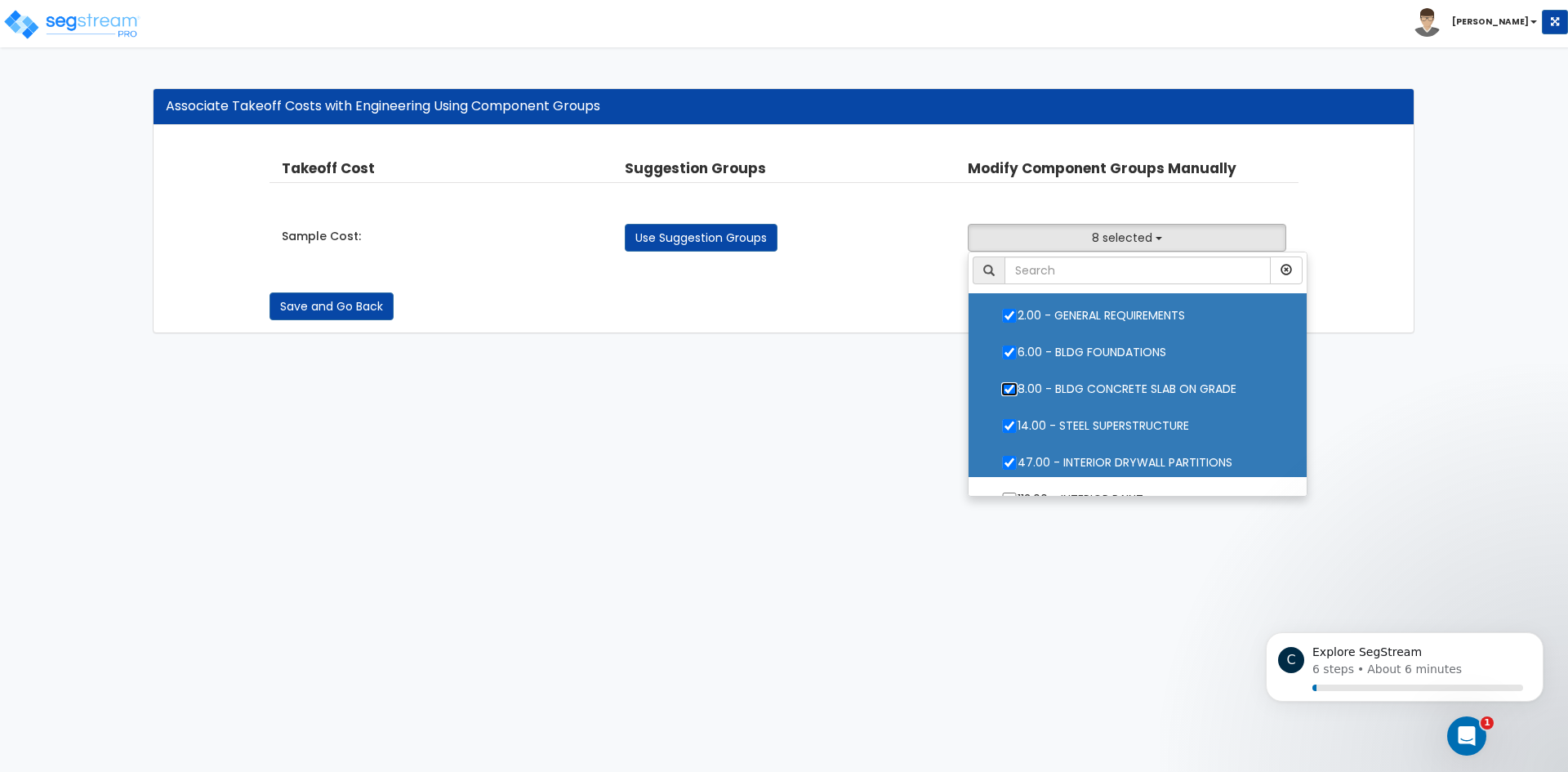
click at [1010, 383] on input "8.00 - BLDG CONCRETE SLAB ON GRADE" at bounding box center [1009, 389] width 17 height 14
checkbox input "false"
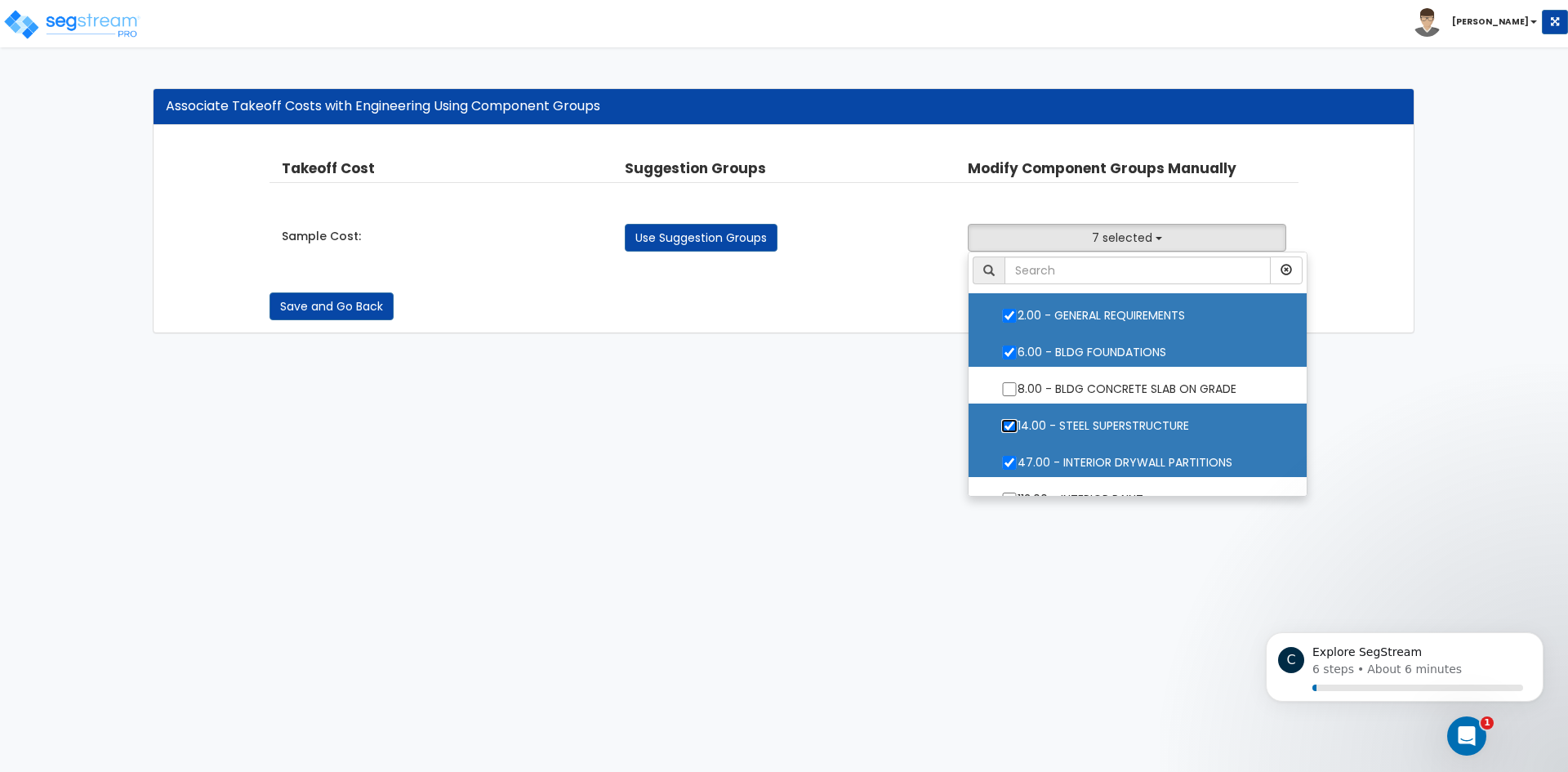
click at [1006, 422] on input "14.00 - STEEL SUPERSTRUCTURE" at bounding box center [1009, 426] width 17 height 14
checkbox input "false"
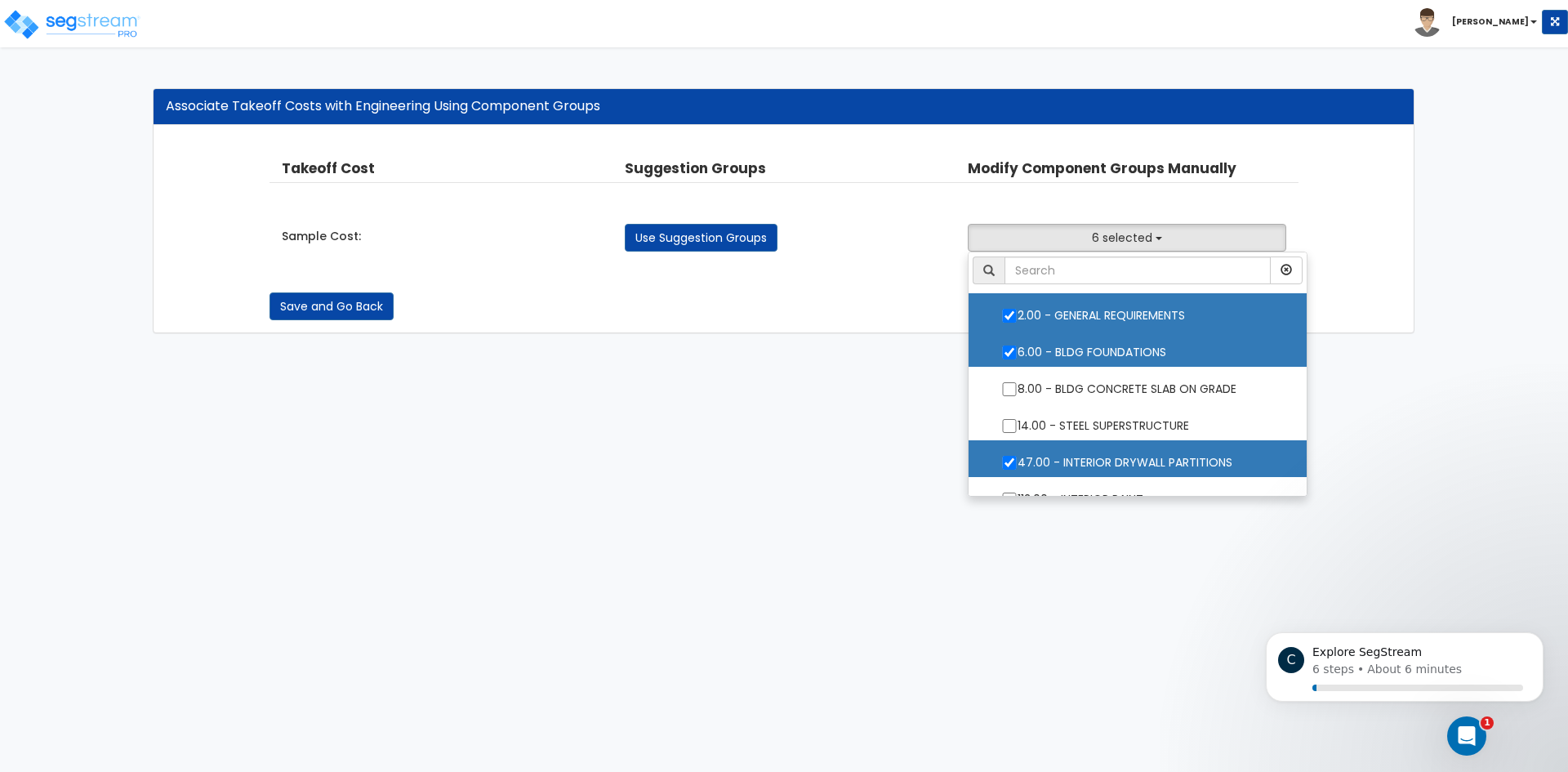
click at [1009, 456] on label "47.00 - INTERIOR DRYWALL PARTITIONS" at bounding box center [1137, 461] width 305 height 38
click at [1009, 456] on input "47.00 - INTERIOR DRYWALL PARTITIONS" at bounding box center [1009, 463] width 17 height 14
checkbox input "false"
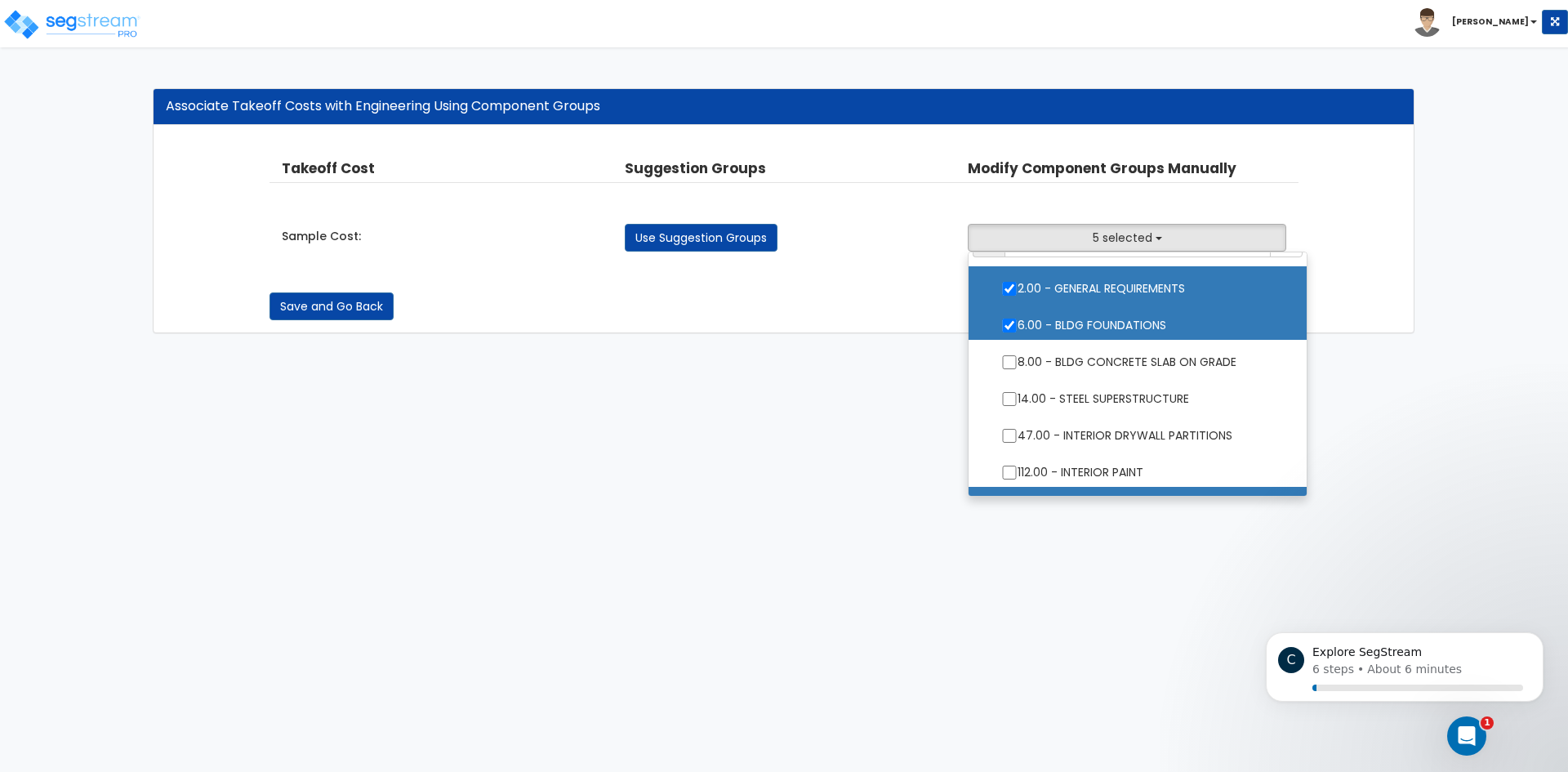
scroll to position [132, 0]
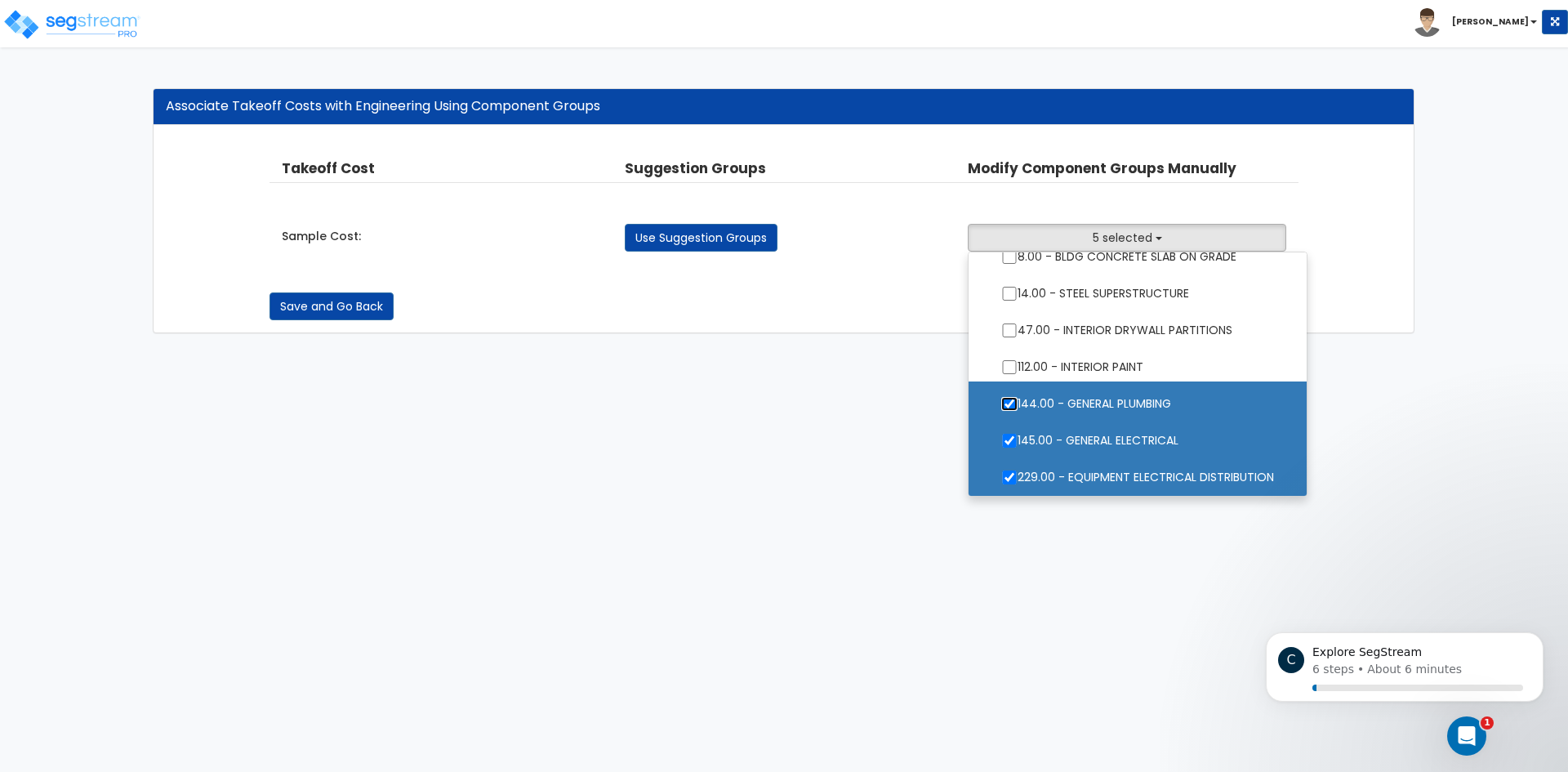
click at [1008, 405] on input "144.00 - GENERAL PLUMBING" at bounding box center [1009, 404] width 17 height 14
checkbox input "false"
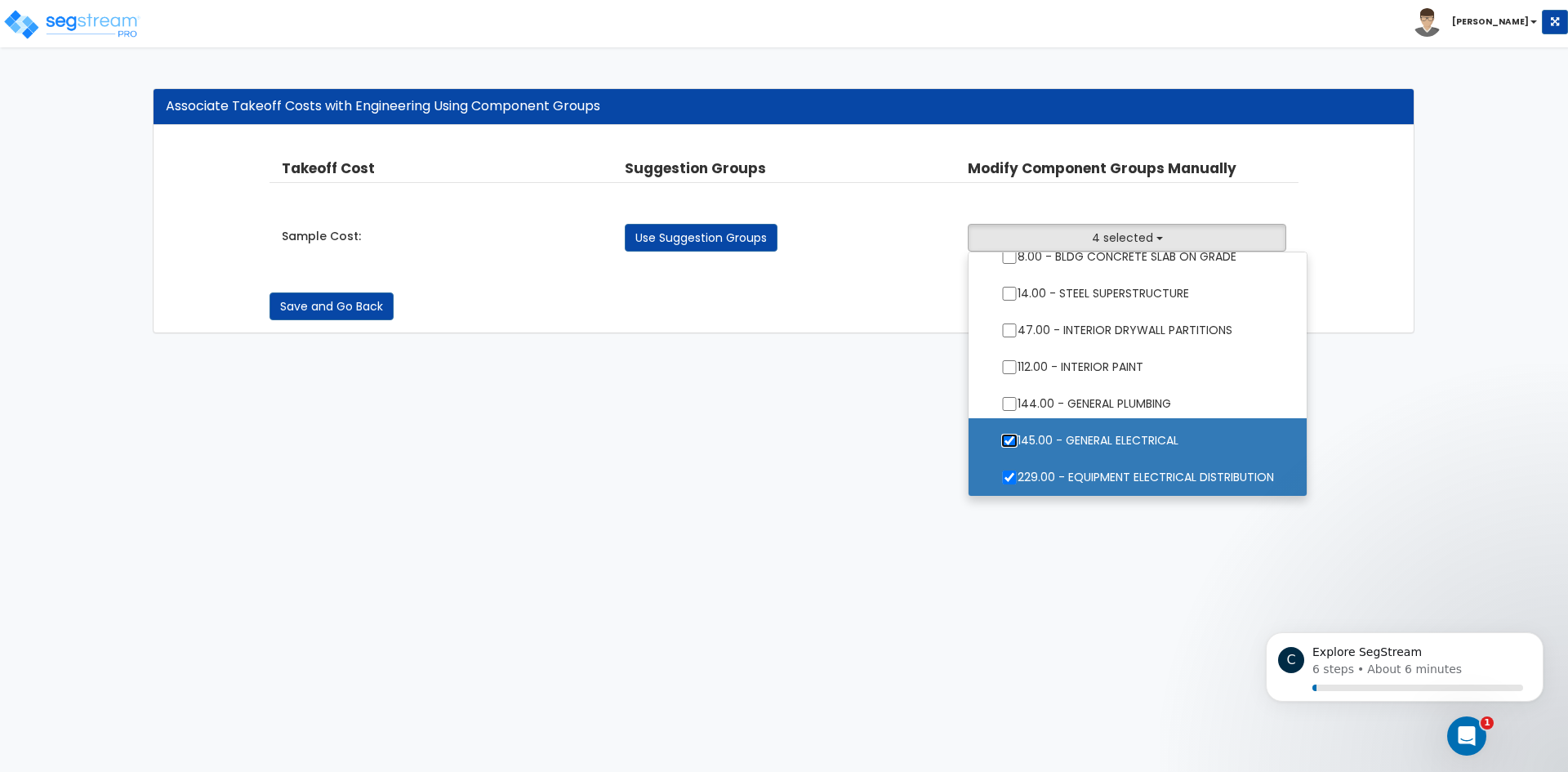
click at [1013, 439] on input "145.00 - GENERAL ELECTRICAL" at bounding box center [1009, 441] width 17 height 14
checkbox input "false"
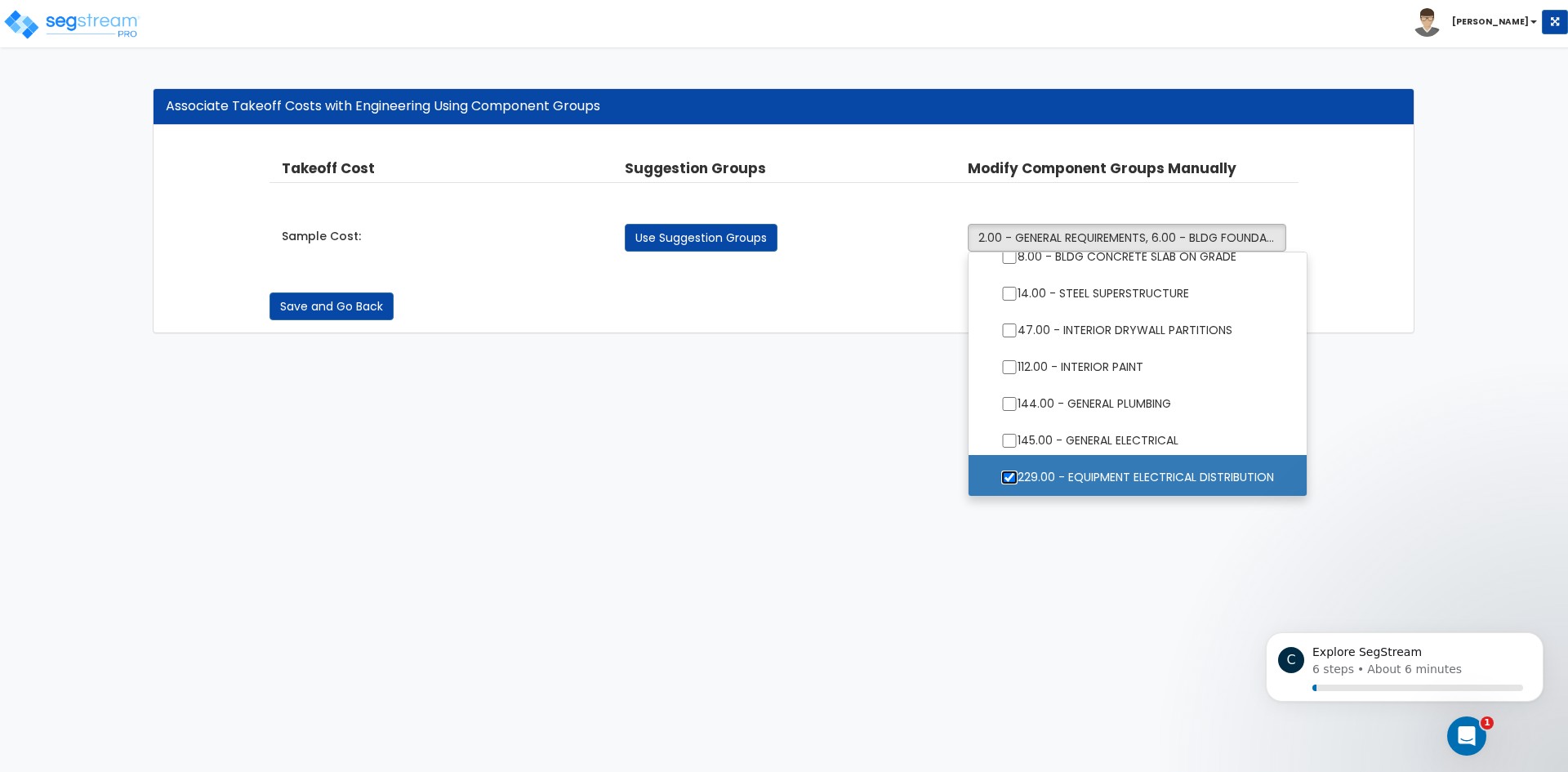
click at [1002, 477] on input "229.00 - EQUIPMENT ELECTRICAL DISTRIBUTION" at bounding box center [1009, 477] width 17 height 14
checkbox input "false"
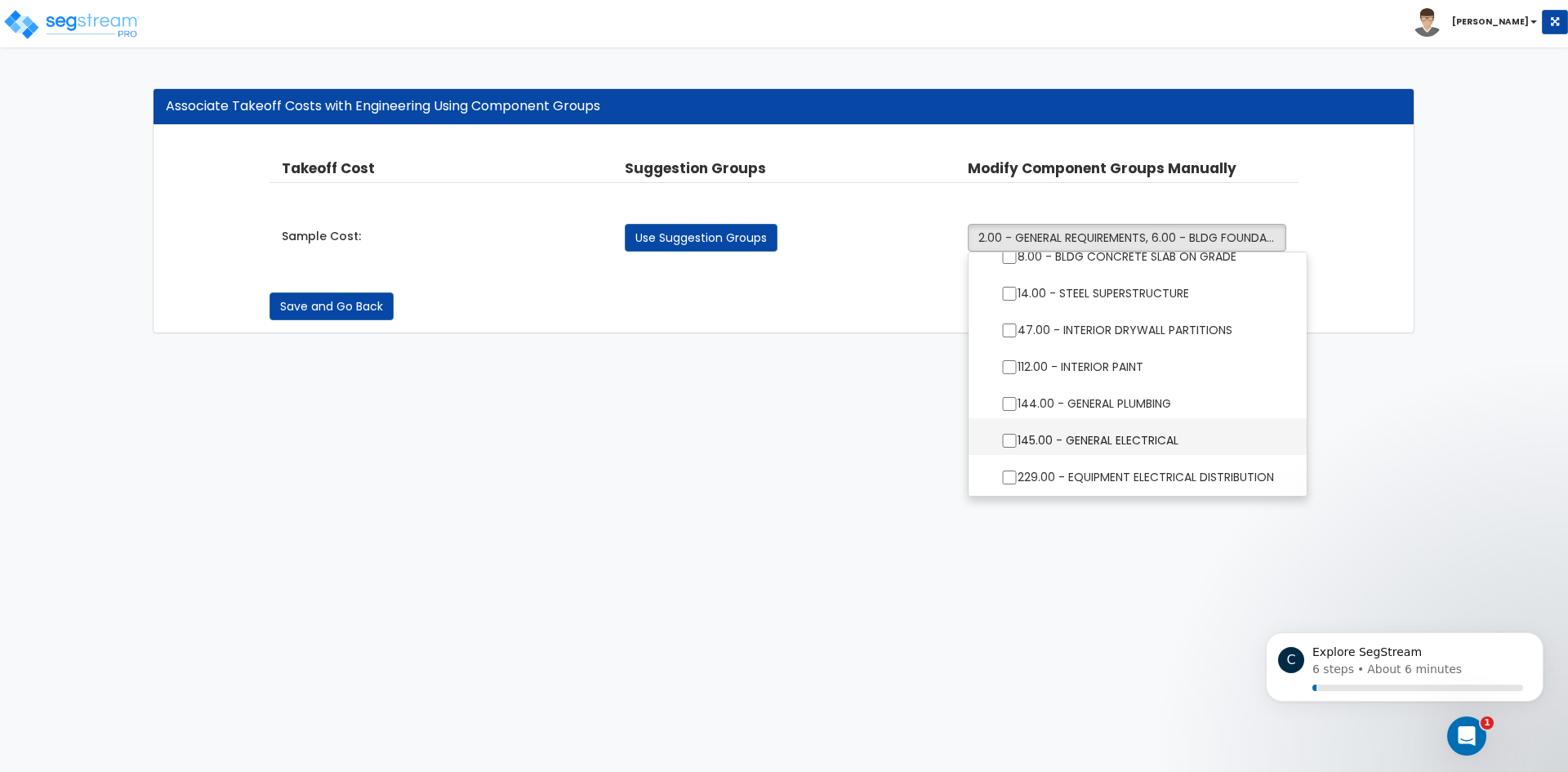
scroll to position [0, 0]
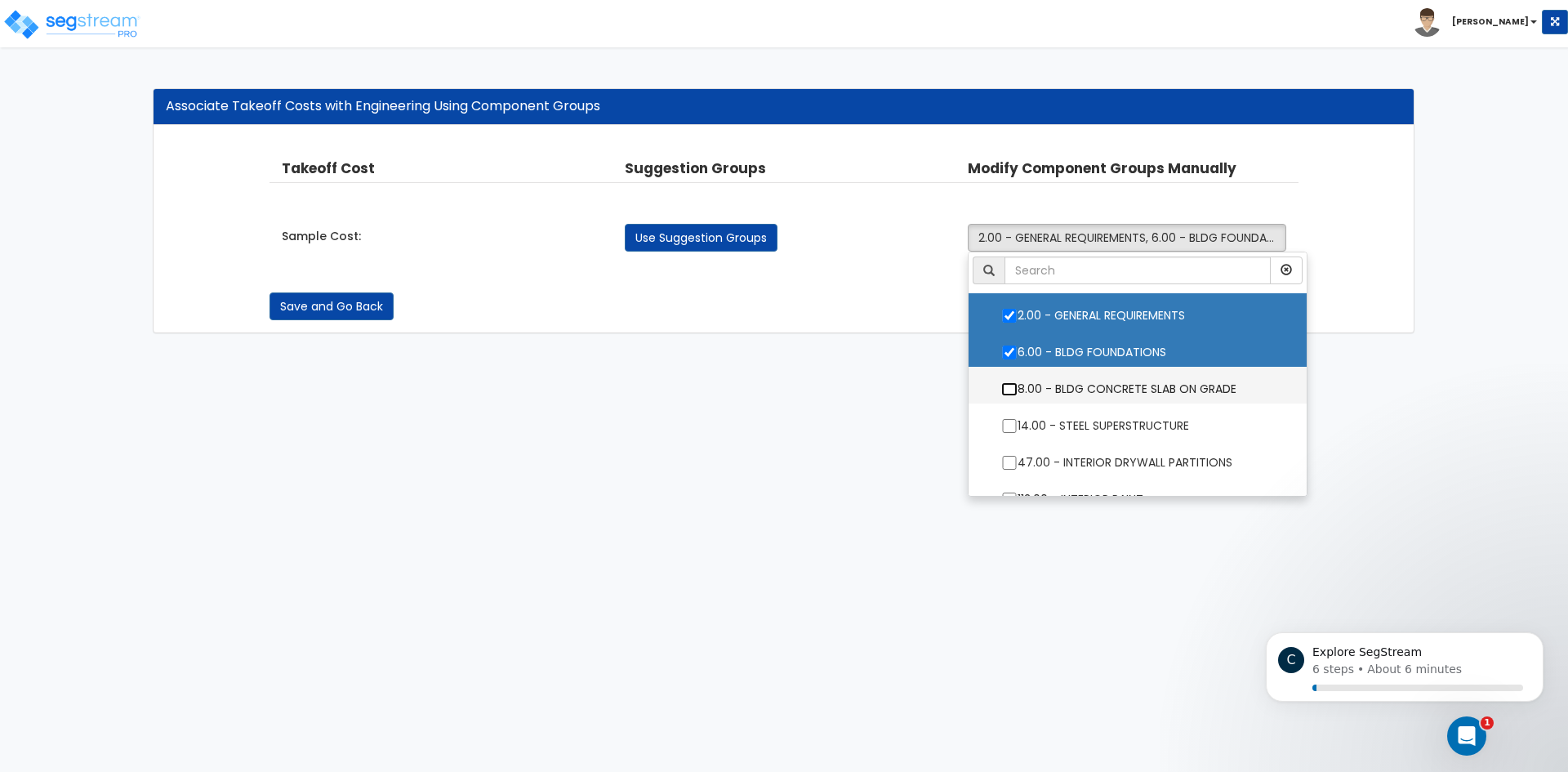
click at [1011, 388] on input "8.00 - BLDG CONCRETE SLAB ON GRADE" at bounding box center [1009, 389] width 17 height 14
checkbox input "true"
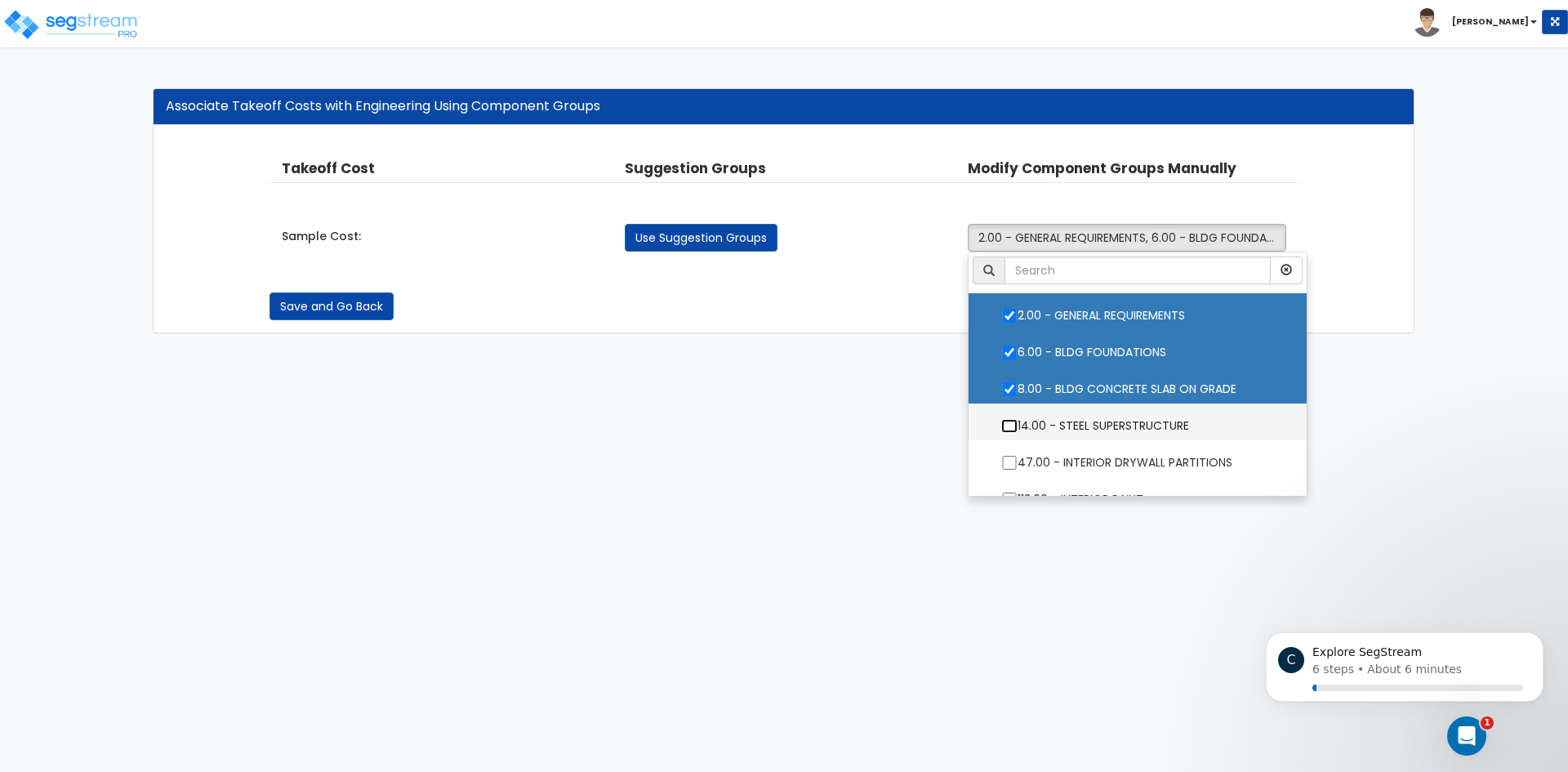
click at [1013, 422] on input "14.00 - STEEL SUPERSTRUCTURE" at bounding box center [1009, 426] width 17 height 14
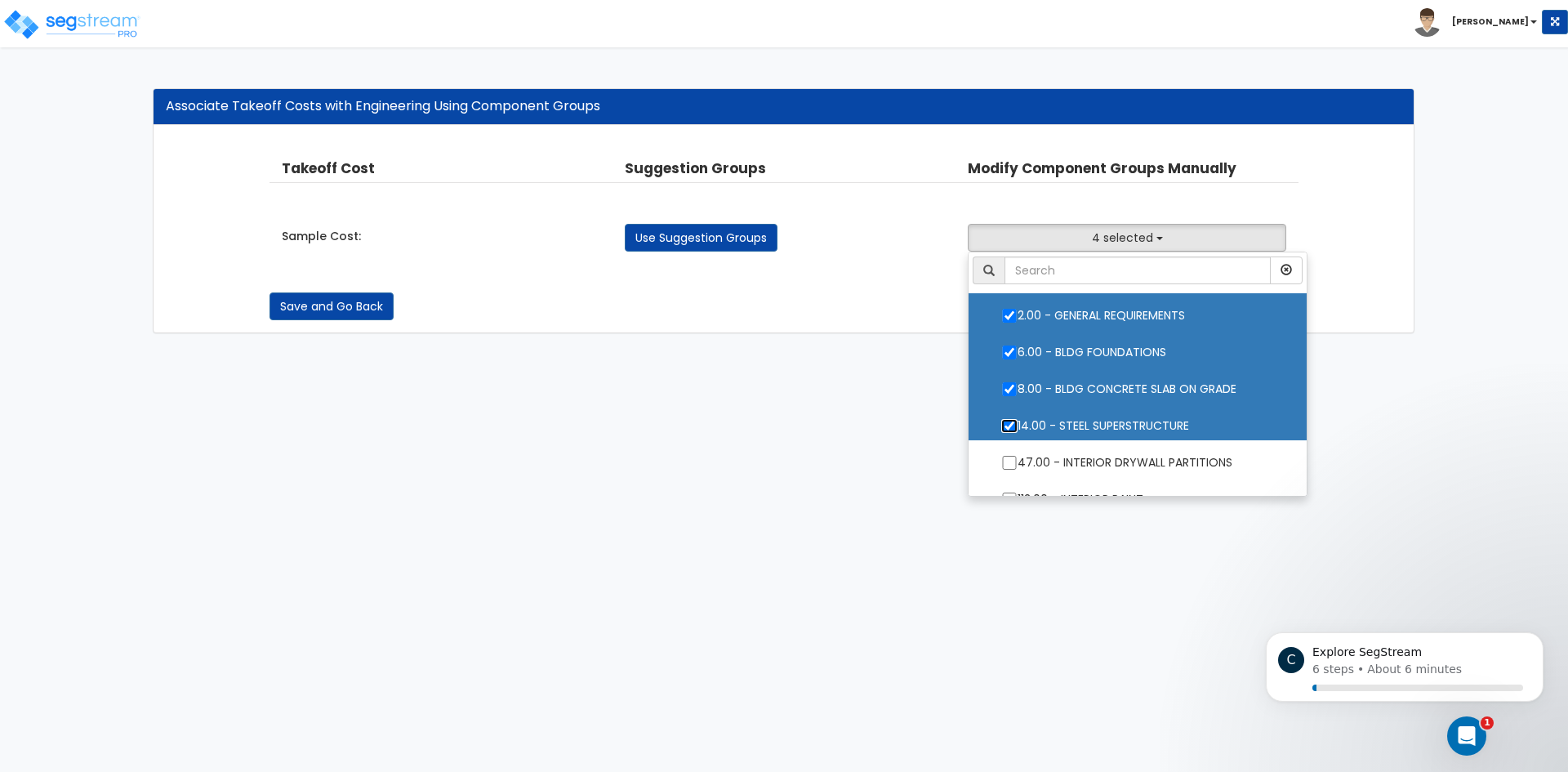
click at [1014, 419] on input "14.00 - STEEL SUPERSTRUCTURE" at bounding box center [1009, 426] width 17 height 14
checkbox input "false"
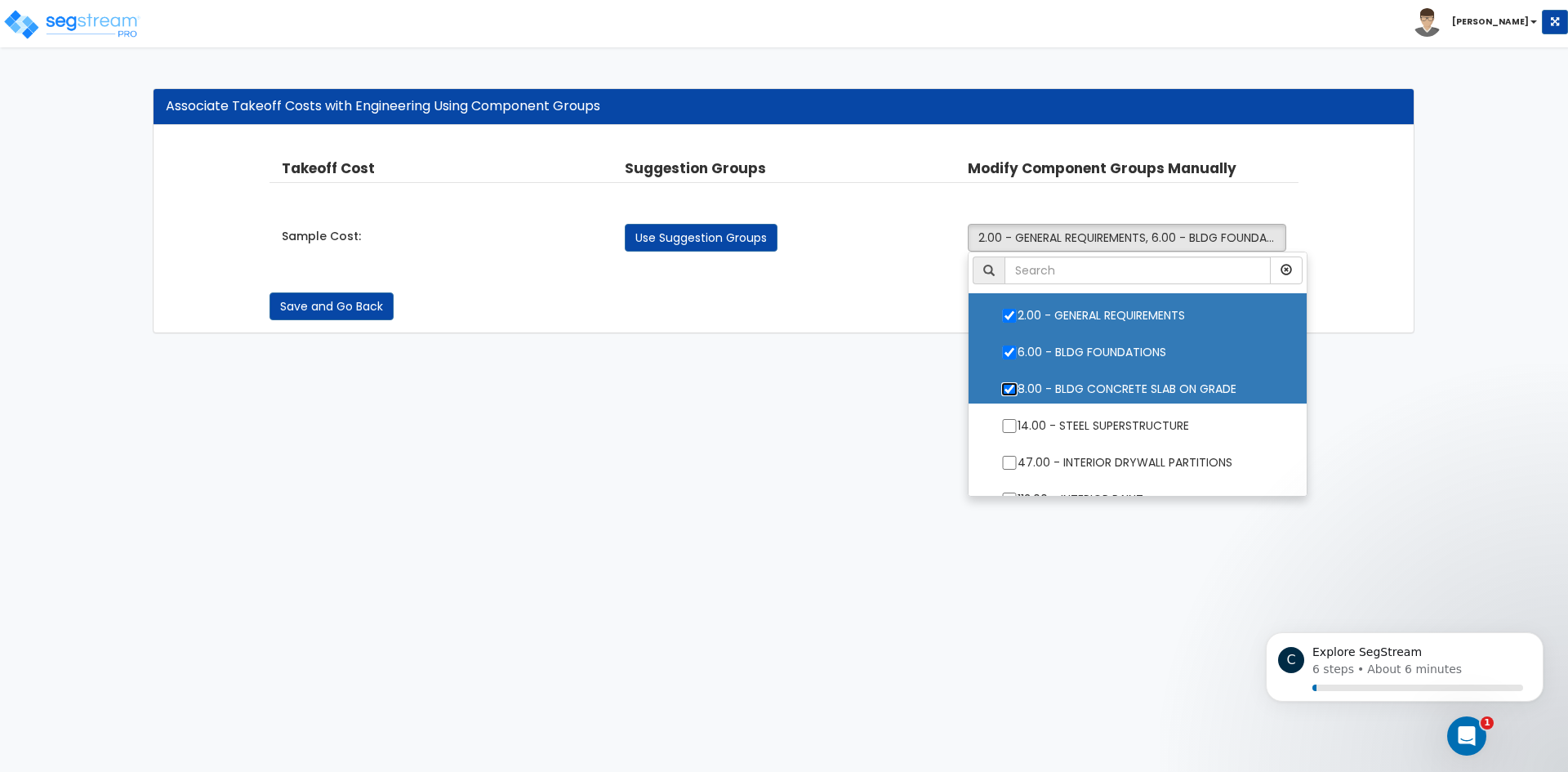
click at [1010, 386] on input "8.00 - BLDG CONCRETE SLAB ON GRADE" at bounding box center [1009, 389] width 17 height 14
checkbox input "false"
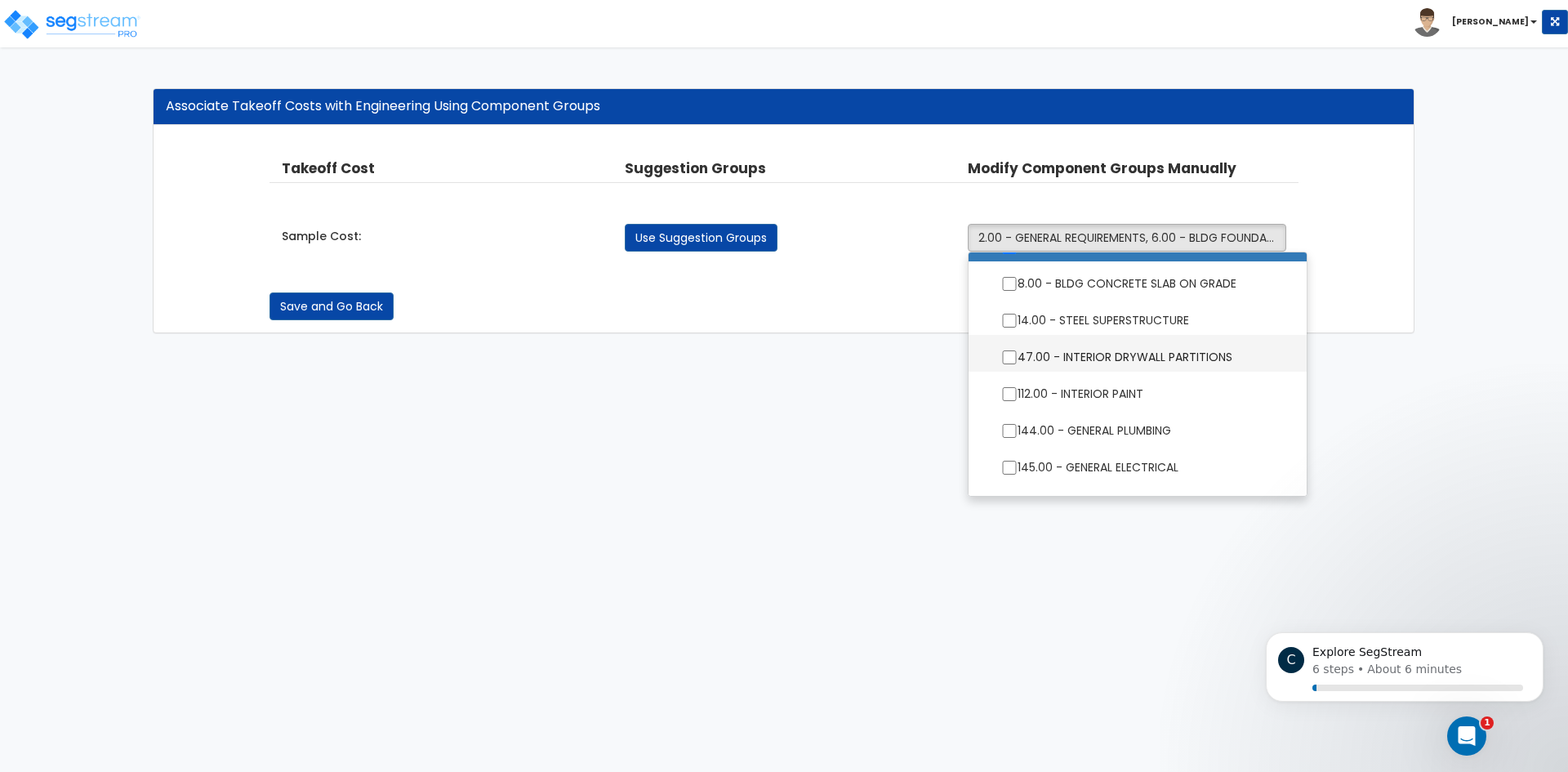
scroll to position [132, 0]
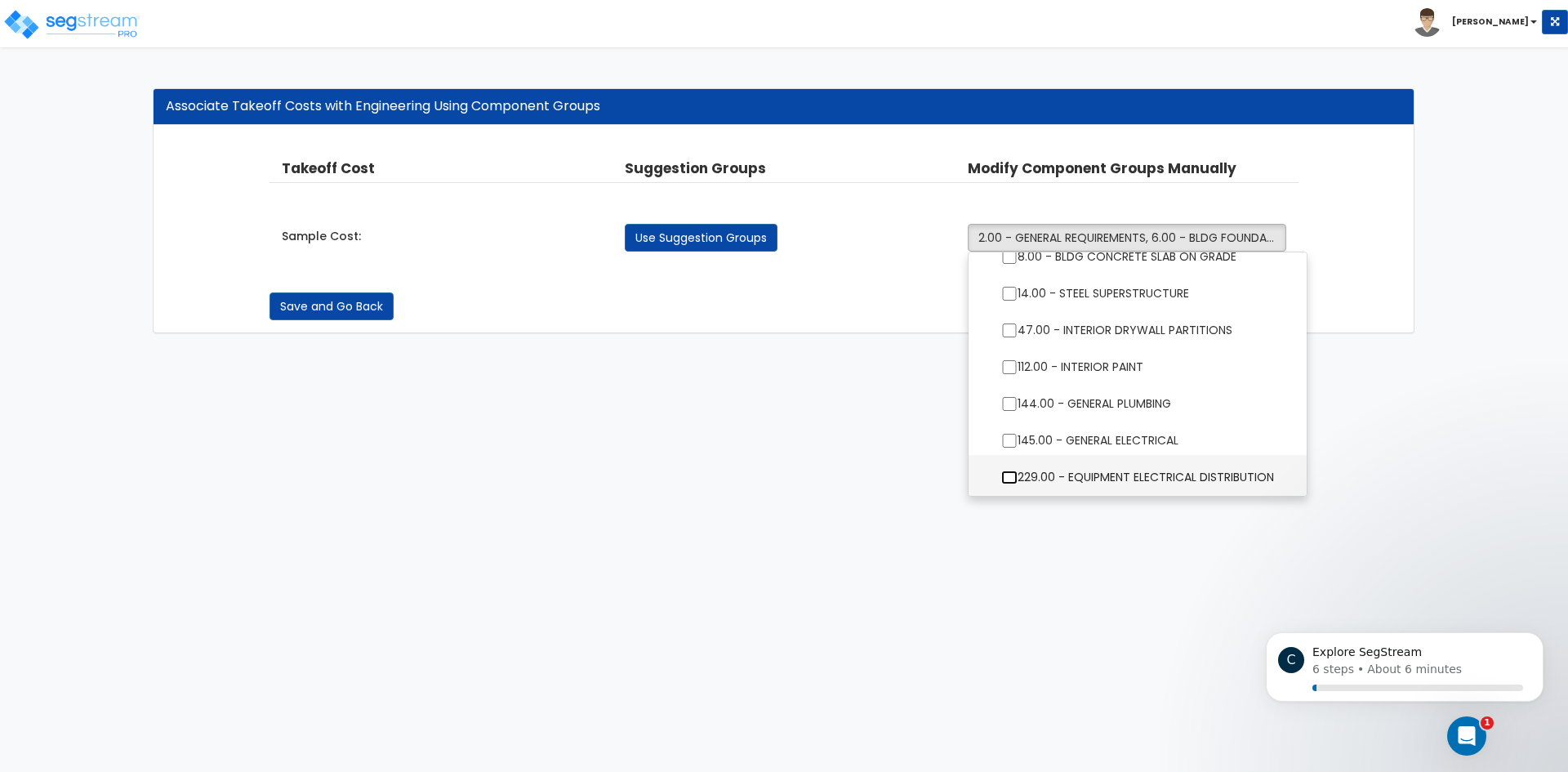
click at [1015, 470] on input "229.00 - EQUIPMENT ELECTRICAL DISTRIBUTION" at bounding box center [1009, 477] width 17 height 14
checkbox input "true"
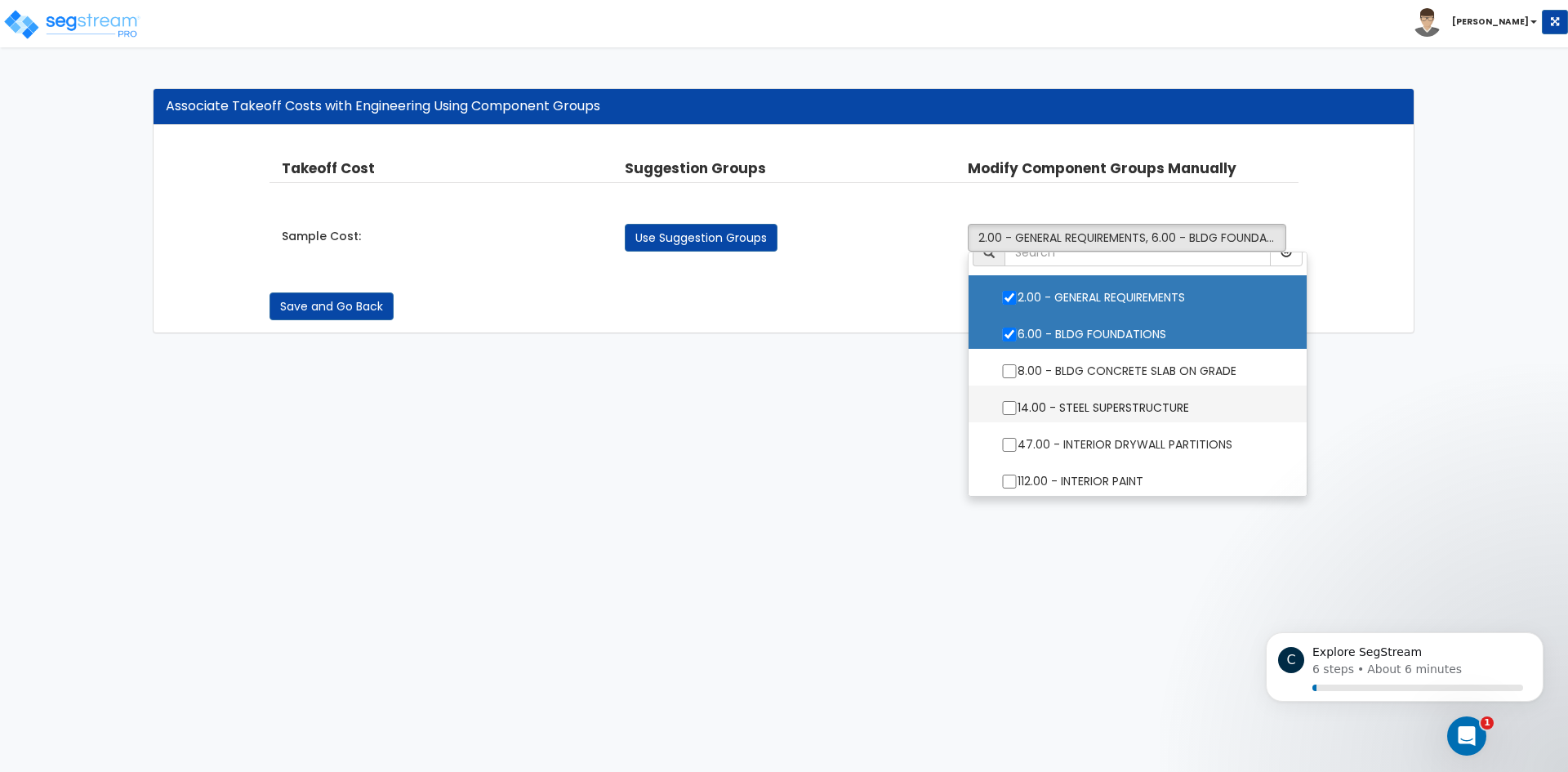
scroll to position [0, 0]
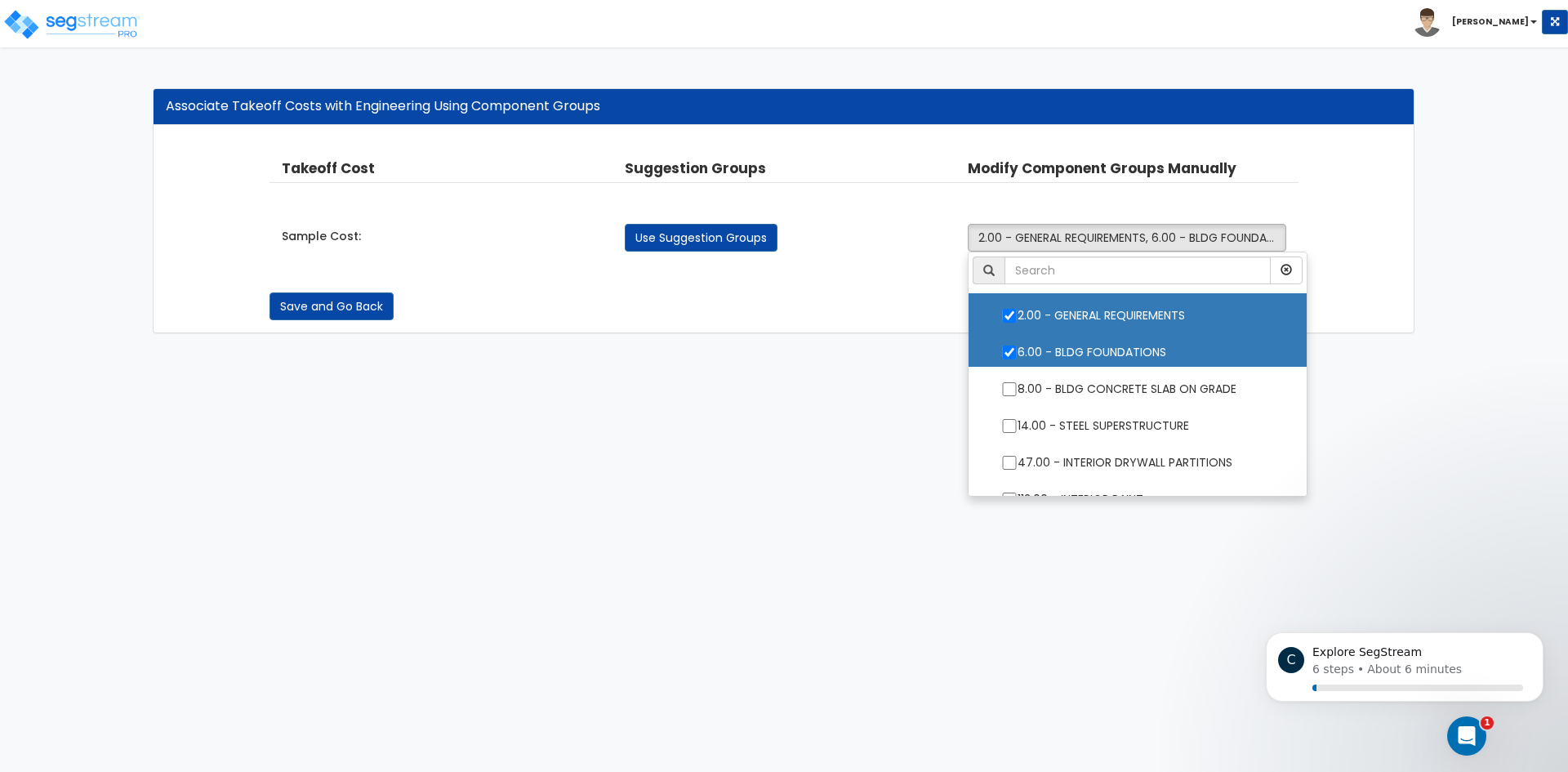
drag, startPoint x: 923, startPoint y: 416, endPoint x: 1032, endPoint y: 315, distance: 148.6
click at [929, 350] on html "Toggle navigation Ken" at bounding box center [784, 175] width 1568 height 350
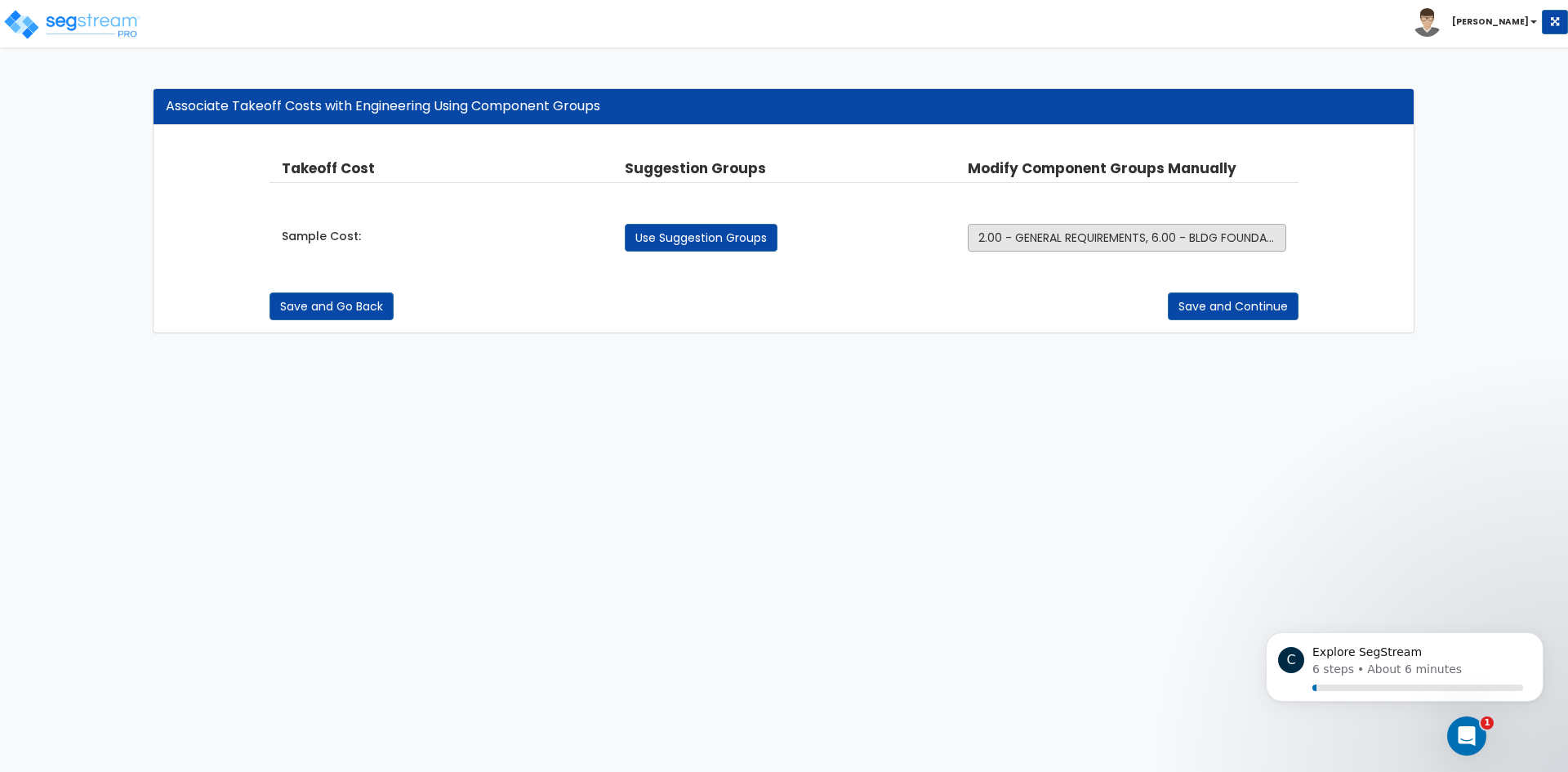
click at [1081, 242] on span "2.00 - GENERAL REQUIREMENTS, 6.00 - BLDG FOUNDATIONS, 229.00 - EQUIPMENT ELECTR…" at bounding box center [1269, 238] width 584 height 17
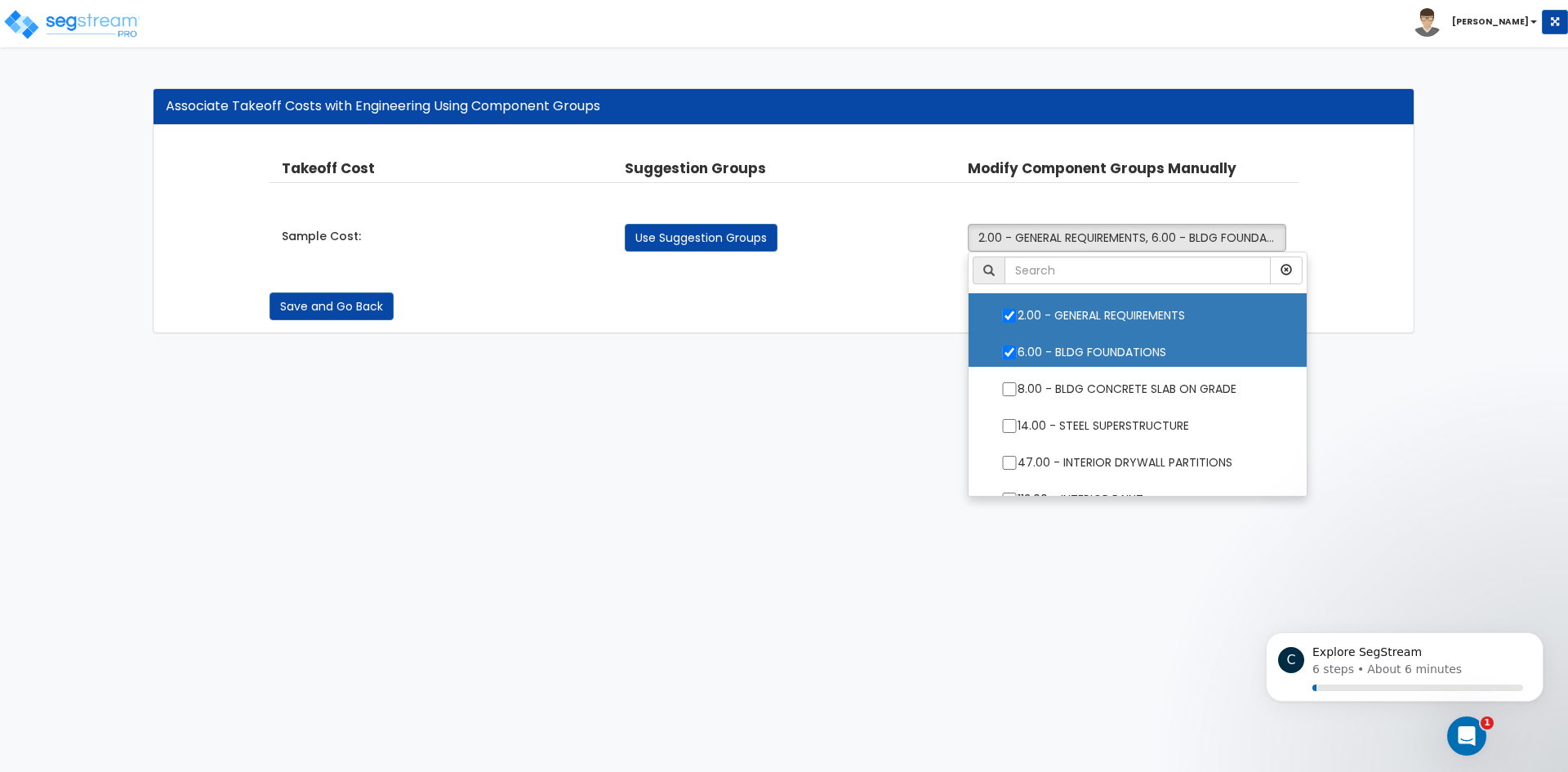
click at [1343, 350] on html "Toggle navigation Ken" at bounding box center [784, 175] width 1568 height 350
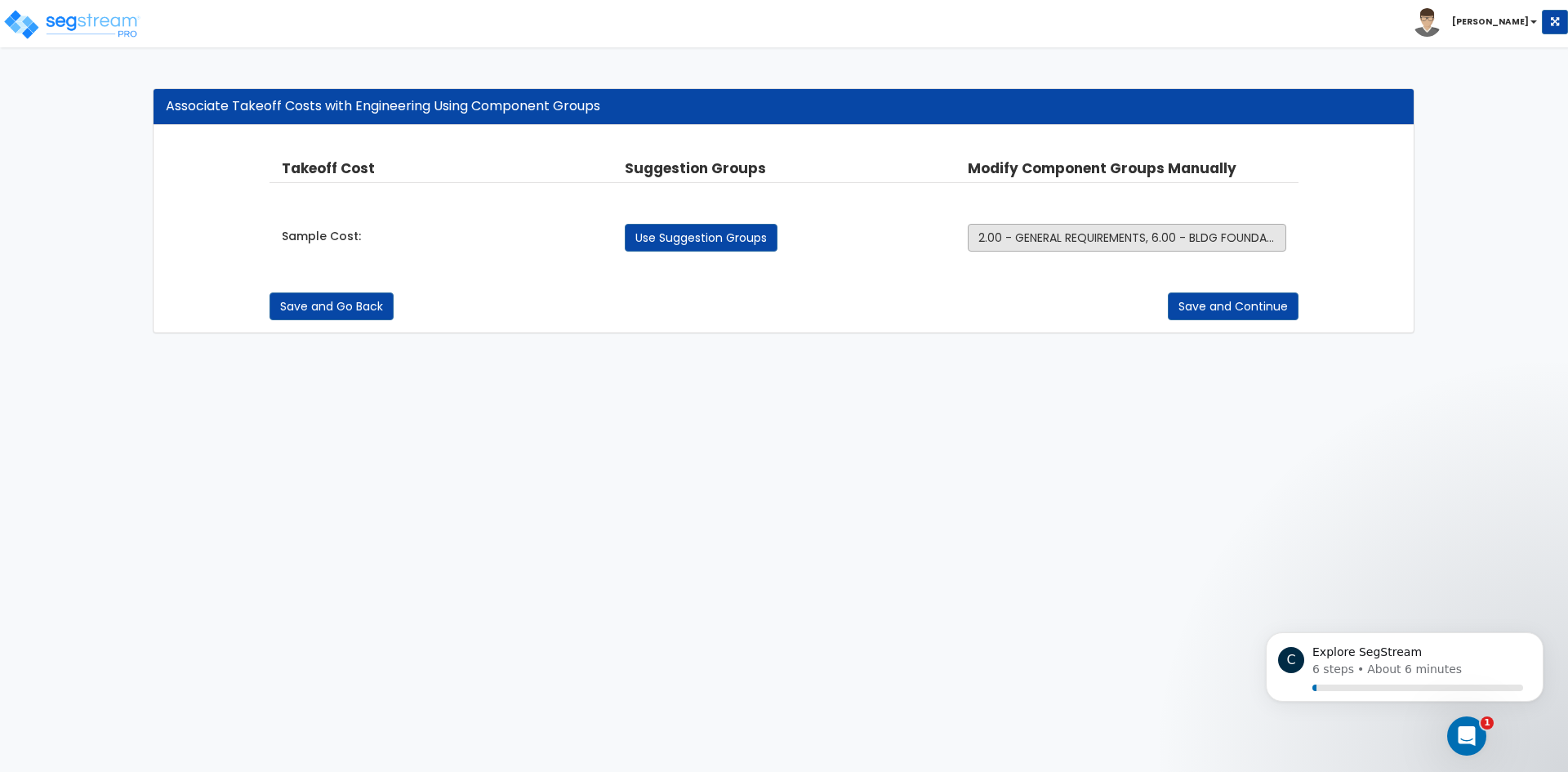
click at [1070, 239] on span "2.00 - GENERAL REQUIREMENTS, 6.00 - BLDG FOUNDATIONS, 229.00 - EQUIPMENT ELECTR…" at bounding box center [1269, 238] width 584 height 17
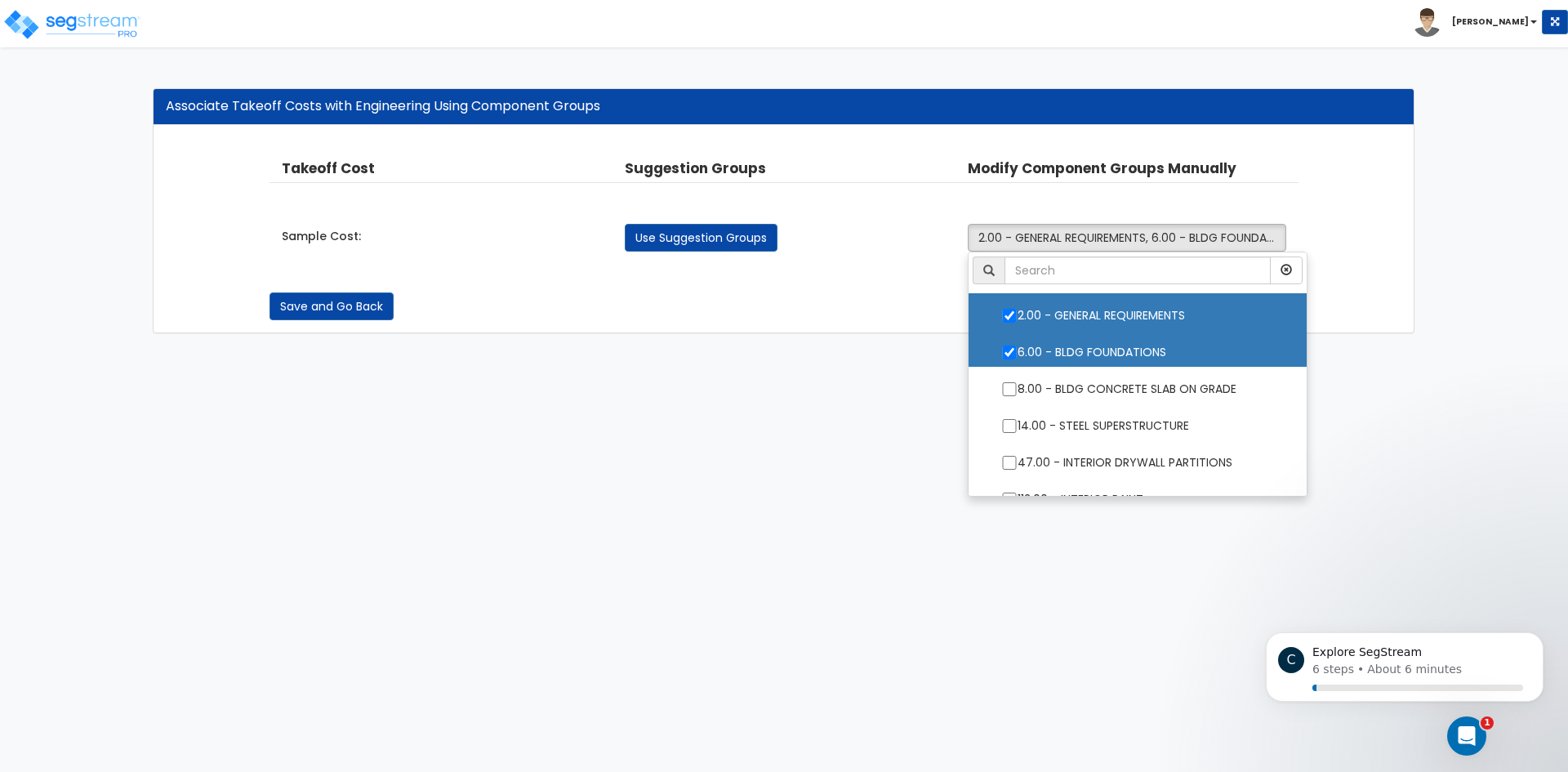
click at [859, 350] on html "Toggle navigation Ken" at bounding box center [784, 175] width 1568 height 350
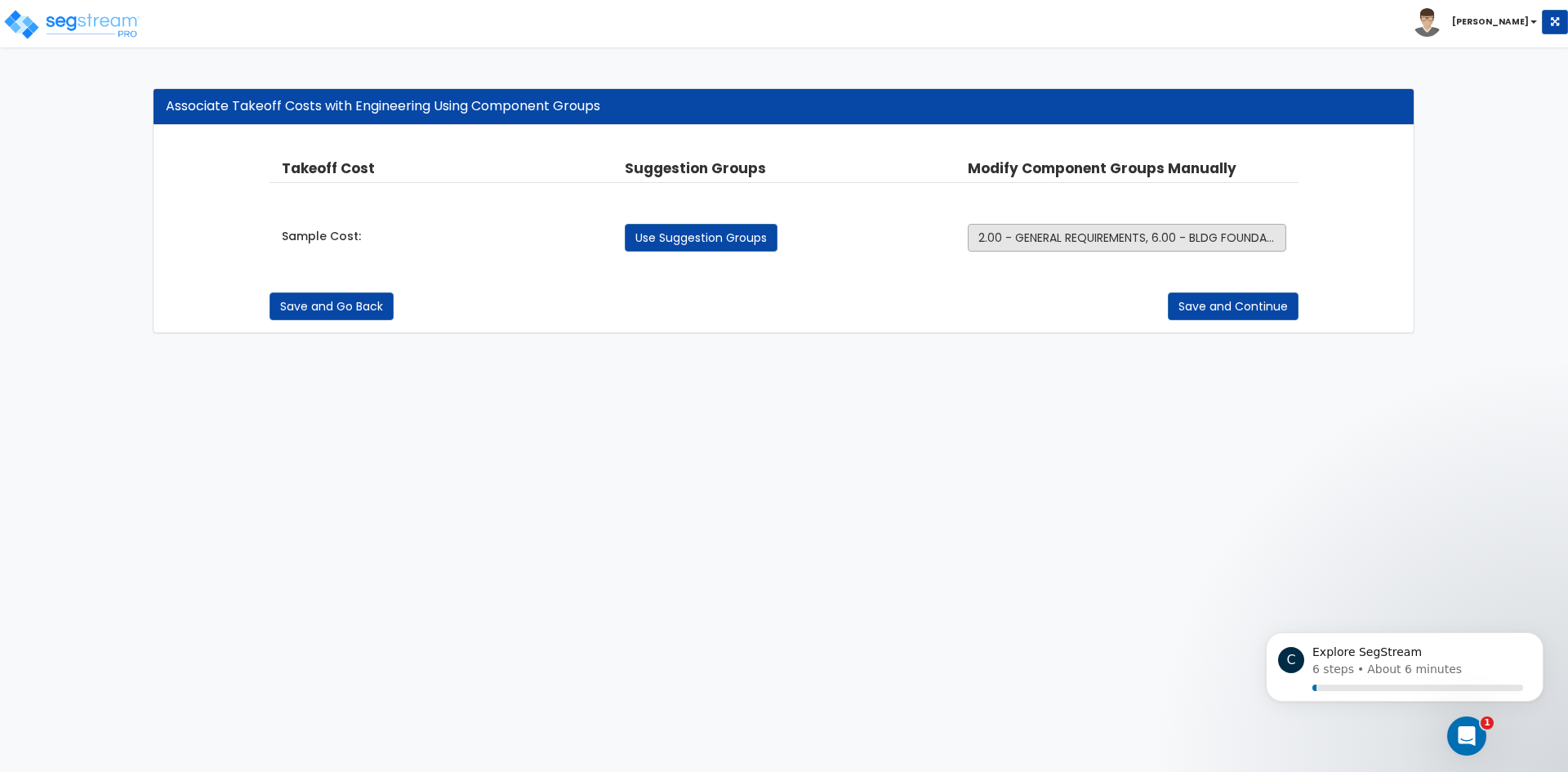
click at [1092, 240] on span "2.00 - GENERAL REQUIREMENTS, 6.00 - BLDG FOUNDATIONS, 229.00 - EQUIPMENT ELECTR…" at bounding box center [1269, 238] width 584 height 17
